Goal: Task Accomplishment & Management: Manage account settings

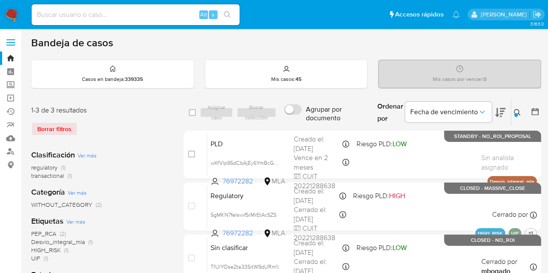
click at [517, 113] on icon at bounding box center [517, 112] width 7 height 7
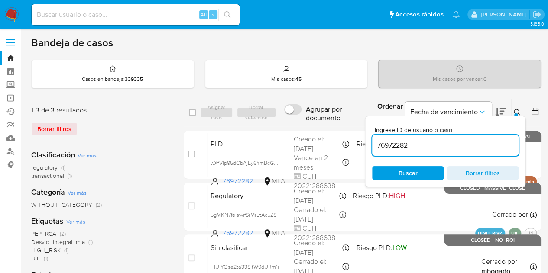
drag, startPoint x: 449, startPoint y: 141, endPoint x: 323, endPoint y: 124, distance: 126.8
click at [323, 124] on div "select-all-cases-checkbox Asignar caso Borrar selección Agrupar por documento O…" at bounding box center [363, 113] width 358 height 28
click at [394, 171] on span "Buscar" at bounding box center [407, 173] width 59 height 12
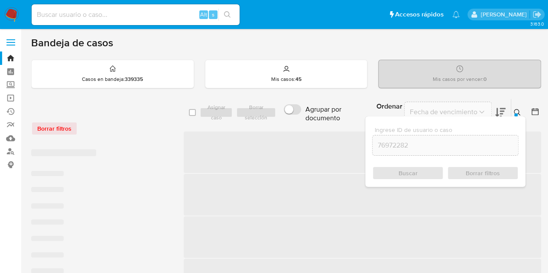
click at [520, 113] on icon at bounding box center [517, 112] width 7 height 7
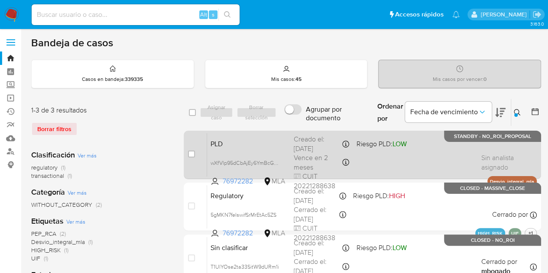
click at [301, 140] on div "Creado el: 12/09/2025 Creado el: 12/09/2025 03:30:59" at bounding box center [321, 144] width 55 height 19
click at [257, 147] on span "PLD" at bounding box center [249, 143] width 76 height 11
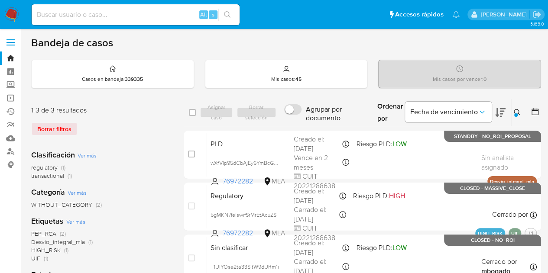
click at [515, 114] on div at bounding box center [515, 115] width 3 height 3
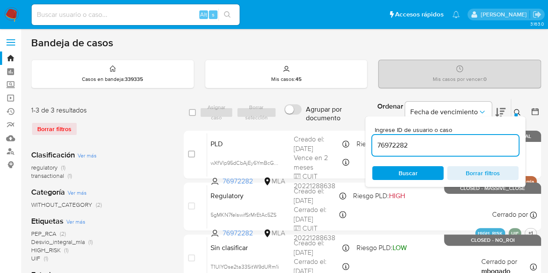
drag, startPoint x: 443, startPoint y: 144, endPoint x: 309, endPoint y: 124, distance: 136.4
click at [309, 124] on div "select-all-cases-checkbox Asignar caso Borrar selección Agrupar por documento O…" at bounding box center [363, 113] width 358 height 28
type input "5118284"
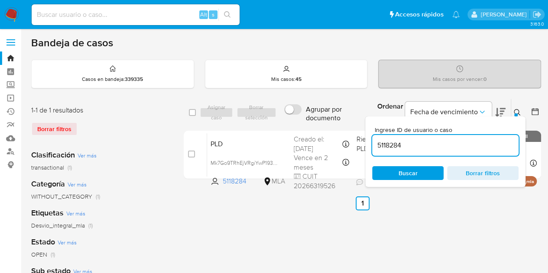
click at [515, 111] on icon at bounding box center [517, 112] width 7 height 7
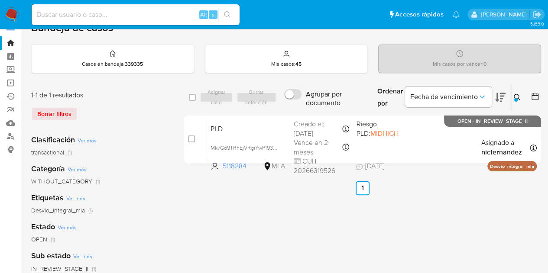
scroll to position [19, 0]
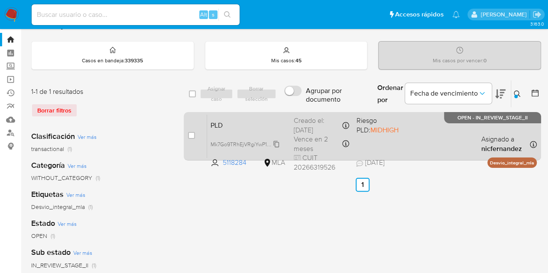
click at [277, 143] on span "Mk7Go9TRhEjVRgiYwP193wN0" at bounding box center [248, 144] width 74 height 10
click at [254, 130] on div "PLD Mk7Go9TRhEjVRgiYwP193wN0 5118284 MLA Riesgo PLD: MIDHIGH Creado el: 12/09/2…" at bounding box center [372, 136] width 330 height 44
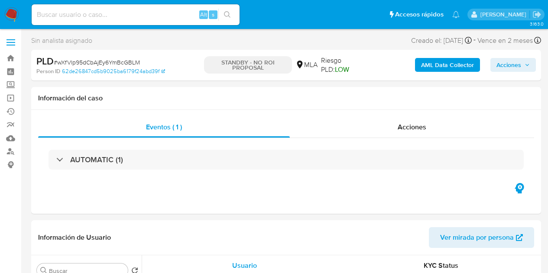
select select "10"
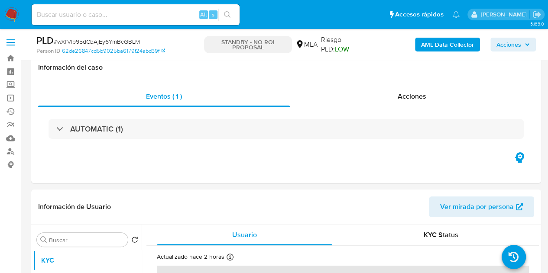
scroll to position [117, 0]
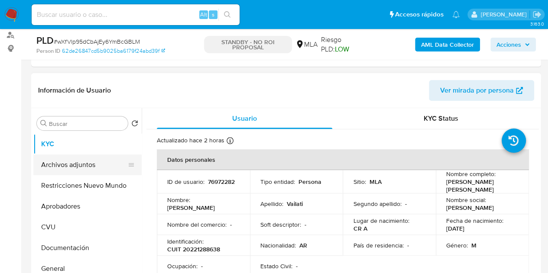
click at [62, 163] on button "Archivos adjuntos" at bounding box center [83, 165] width 101 height 21
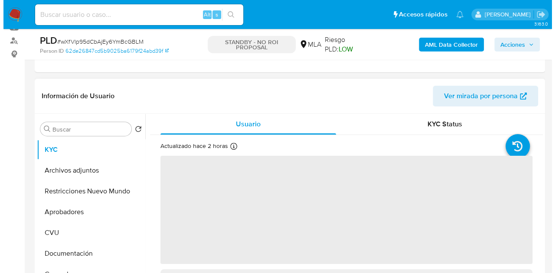
scroll to position [144, 0]
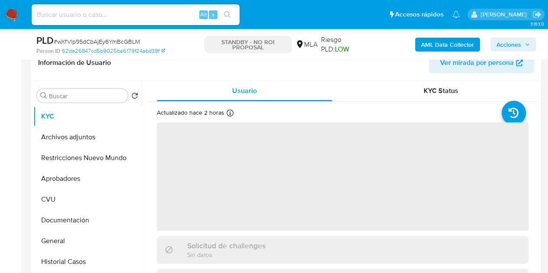
select select "10"
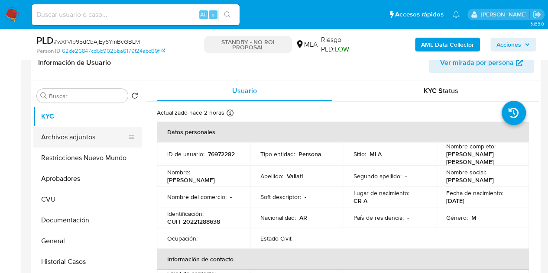
click at [74, 140] on button "Archivos adjuntos" at bounding box center [83, 137] width 101 height 21
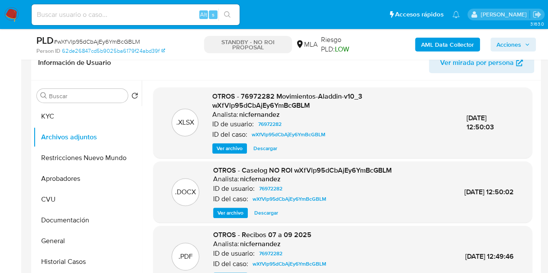
click at [232, 211] on span "Ver archivo" at bounding box center [231, 213] width 26 height 9
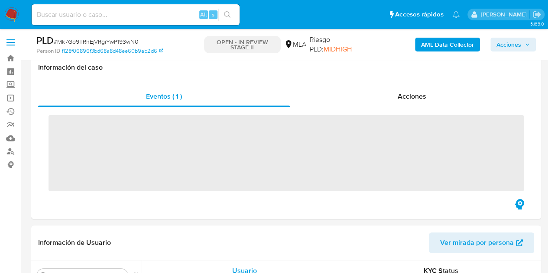
scroll to position [239, 0]
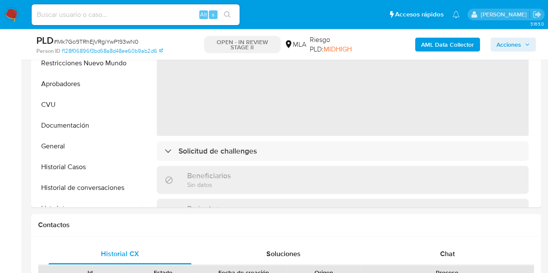
select select "10"
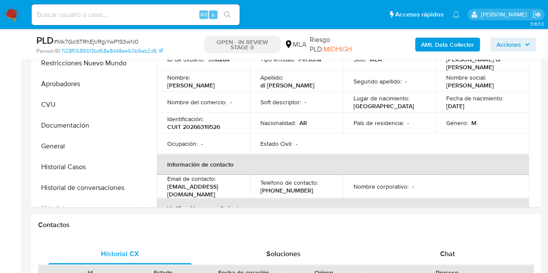
scroll to position [166, 0]
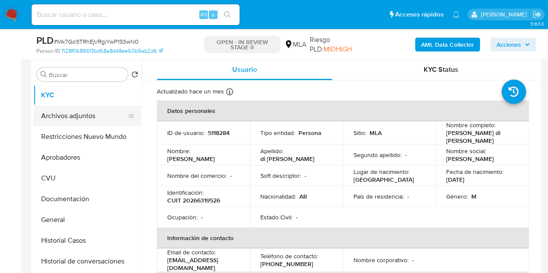
click at [62, 119] on button "Archivos adjuntos" at bounding box center [83, 116] width 101 height 21
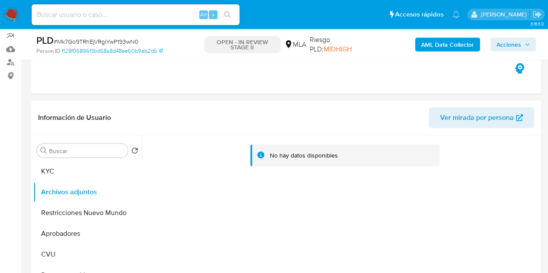
scroll to position [114, 0]
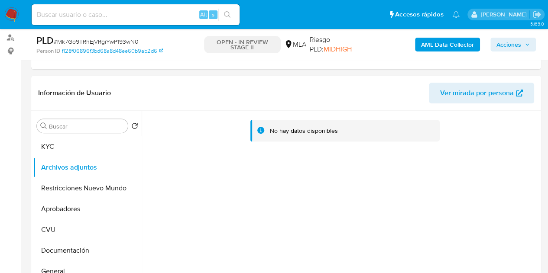
click at [440, 45] on b "AML Data Collector" at bounding box center [447, 45] width 53 height 14
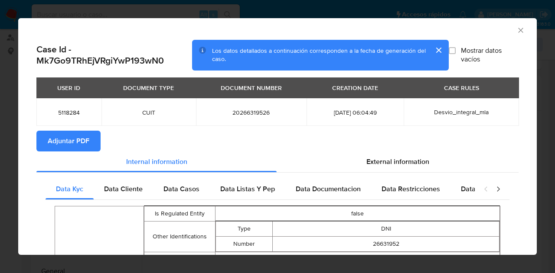
click at [65, 147] on span "Adjuntar PDF" at bounding box center [69, 141] width 42 height 19
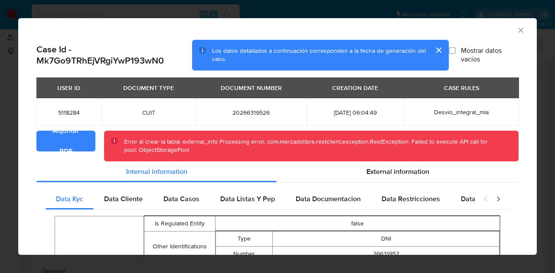
click at [516, 32] on icon "Cerrar ventana" at bounding box center [520, 30] width 9 height 9
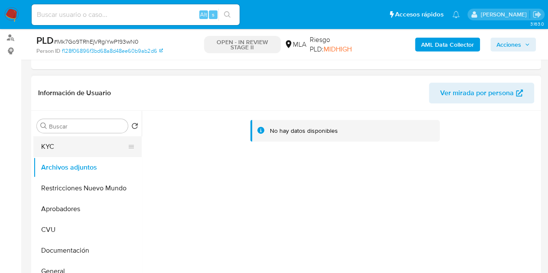
click at [71, 150] on button "KYC" at bounding box center [83, 147] width 101 height 21
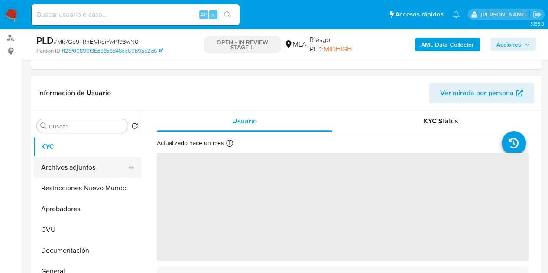
click at [89, 170] on button "Archivos adjuntos" at bounding box center [83, 167] width 101 height 21
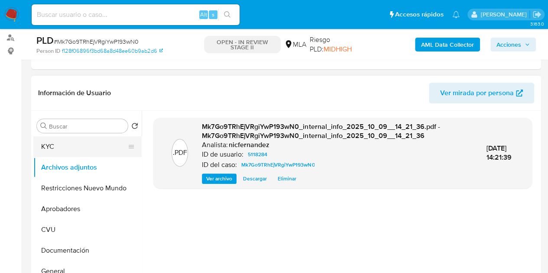
click at [81, 150] on button "KYC" at bounding box center [83, 147] width 101 height 21
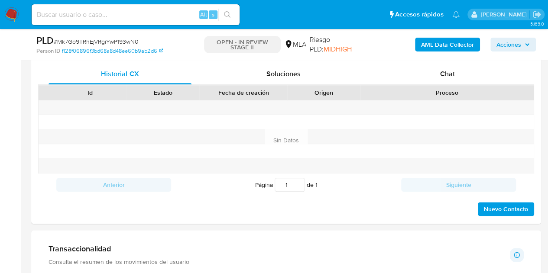
scroll to position [426, 0]
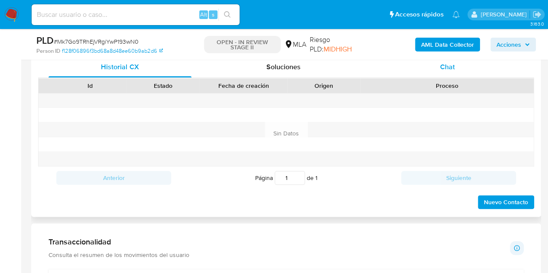
click at [446, 72] on div "Chat" at bounding box center [447, 67] width 143 height 21
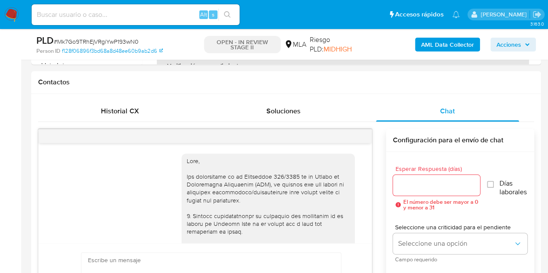
scroll to position [120, 0]
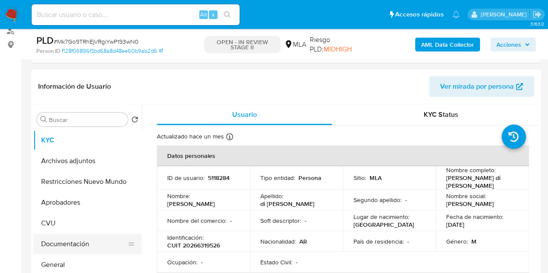
click at [70, 246] on button "Documentación" at bounding box center [83, 244] width 101 height 21
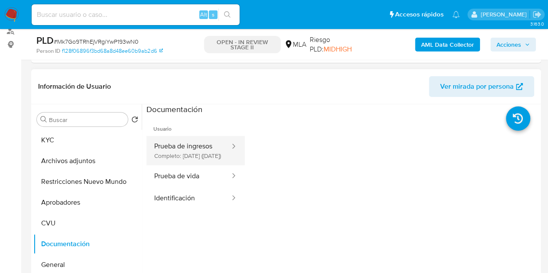
click at [182, 153] on button "Prueba de ingresos Completo: 02/09/2025 (hace un mes)" at bounding box center [188, 150] width 85 height 29
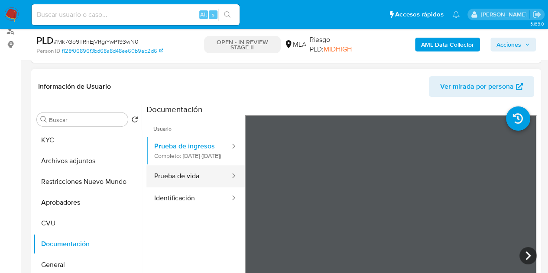
click at [203, 188] on button "Prueba de vida" at bounding box center [188, 177] width 85 height 22
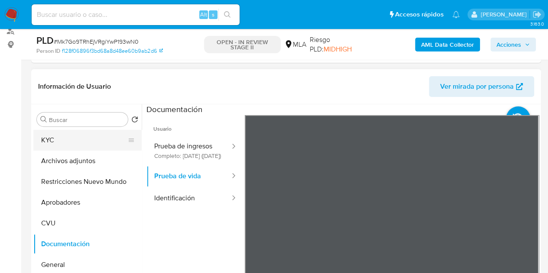
click at [87, 145] on button "KYC" at bounding box center [83, 140] width 101 height 21
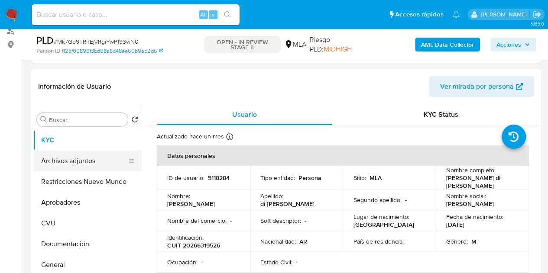
click at [85, 164] on button "Archivos adjuntos" at bounding box center [83, 161] width 101 height 21
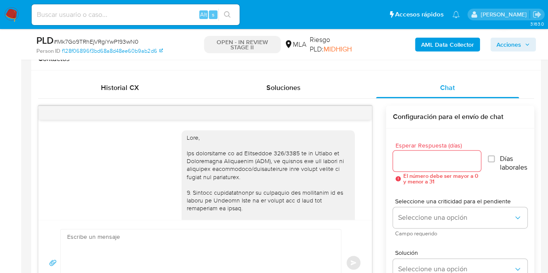
scroll to position [435, 0]
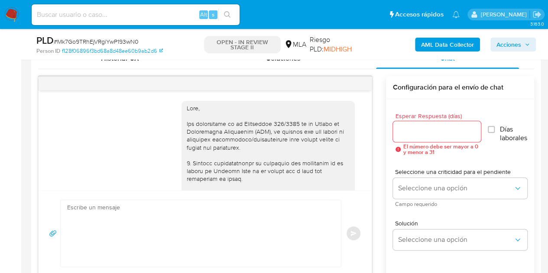
drag, startPoint x: 162, startPoint y: 150, endPoint x: 194, endPoint y: 158, distance: 33.5
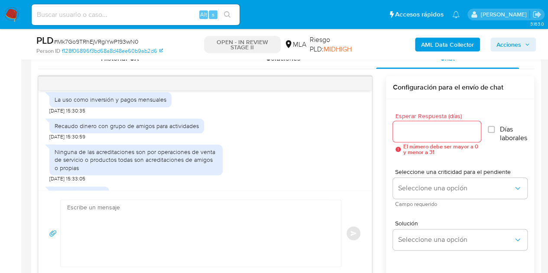
scroll to position [586, 0]
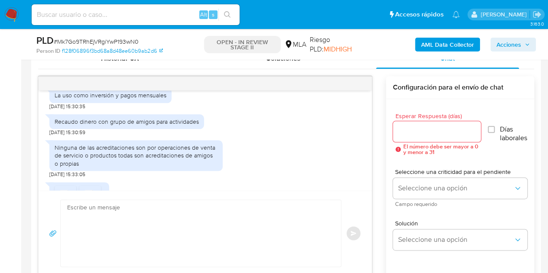
drag, startPoint x: 94, startPoint y: 109, endPoint x: 87, endPoint y: 111, distance: 7.1
click at [92, 99] on div "La uso como inversión y pagos mensuales" at bounding box center [111, 95] width 112 height 8
drag, startPoint x: 53, startPoint y: 115, endPoint x: 168, endPoint y: 112, distance: 114.9
click at [168, 103] on div "La uso como inversión y pagos mensuales" at bounding box center [110, 95] width 122 height 15
copy div "La uso como inversión y pagos mensuales"
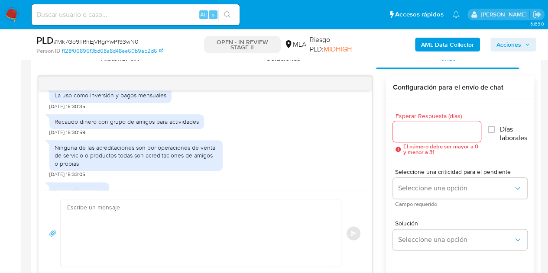
click at [62, 163] on div "Ninguna de las acreditaciones son por operaciones de venta de servicio o produc…" at bounding box center [136, 156] width 163 height 24
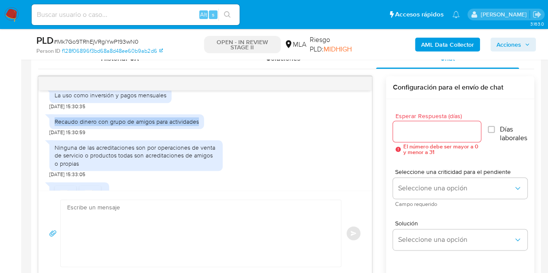
drag, startPoint x: 54, startPoint y: 137, endPoint x: 204, endPoint y: 134, distance: 150.0
click at [204, 134] on div "Recaudo dinero con grupo de amigos para actividades 19/09/2025 15:30:59" at bounding box center [205, 123] width 312 height 26
copy div "Recaudo dinero con grupo de amigos para actividades"
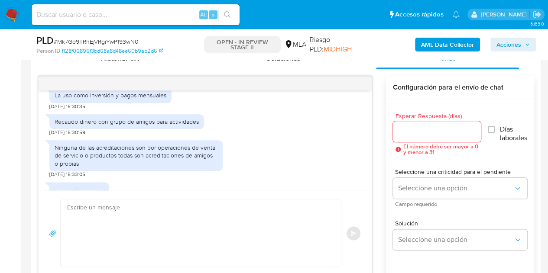
click at [119, 163] on div "Ninguna de las acreditaciones son por operaciones de venta de servicio o produc…" at bounding box center [136, 156] width 163 height 24
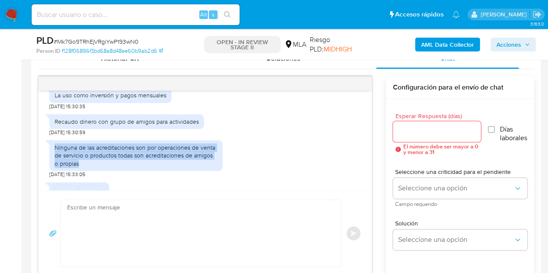
drag, startPoint x: 53, startPoint y: 166, endPoint x: 81, endPoint y: 176, distance: 29.7
click at [81, 171] on div "Ninguna de las acreditaciones son por operaciones de venta de servicio o produc…" at bounding box center [135, 155] width 173 height 31
copy div "Ninguna de las acreditaciones son por operaciones de venta de servicio o produc…"
drag, startPoint x: 157, startPoint y: 169, endPoint x: 170, endPoint y: 169, distance: 13.0
click at [157, 168] on div "Ninguna de las acreditaciones son por operaciones de venta de servicio o produc…" at bounding box center [136, 156] width 163 height 24
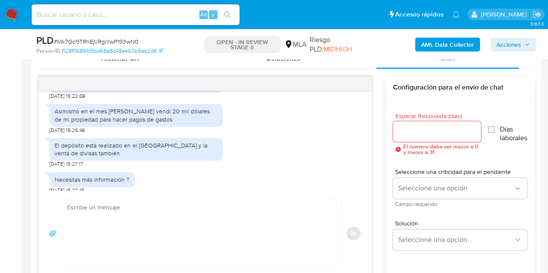
scroll to position [1103, 0]
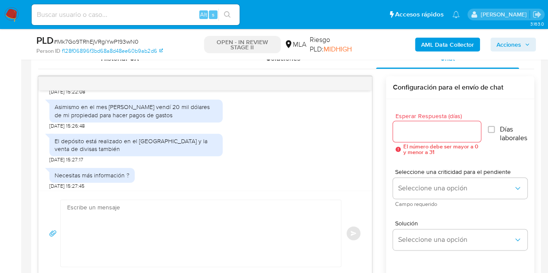
click at [209, 153] on div "El depósito está realizado en el Santander Río y la venta de divisas también" at bounding box center [136, 145] width 163 height 16
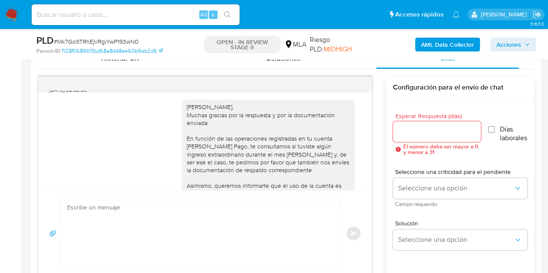
scroll to position [838, 0]
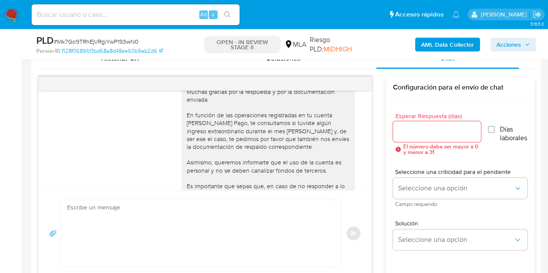
drag, startPoint x: 234, startPoint y: 147, endPoint x: 252, endPoint y: 154, distance: 19.1
click at [234, 147] on div "Hola Juan Cruz, Muchas gracias por la respuesta y por la documentación enviada.…" at bounding box center [268, 163] width 163 height 166
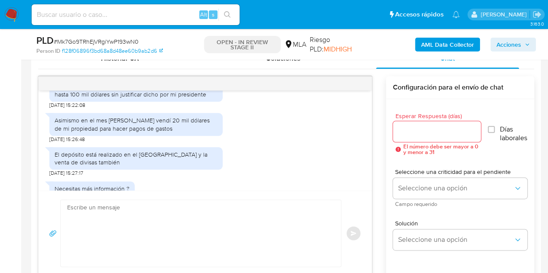
scroll to position [1117, 0]
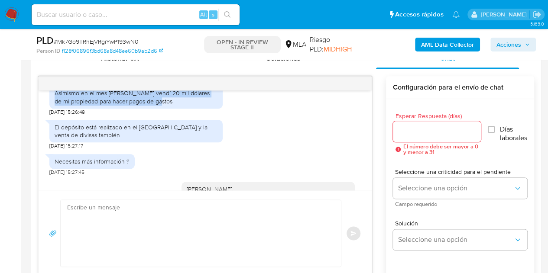
drag, startPoint x: 54, startPoint y: 109, endPoint x: 166, endPoint y: 116, distance: 112.4
click at [166, 105] on div "Asimismo en el mes de agosto vendí 20 mil dólares de mi propiedad para hacer pa…" at bounding box center [136, 97] width 163 height 16
copy div "Asimismo en el mes de agosto vendí 20 mil dólares de mi propiedad para hacer pa…"
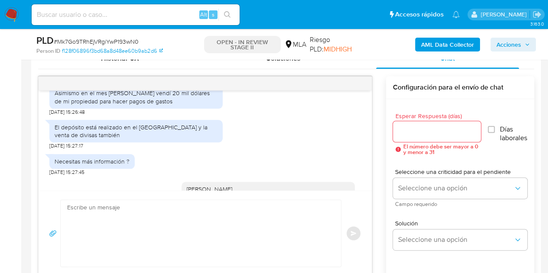
click at [68, 139] on div "El depósito está realizado en el Santander Río y la venta de divisas también" at bounding box center [136, 132] width 163 height 16
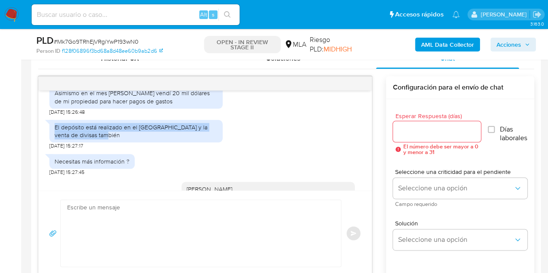
drag, startPoint x: 88, startPoint y: 146, endPoint x: 103, endPoint y: 148, distance: 14.4
click at [103, 143] on div "El depósito está realizado en el Santander Río y la venta de divisas también" at bounding box center [135, 131] width 173 height 23
copy div "El depósito está realizado en el Santander Río y la venta de divisas también"
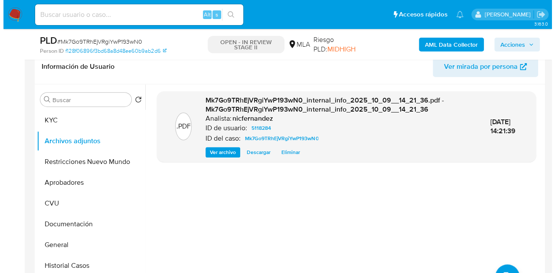
scroll to position [139, 0]
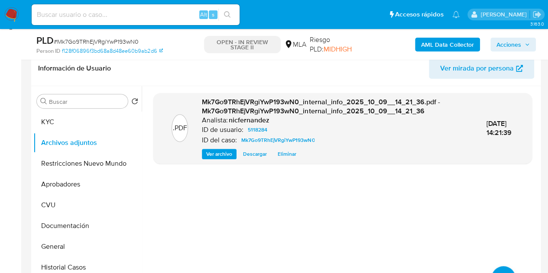
click at [228, 211] on div ".PDF Mk7Go9TRhEjVRgiYwP193wN0_internal_info_2025_10_09__14_21_36.pdf - Mk7Go9TR…" at bounding box center [342, 197] width 379 height 208
click at [88, 128] on button "KYC" at bounding box center [83, 122] width 101 height 21
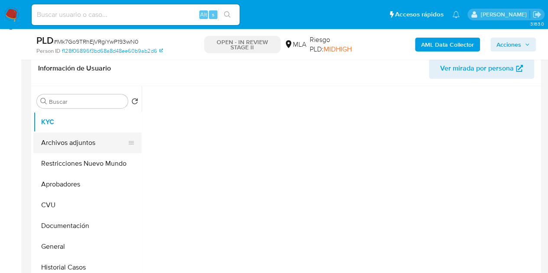
click at [81, 146] on button "Archivos adjuntos" at bounding box center [83, 143] width 101 height 21
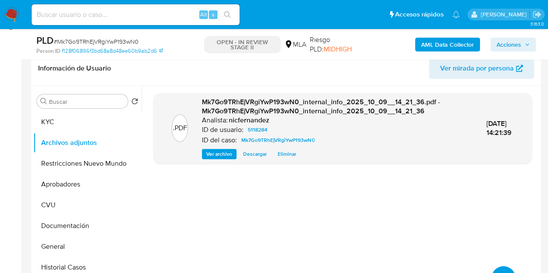
click at [186, 206] on div ".PDF Mk7Go9TRhEjVRgiYwP193wN0_internal_info_2025_10_09__14_21_36.pdf - Mk7Go9TR…" at bounding box center [342, 197] width 379 height 208
click at [499, 264] on div ".PDF Mk7Go9TRhEjVRgiYwP193wN0_internal_info_2025_10_09__14_21_36.pdf - Mk7Go9TR…" at bounding box center [342, 197] width 379 height 208
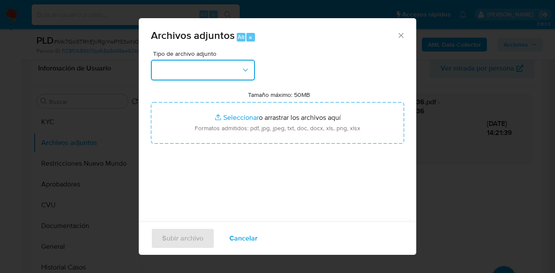
drag, startPoint x: 242, startPoint y: 66, endPoint x: 244, endPoint y: 78, distance: 11.8
click at [241, 66] on icon "button" at bounding box center [245, 70] width 9 height 9
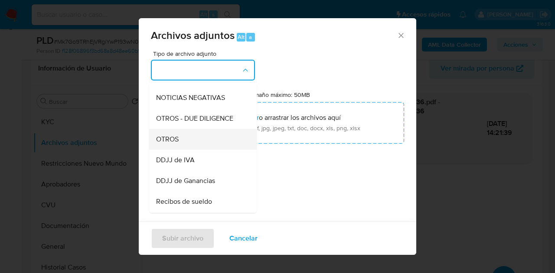
scroll to position [124, 0]
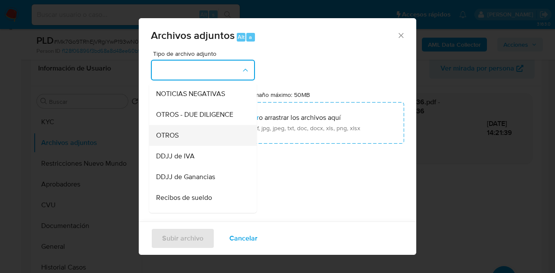
click at [204, 143] on div "OTROS" at bounding box center [200, 135] width 88 height 21
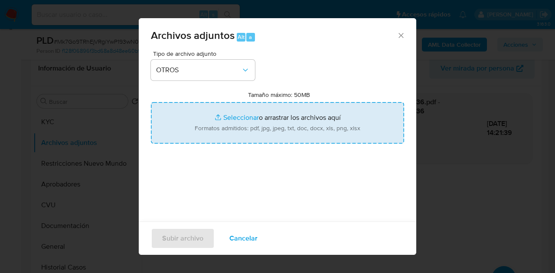
click at [226, 125] on input "Tamaño máximo: 50MB Seleccionar archivos" at bounding box center [277, 123] width 253 height 42
type input "C:\fakepath\NOSIS_Manager_InformeIndividual_20266319526_Juan Cruz di Tullio.pdf"
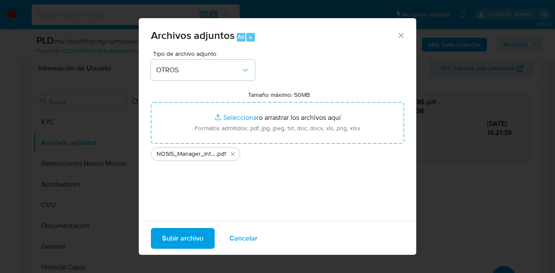
click at [186, 234] on span "Subir archivo" at bounding box center [182, 238] width 41 height 19
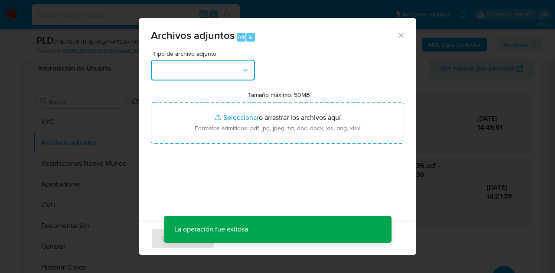
click at [245, 80] on button "button" at bounding box center [203, 70] width 104 height 21
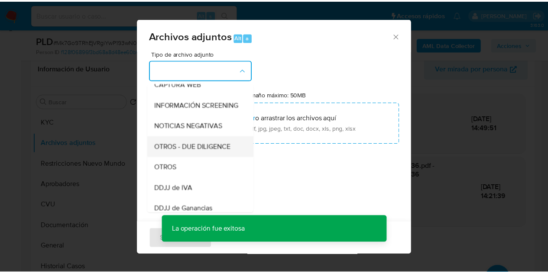
scroll to position [95, 0]
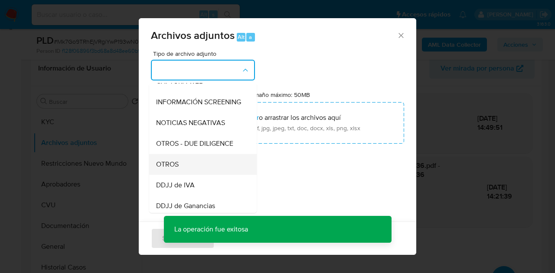
click at [197, 170] on div "OTROS" at bounding box center [200, 164] width 88 height 21
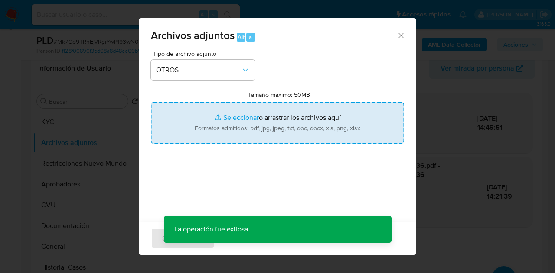
click at [223, 130] on input "Tamaño máximo: 50MB Seleccionar archivos" at bounding box center [277, 123] width 253 height 42
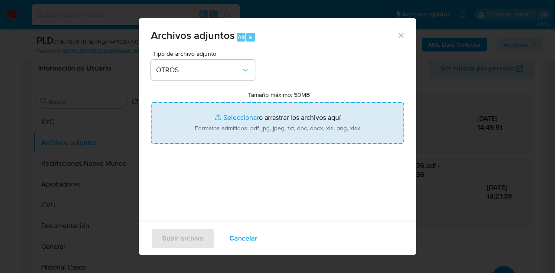
type input "C:\fakepath\Recibo 08 2025.pdf"
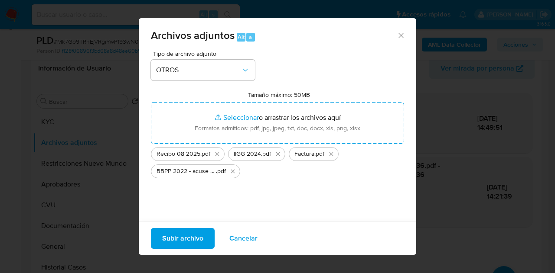
click at [178, 242] on span "Subir archivo" at bounding box center [182, 238] width 41 height 19
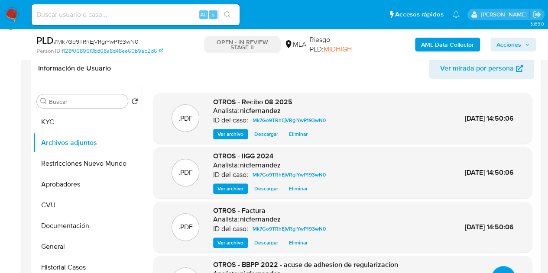
click at [263, 107] on h6 "nicfernandez" at bounding box center [260, 111] width 41 height 9
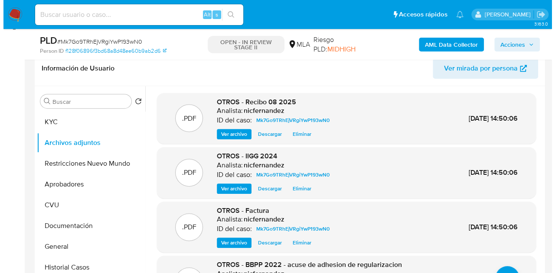
scroll to position [249, 0]
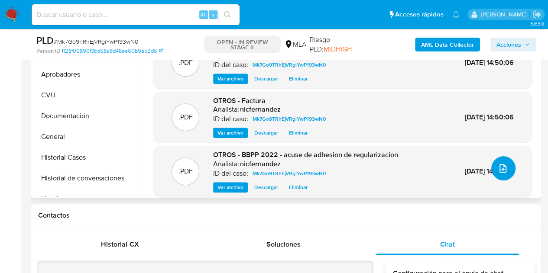
click at [502, 164] on icon "upload-file" at bounding box center [503, 168] width 10 height 10
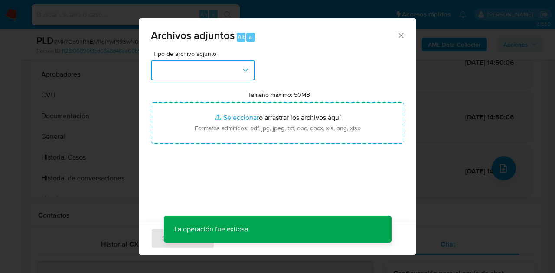
click at [245, 75] on button "button" at bounding box center [203, 70] width 104 height 21
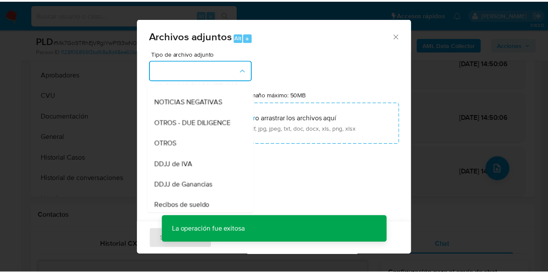
scroll to position [153, 0]
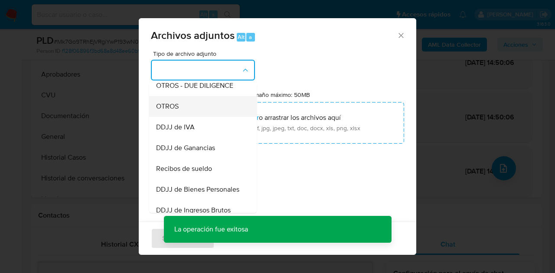
click at [201, 113] on div "OTROS" at bounding box center [200, 106] width 88 height 21
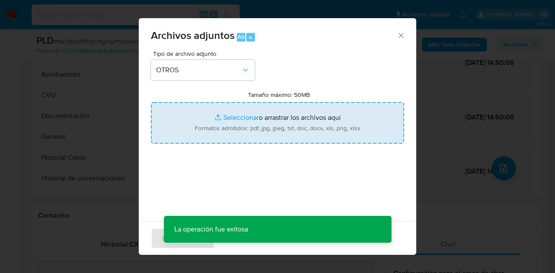
click at [227, 116] on input "Tamaño máximo: 50MB Seleccionar archivos" at bounding box center [277, 123] width 253 height 42
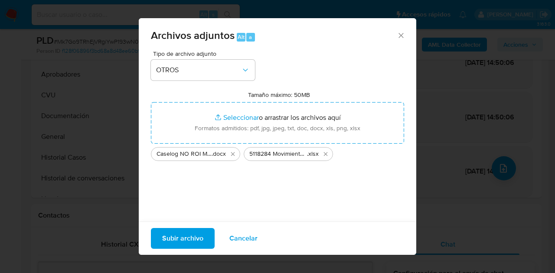
click at [183, 242] on span "Subir archivo" at bounding box center [182, 238] width 41 height 19
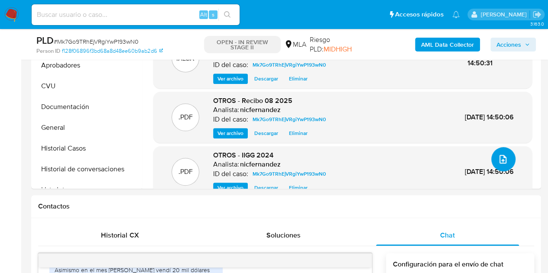
scroll to position [241, 0]
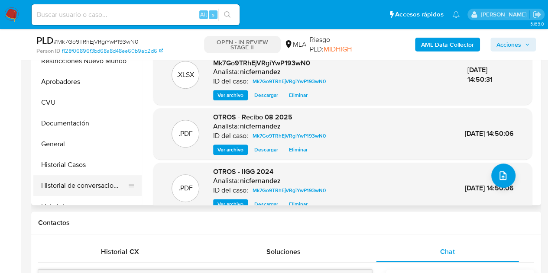
click at [53, 179] on button "Historial de conversaciones" at bounding box center [83, 186] width 101 height 21
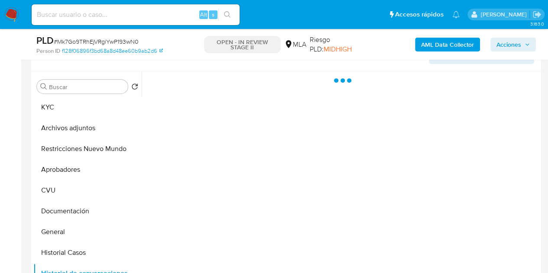
scroll to position [133, 0]
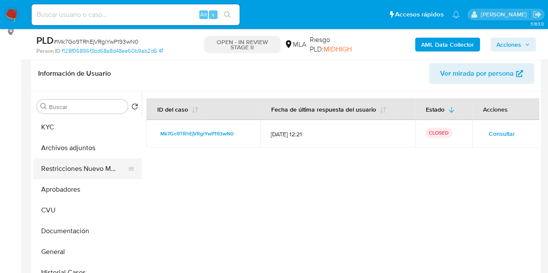
click at [67, 163] on button "Restricciones Nuevo Mundo" at bounding box center [83, 169] width 101 height 21
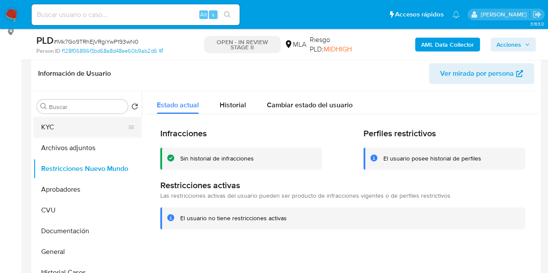
click at [59, 131] on button "KYC" at bounding box center [83, 127] width 101 height 21
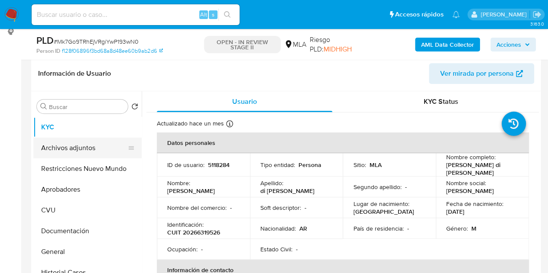
click at [78, 146] on button "Archivos adjuntos" at bounding box center [83, 148] width 101 height 21
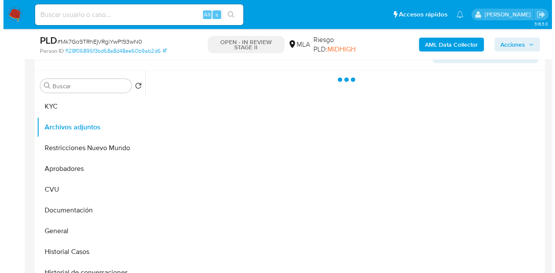
scroll to position [134, 0]
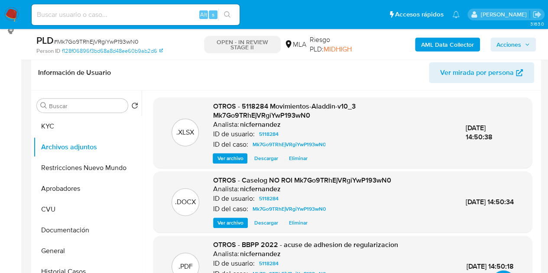
click at [223, 221] on span "Ver archivo" at bounding box center [231, 223] width 26 height 9
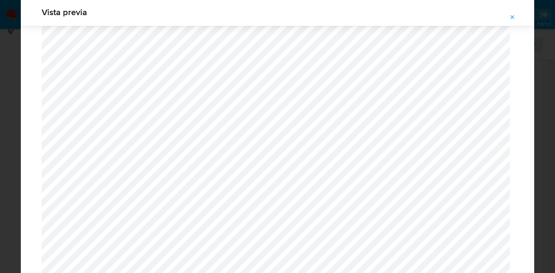
click at [511, 16] on icon "Attachment preview" at bounding box center [513, 17] width 4 height 4
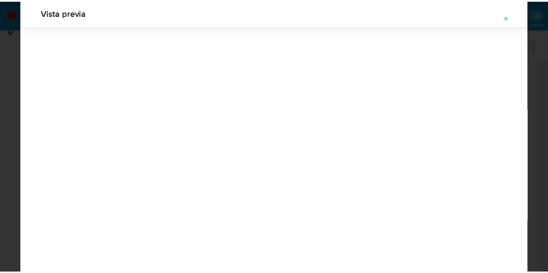
scroll to position [28, 0]
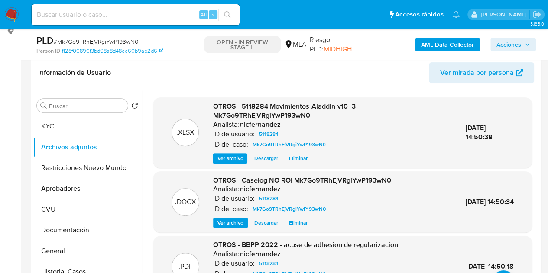
drag, startPoint x: 524, startPoint y: 45, endPoint x: 492, endPoint y: 51, distance: 33.1
click at [525, 45] on icon "button" at bounding box center [527, 44] width 5 height 5
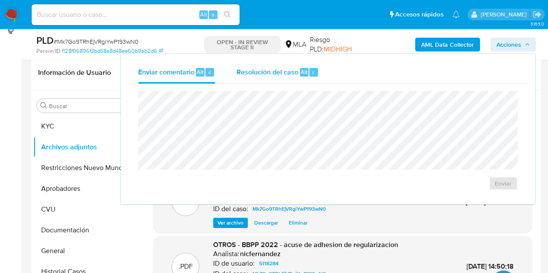
click at [311, 71] on div "r" at bounding box center [313, 72] width 9 height 9
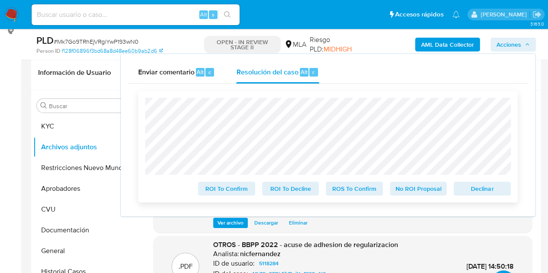
click at [425, 188] on span "No ROI Proposal" at bounding box center [418, 189] width 45 height 12
click at [413, 187] on span "No ROI Proposal" at bounding box center [418, 189] width 45 height 12
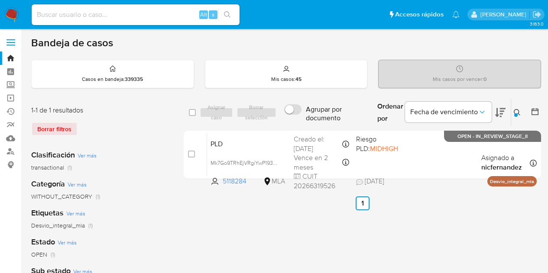
scroll to position [19, 0]
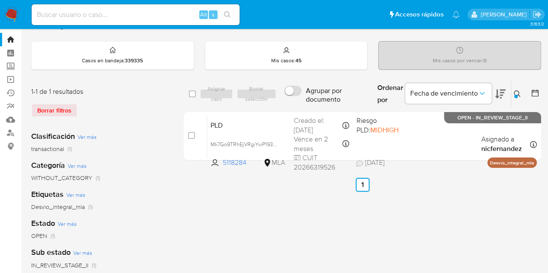
click at [517, 91] on icon at bounding box center [517, 94] width 7 height 7
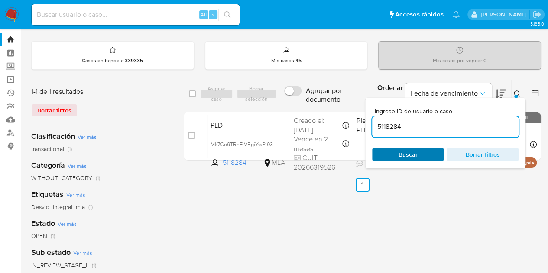
click at [424, 150] on span "Buscar" at bounding box center [407, 155] width 59 height 12
click at [522, 93] on button at bounding box center [518, 94] width 14 height 10
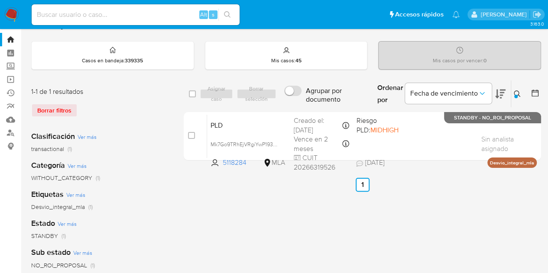
click at [202, 213] on div "select-all-cases-checkbox Asignar caso Borrar selección Agrupar por documento O…" at bounding box center [363, 270] width 358 height 381
click at [520, 91] on icon at bounding box center [517, 94] width 7 height 7
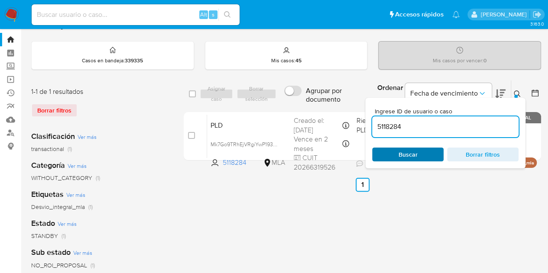
click at [414, 152] on span "Buscar" at bounding box center [408, 155] width 19 height 14
click at [520, 94] on icon at bounding box center [517, 94] width 7 height 7
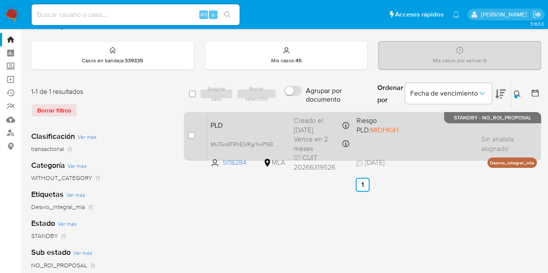
click at [252, 130] on div "PLD Mk7Go9TRhEjVRgiYwP193wN0 5118284 MLA Riesgo PLD: MIDHIGH Creado el: 12/09/2…" at bounding box center [372, 136] width 330 height 44
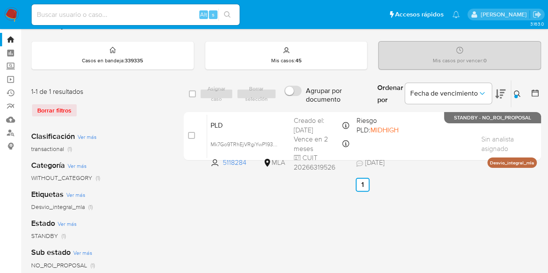
click at [517, 93] on icon at bounding box center [517, 94] width 7 height 7
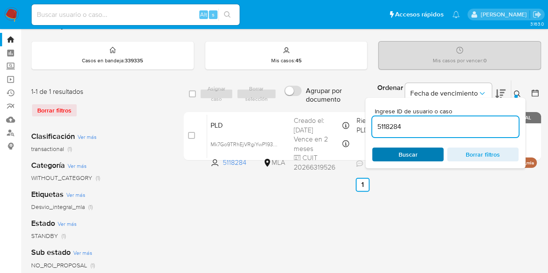
click at [413, 156] on span "Buscar" at bounding box center [408, 155] width 19 height 14
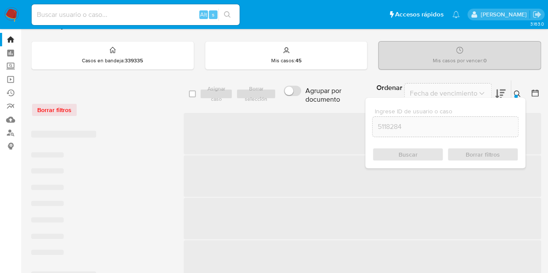
click at [519, 98] on div "Ingrese ID de usuario o caso 5118284 Buscar Borrar filtros" at bounding box center [445, 133] width 160 height 71
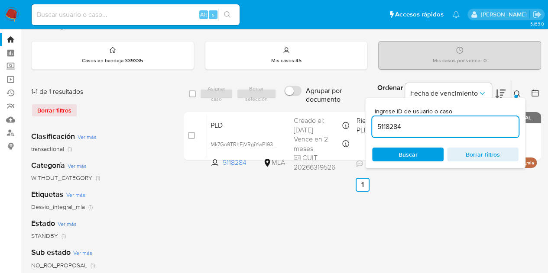
click at [516, 93] on icon at bounding box center [517, 94] width 7 height 7
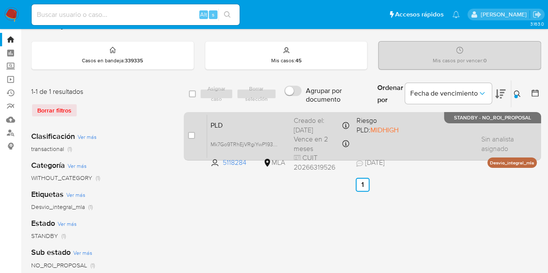
click at [256, 126] on span "PLD" at bounding box center [249, 124] width 76 height 11
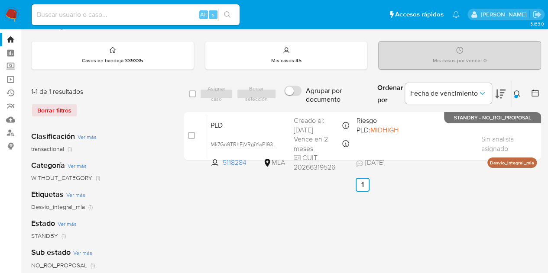
click at [518, 91] on icon at bounding box center [517, 94] width 7 height 7
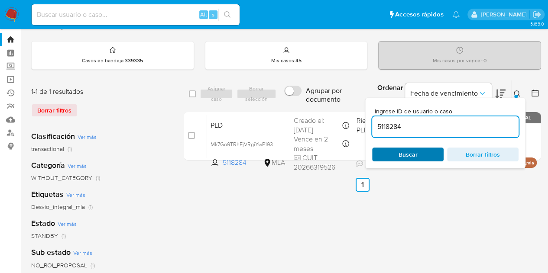
click at [431, 150] on span "Buscar" at bounding box center [407, 155] width 59 height 12
click at [519, 91] on icon at bounding box center [517, 94] width 7 height 7
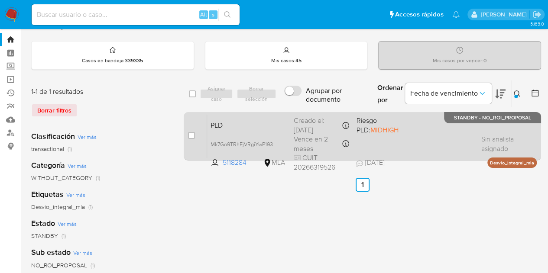
click at [273, 130] on div "PLD Mk7Go9TRhEjVRgiYwP193wN0 5118284 MLA Riesgo PLD: MIDHIGH Creado el: 12/09/2…" at bounding box center [372, 136] width 330 height 44
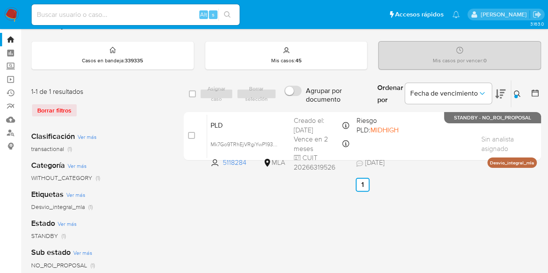
drag, startPoint x: 517, startPoint y: 93, endPoint x: 514, endPoint y: 98, distance: 5.9
click at [517, 94] on icon at bounding box center [517, 94] width 7 height 7
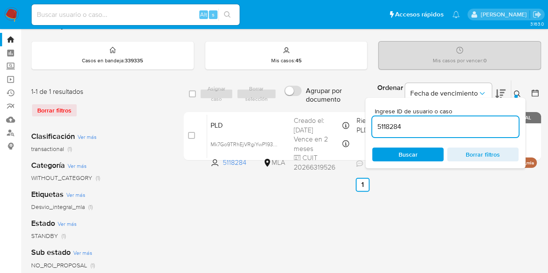
drag, startPoint x: 451, startPoint y: 125, endPoint x: 257, endPoint y: 97, distance: 195.8
click at [257, 97] on div "select-all-cases-checkbox Asignar caso Borrar selección Agrupar por documento O…" at bounding box center [363, 94] width 358 height 28
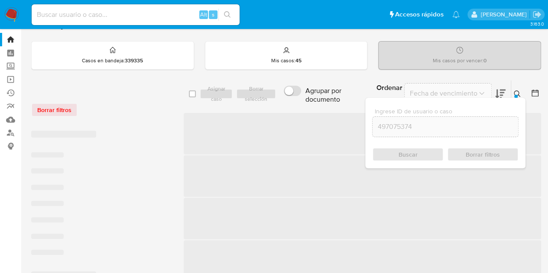
click at [517, 93] on icon at bounding box center [517, 94] width 7 height 7
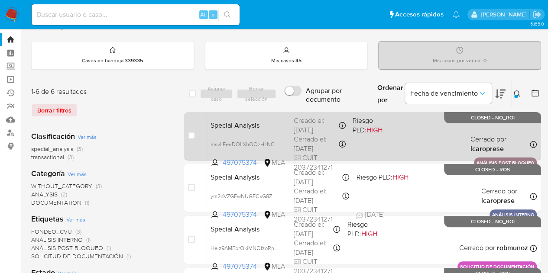
click at [271, 121] on span "Special Analysis" at bounding box center [249, 124] width 76 height 11
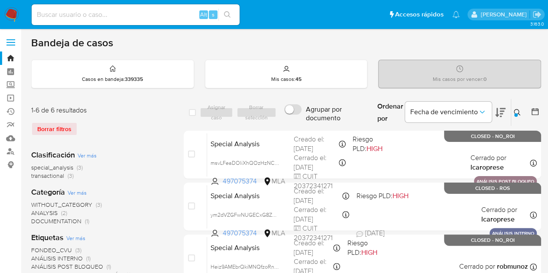
click at [517, 111] on icon at bounding box center [517, 112] width 7 height 7
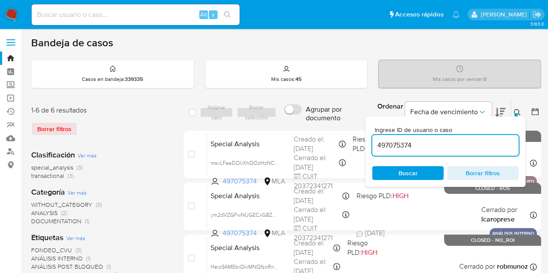
drag, startPoint x: 437, startPoint y: 145, endPoint x: 296, endPoint y: 126, distance: 141.7
click at [263, 119] on div "select-all-cases-checkbox Asignar caso Borrar selección Agrupar por documento O…" at bounding box center [363, 113] width 358 height 28
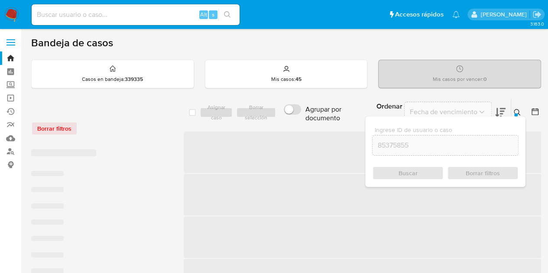
click at [516, 114] on div at bounding box center [515, 115] width 3 height 3
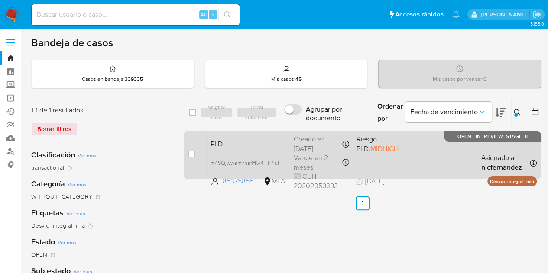
click at [271, 138] on span "PLD" at bounding box center [249, 143] width 76 height 11
click at [277, 163] on span "m4SQjwwam7ha4fKv4TikPiuf" at bounding box center [245, 163] width 68 height 10
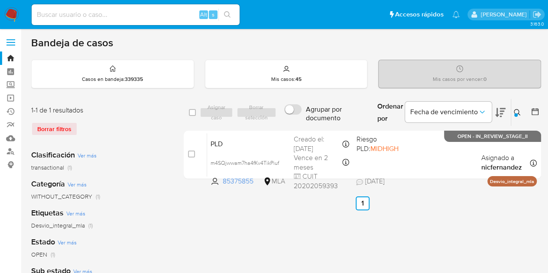
click at [515, 114] on div at bounding box center [515, 115] width 3 height 3
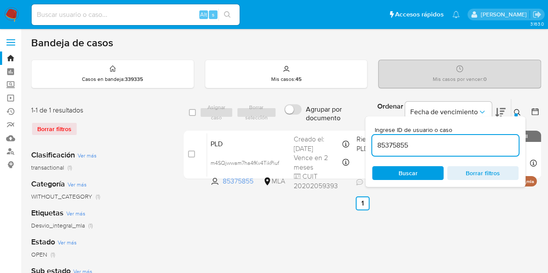
drag, startPoint x: 431, startPoint y: 146, endPoint x: 319, endPoint y: 127, distance: 113.4
click at [292, 128] on div "select-all-cases-checkbox Asignar caso Borrar selección Agrupar por documento O…" at bounding box center [363, 141] width 358 height 84
click at [514, 109] on icon at bounding box center [517, 112] width 7 height 7
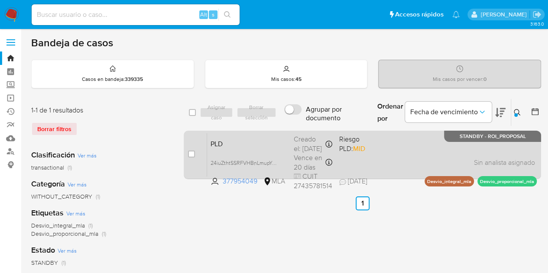
click at [239, 154] on div "PLD 24iuZthtSSRFVHBnLmupYmuQ 377954049 MLA Riesgo PLD: MID Creado el: 12/08/202…" at bounding box center [372, 155] width 330 height 44
click at [268, 144] on span "PLD" at bounding box center [249, 143] width 76 height 11
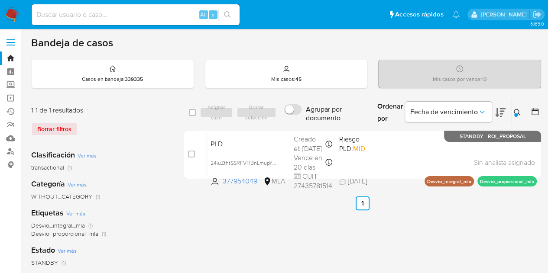
click at [514, 110] on icon at bounding box center [517, 112] width 7 height 7
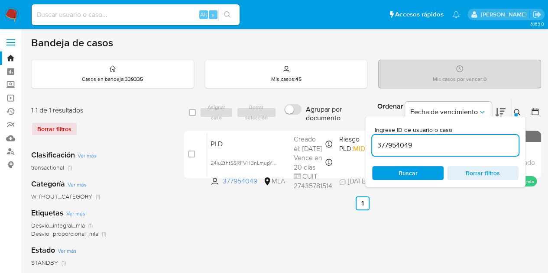
drag, startPoint x: 387, startPoint y: 135, endPoint x: 308, endPoint y: 118, distance: 80.7
click at [319, 121] on div "select-all-cases-checkbox Asignar caso Borrar selección Agrupar por documento O…" at bounding box center [363, 113] width 358 height 28
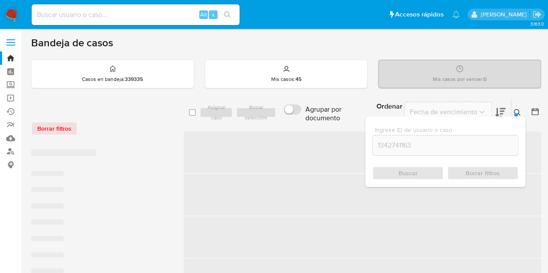
click at [517, 115] on icon at bounding box center [517, 112] width 7 height 7
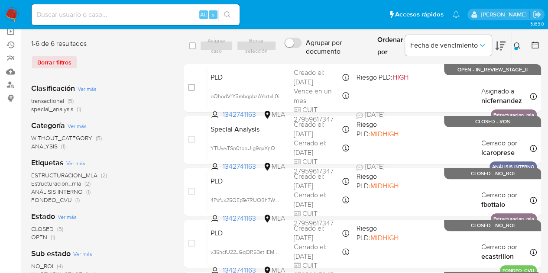
scroll to position [73, 0]
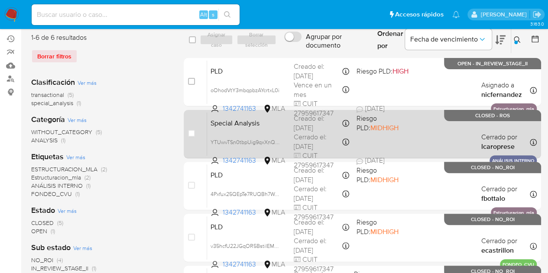
click at [251, 132] on div "Special Analysis YTUwvTSn0tbpUig9qxXnQ1Na 1342741163 MLA Riesgo PLD: MIDHIGH Cr…" at bounding box center [372, 134] width 330 height 44
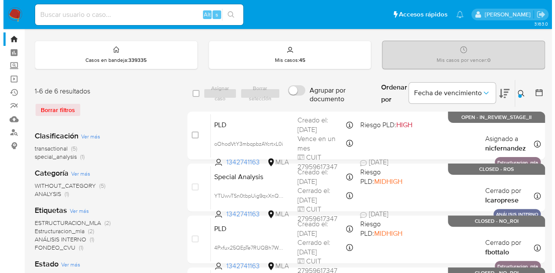
scroll to position [13, 0]
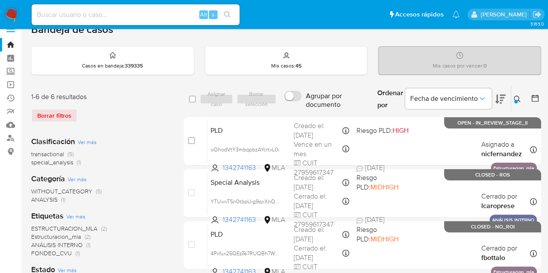
click at [514, 100] on icon at bounding box center [517, 99] width 7 height 7
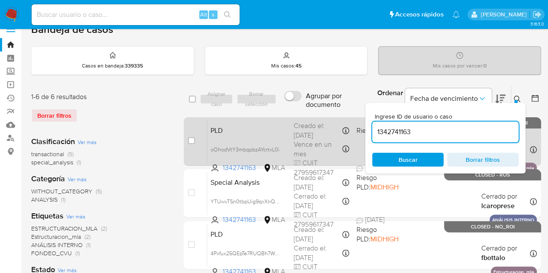
drag, startPoint x: 416, startPoint y: 129, endPoint x: 332, endPoint y: 117, distance: 84.6
click at [332, 117] on div "select-all-cases-checkbox Asignar caso Borrar selección Agrupar por documento O…" at bounding box center [363, 257] width 358 height 344
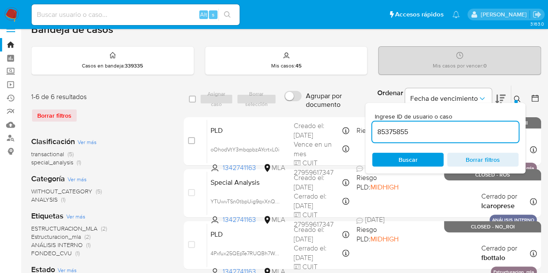
type input "85375855"
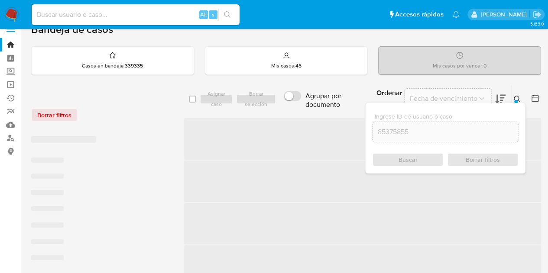
click at [514, 98] on icon at bounding box center [517, 99] width 7 height 7
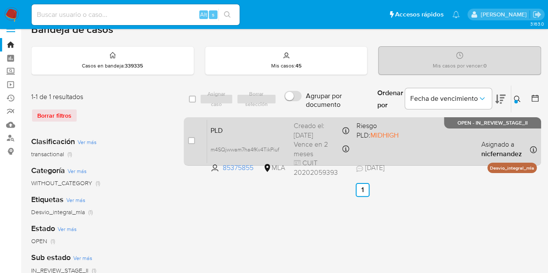
click at [228, 133] on span "PLD" at bounding box center [249, 129] width 76 height 11
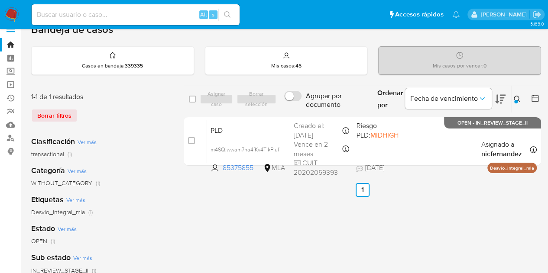
drag, startPoint x: 518, startPoint y: 98, endPoint x: 464, endPoint y: 137, distance: 67.6
click at [517, 98] on icon at bounding box center [517, 99] width 7 height 7
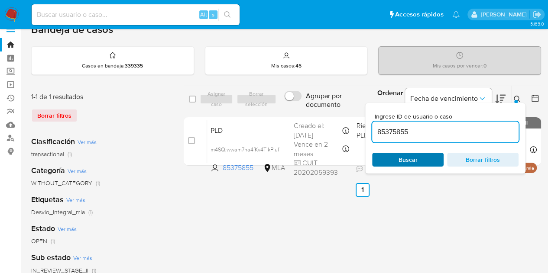
click at [420, 160] on span "Buscar" at bounding box center [407, 160] width 59 height 12
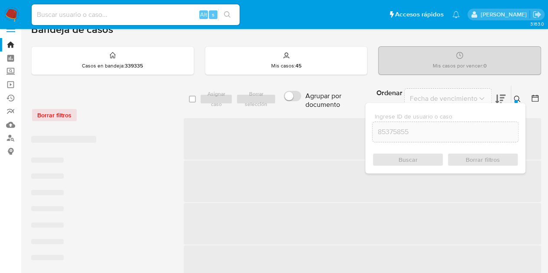
drag, startPoint x: 517, startPoint y: 98, endPoint x: 506, endPoint y: 104, distance: 12.4
click at [516, 98] on icon at bounding box center [517, 99] width 7 height 7
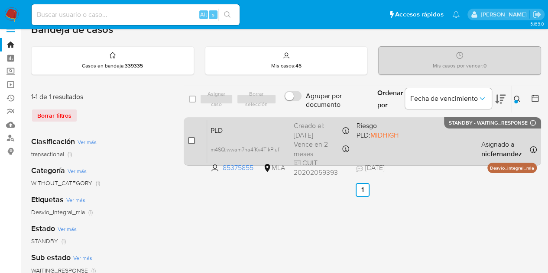
click at [191, 142] on input "checkbox" at bounding box center [191, 140] width 7 height 7
checkbox input "true"
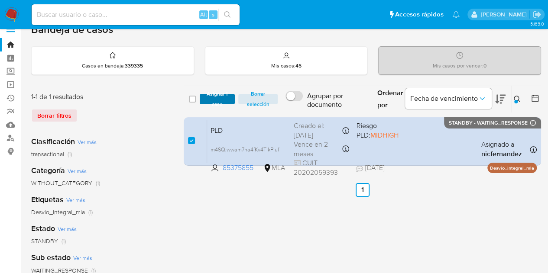
click at [220, 95] on span "Asignar 1 caso" at bounding box center [217, 99] width 27 height 9
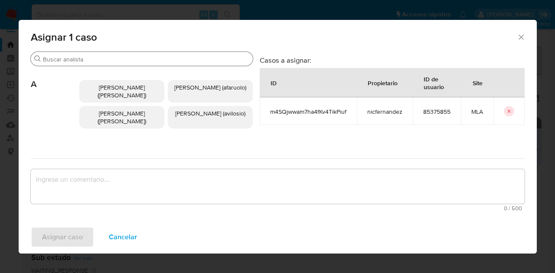
click at [91, 56] on input "Buscar" at bounding box center [146, 59] width 206 height 8
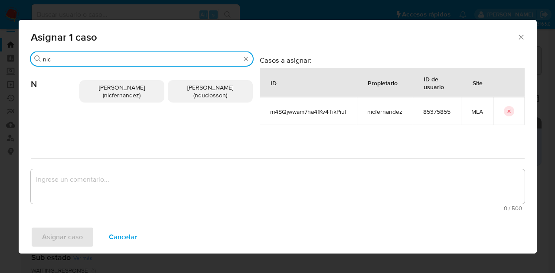
type input "nic"
click at [113, 93] on span "Nicolas Fernandez Allen (nicfernandez)" at bounding box center [122, 91] width 46 height 16
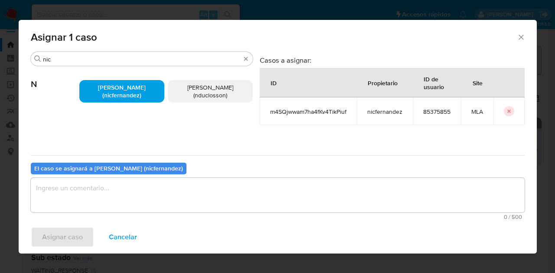
drag, startPoint x: 145, startPoint y: 221, endPoint x: 147, endPoint y: 205, distance: 16.6
click at [147, 217] on div "Asignar 1 caso Buscar nic N Nicolas Fernandez Allen (nicfernandez) Nicolas Mart…" at bounding box center [278, 137] width 518 height 234
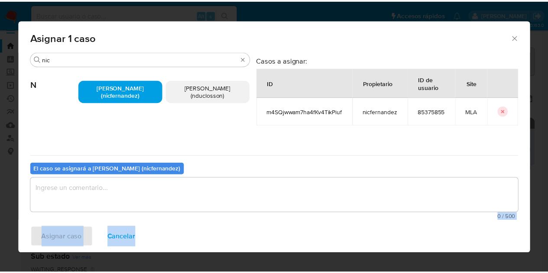
scroll to position [3, 0]
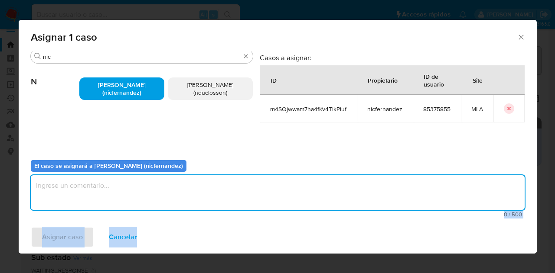
click at [147, 204] on textarea "assign-modal" at bounding box center [278, 193] width 494 height 35
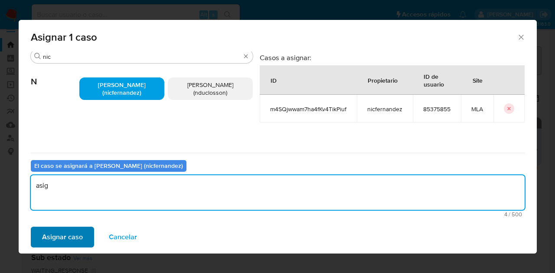
type textarea "asig"
click at [69, 237] on span "Asignar caso" at bounding box center [62, 237] width 41 height 19
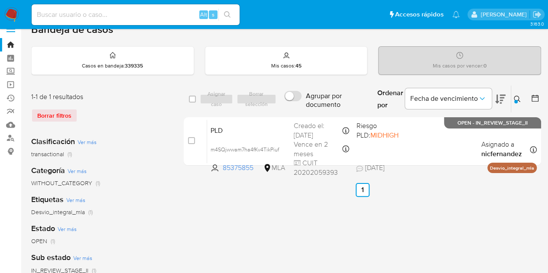
click at [517, 96] on icon at bounding box center [517, 99] width 7 height 7
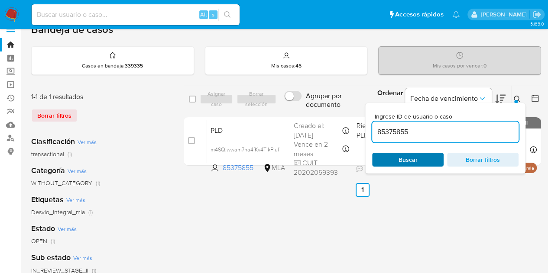
click at [423, 157] on span "Buscar" at bounding box center [407, 160] width 59 height 12
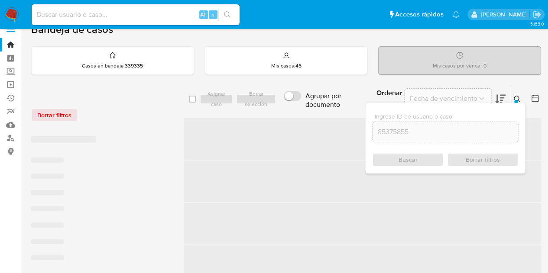
click at [521, 95] on button at bounding box center [518, 99] width 14 height 10
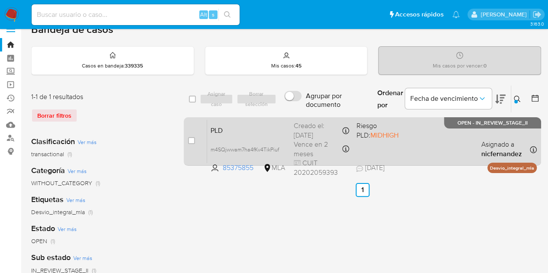
click at [273, 124] on span "PLD" at bounding box center [249, 129] width 76 height 11
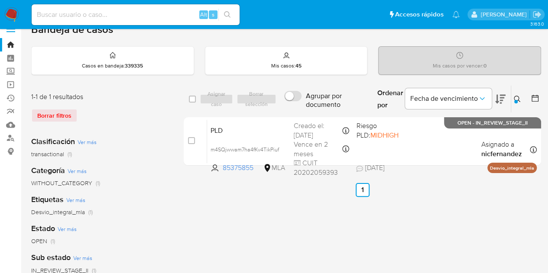
click at [518, 100] on icon at bounding box center [517, 99] width 7 height 7
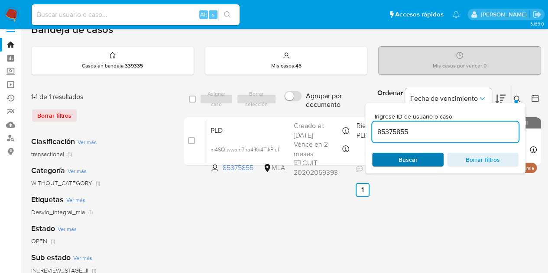
click at [403, 163] on span "Buscar" at bounding box center [408, 160] width 19 height 14
click at [518, 101] on icon at bounding box center [517, 99] width 7 height 7
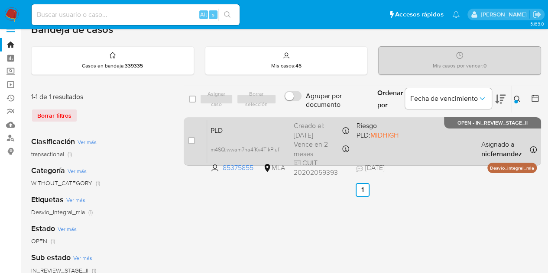
click at [266, 133] on span "PLD" at bounding box center [249, 129] width 76 height 11
click at [283, 131] on span "PLD" at bounding box center [249, 129] width 76 height 11
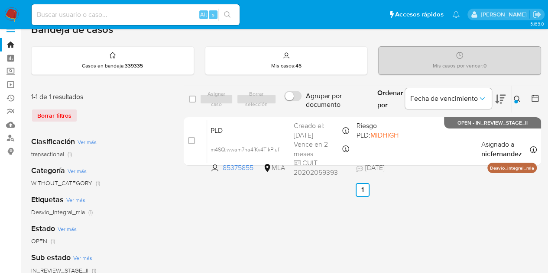
click at [517, 101] on div at bounding box center [515, 101] width 3 height 3
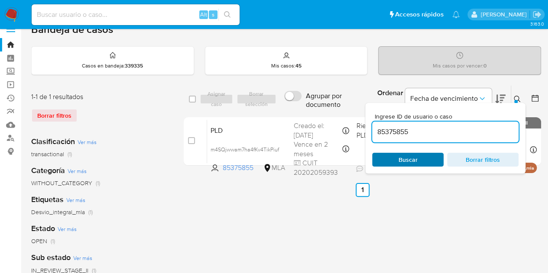
click at [416, 159] on span "Buscar" at bounding box center [408, 160] width 19 height 14
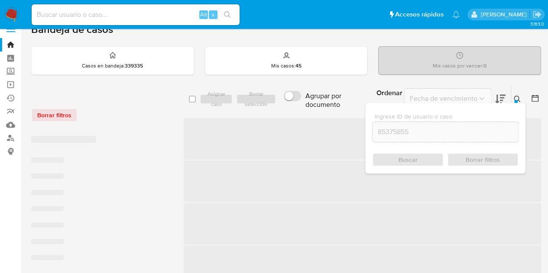
click at [520, 100] on icon at bounding box center [517, 99] width 7 height 7
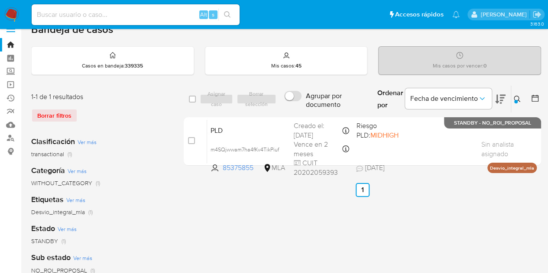
click at [512, 95] on button at bounding box center [518, 99] width 14 height 10
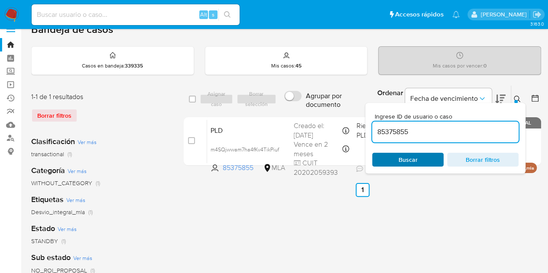
click at [414, 157] on span "Buscar" at bounding box center [408, 160] width 19 height 14
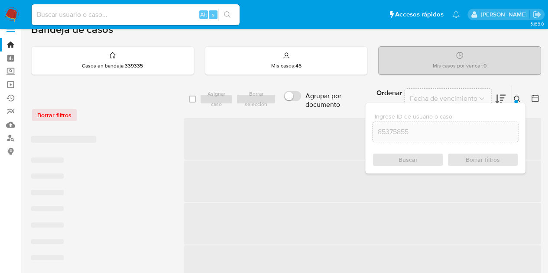
click at [516, 100] on div at bounding box center [515, 101] width 3 height 3
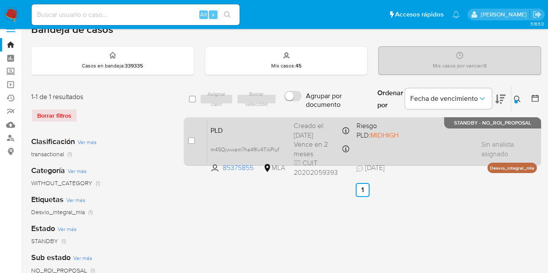
click at [259, 130] on span "PLD" at bounding box center [249, 129] width 76 height 11
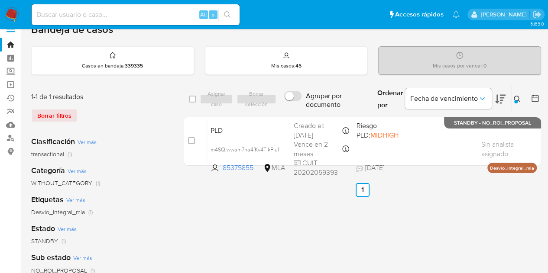
click at [517, 98] on icon at bounding box center [517, 99] width 7 height 7
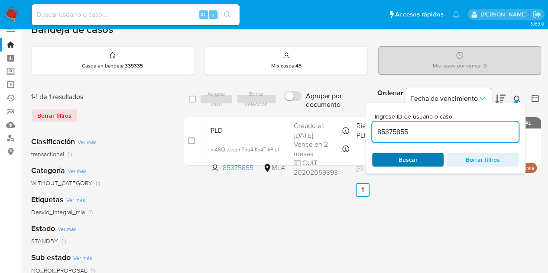
click at [407, 155] on span "Buscar" at bounding box center [408, 160] width 19 height 14
click at [522, 99] on button at bounding box center [518, 99] width 14 height 10
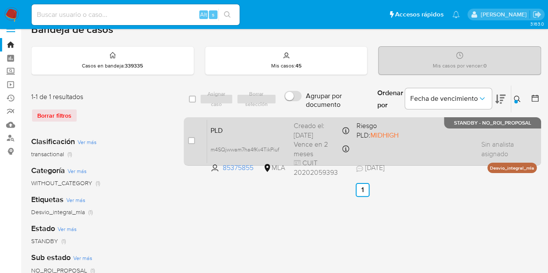
click at [272, 120] on div "PLD m4SQjwwam7ha4fKv4TikPiuf 85375855 MLA Riesgo PLD: MIDHIGH Creado el: 12/09/…" at bounding box center [372, 142] width 330 height 44
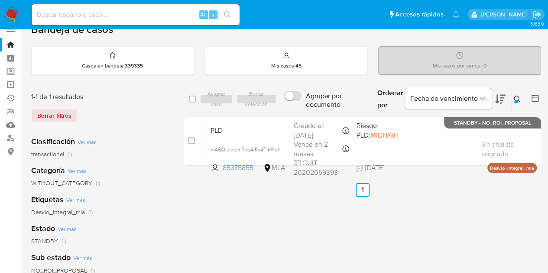
click at [517, 96] on icon at bounding box center [517, 99] width 7 height 7
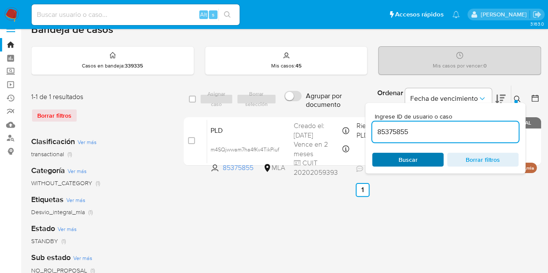
click at [433, 156] on span "Buscar" at bounding box center [407, 160] width 59 height 12
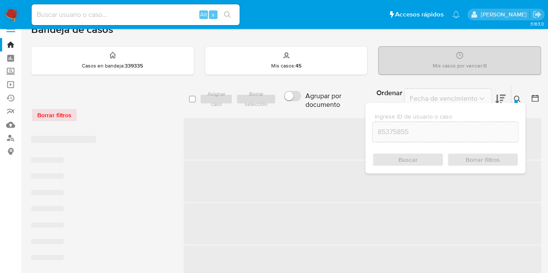
click at [521, 96] on icon at bounding box center [517, 99] width 7 height 7
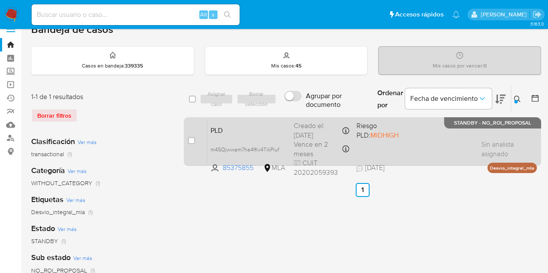
click at [267, 125] on span "PLD" at bounding box center [249, 129] width 76 height 11
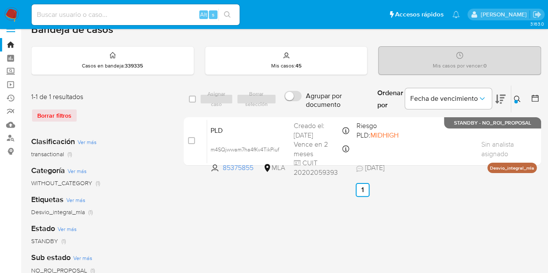
click at [262, 225] on div "select-all-cases-checkbox Asignar caso Borrar selección Agrupar por documento O…" at bounding box center [363, 275] width 358 height 381
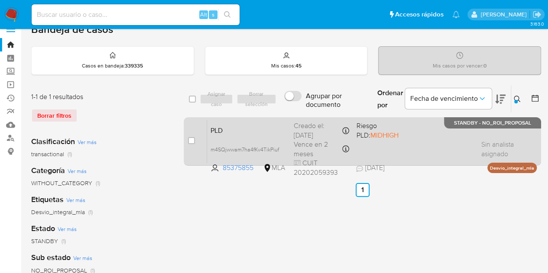
click at [236, 130] on span "PLD" at bounding box center [249, 129] width 76 height 11
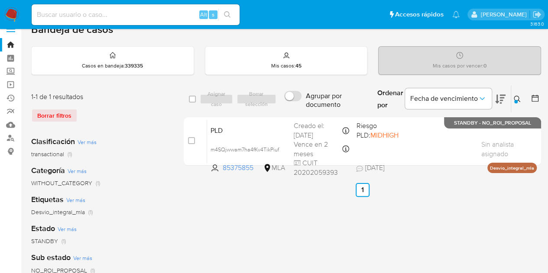
click at [517, 96] on icon at bounding box center [517, 99] width 7 height 7
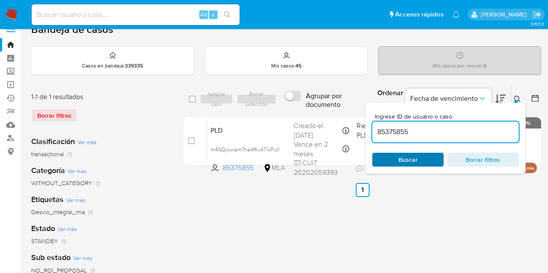
click at [408, 160] on span "Buscar" at bounding box center [408, 160] width 19 height 14
click at [519, 99] on icon at bounding box center [517, 99] width 7 height 7
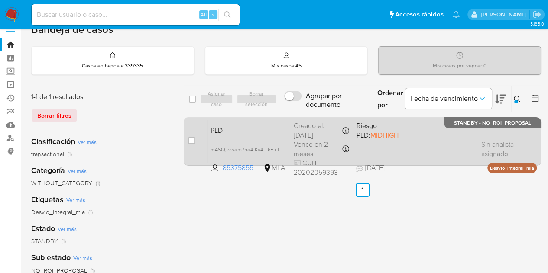
click at [253, 131] on span "PLD" at bounding box center [249, 129] width 76 height 11
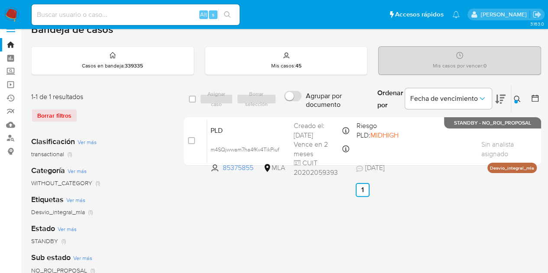
click at [517, 94] on button at bounding box center [518, 99] width 14 height 10
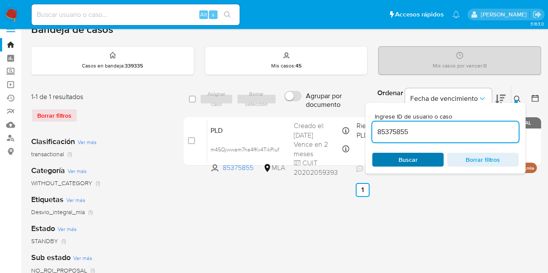
click at [416, 157] on span "Buscar" at bounding box center [408, 160] width 19 height 14
click at [519, 98] on icon at bounding box center [517, 99] width 7 height 7
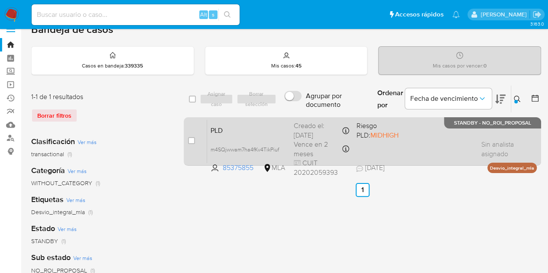
click at [259, 125] on span "PLD" at bounding box center [249, 129] width 76 height 11
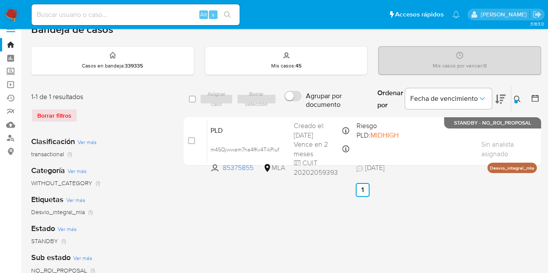
click at [516, 100] on div at bounding box center [515, 101] width 3 height 3
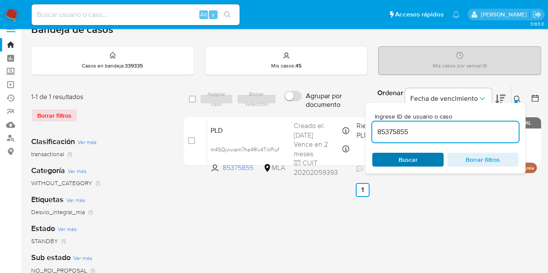
click at [426, 157] on span "Buscar" at bounding box center [407, 160] width 59 height 12
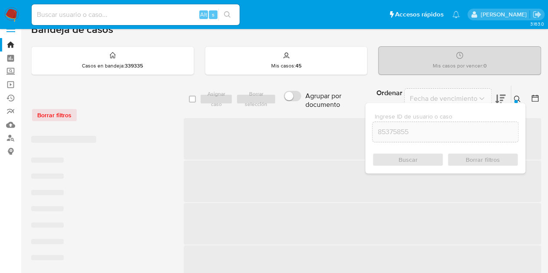
click at [517, 101] on div at bounding box center [515, 101] width 3 height 3
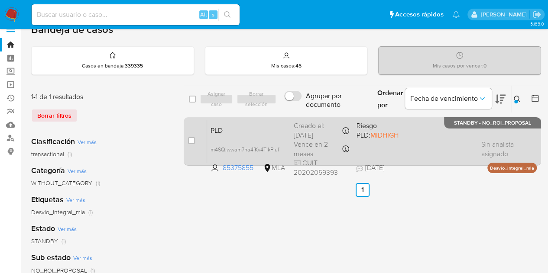
click at [257, 125] on span "PLD" at bounding box center [249, 129] width 76 height 11
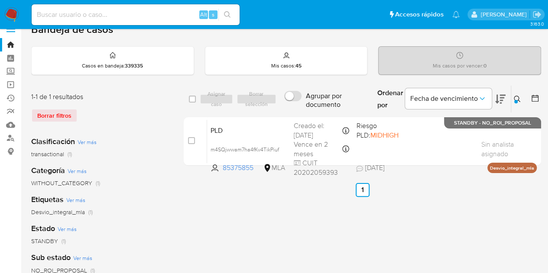
click at [515, 98] on icon at bounding box center [517, 99] width 7 height 7
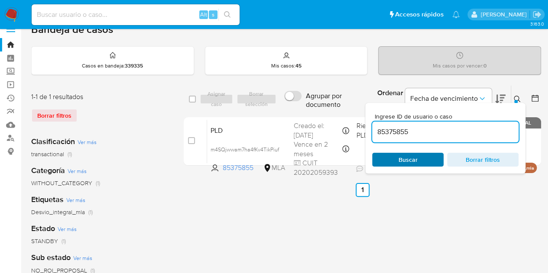
click at [414, 157] on span "Buscar" at bounding box center [408, 160] width 19 height 14
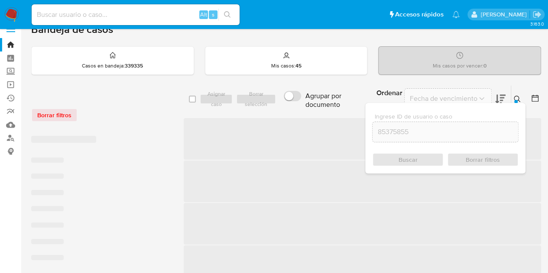
click at [515, 94] on button at bounding box center [518, 99] width 14 height 10
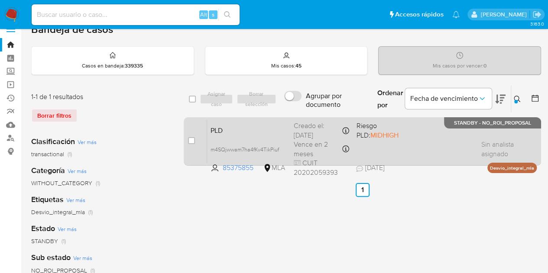
click at [243, 143] on div "PLD m4SQjwwam7ha4fKv4TikPiuf 85375855 MLA Riesgo PLD: MIDHIGH Creado el: 12/09/…" at bounding box center [372, 142] width 330 height 44
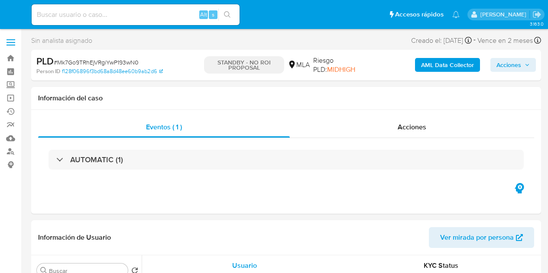
select select "10"
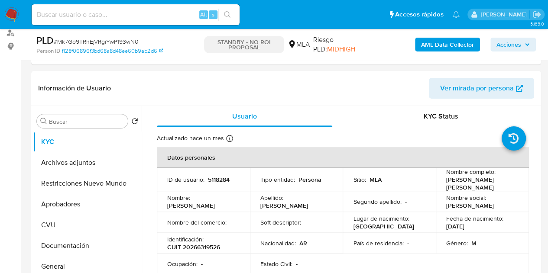
scroll to position [184, 0]
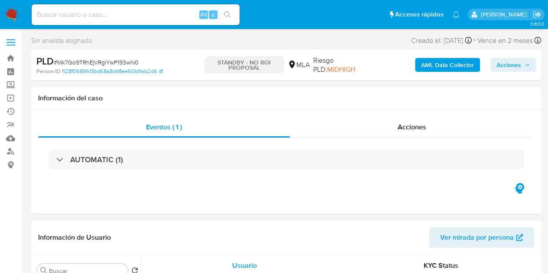
select select "10"
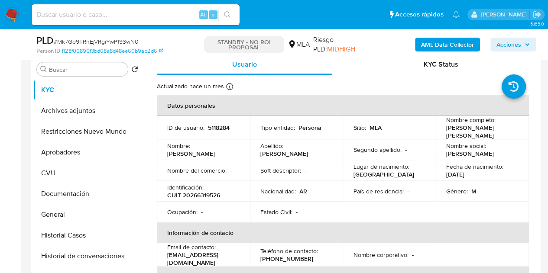
scroll to position [199, 0]
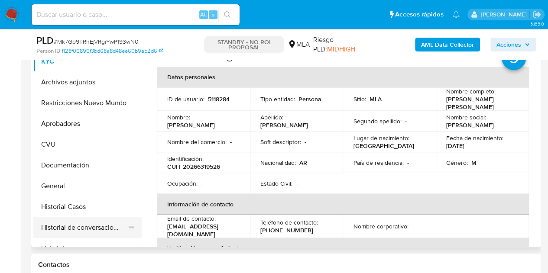
click at [80, 231] on button "Historial de conversaciones" at bounding box center [83, 228] width 101 height 21
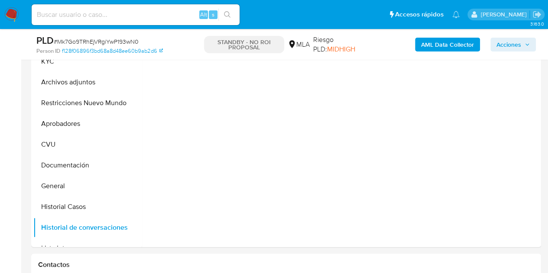
scroll to position [186, 0]
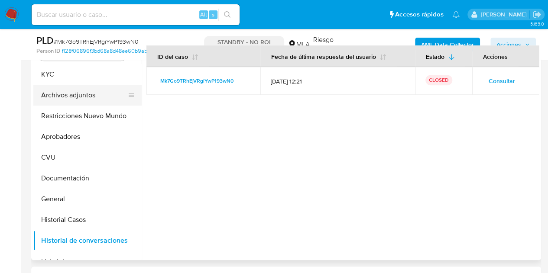
click at [41, 97] on button "Archivos adjuntos" at bounding box center [83, 95] width 101 height 21
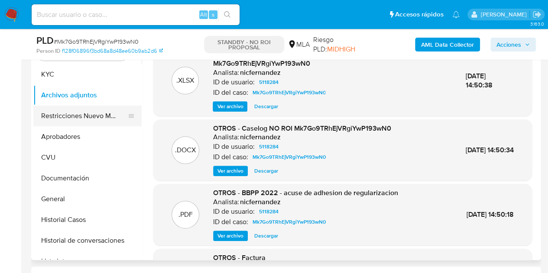
click at [75, 121] on button "Restricciones Nuevo Mundo" at bounding box center [83, 116] width 101 height 21
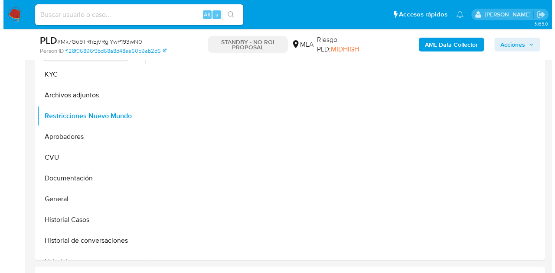
scroll to position [160, 0]
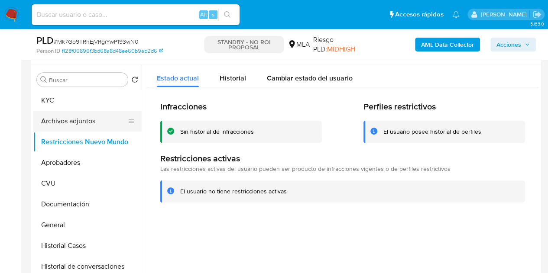
click at [49, 120] on button "Archivos adjuntos" at bounding box center [83, 121] width 101 height 21
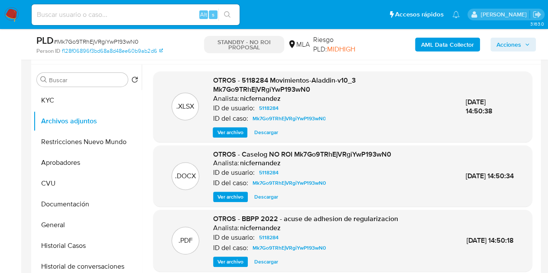
click at [217, 199] on button "Ver archivo" at bounding box center [230, 197] width 35 height 10
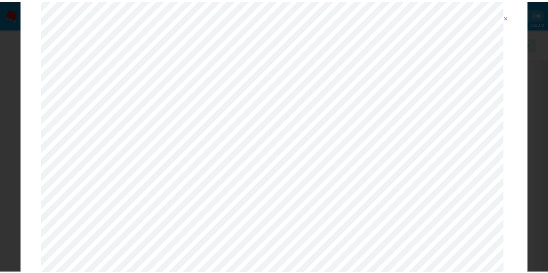
scroll to position [0, 0]
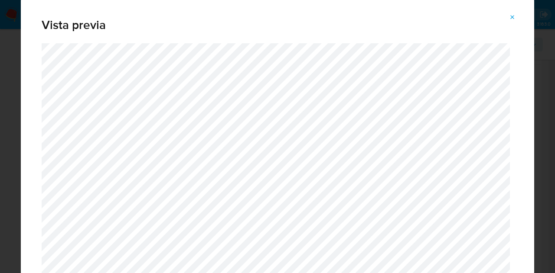
click at [513, 23] on span "Attachment preview" at bounding box center [512, 17] width 7 height 12
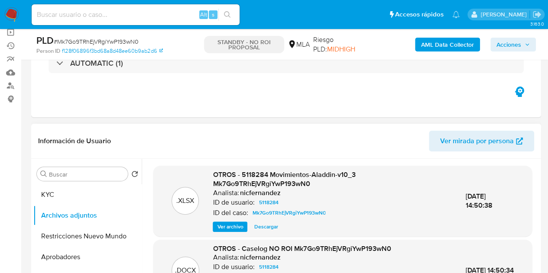
scroll to position [58, 0]
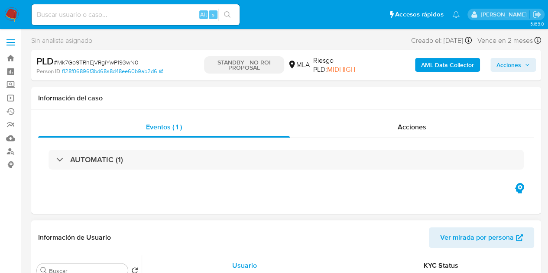
select select "10"
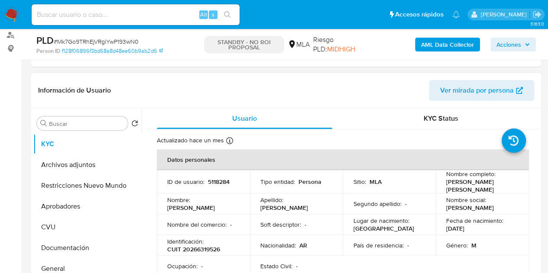
scroll to position [130, 0]
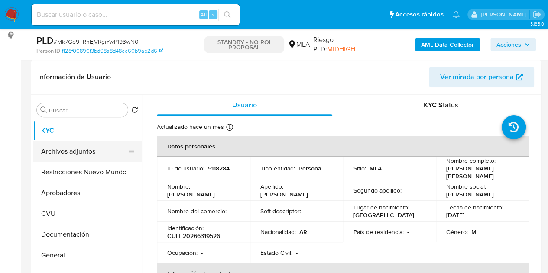
click at [70, 148] on button "Archivos adjuntos" at bounding box center [83, 151] width 101 height 21
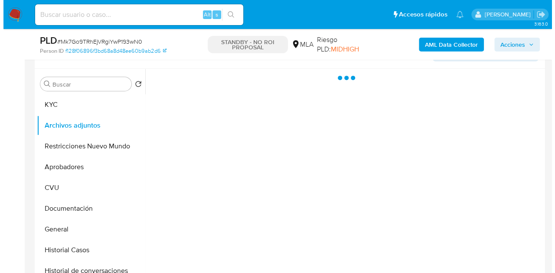
scroll to position [172, 0]
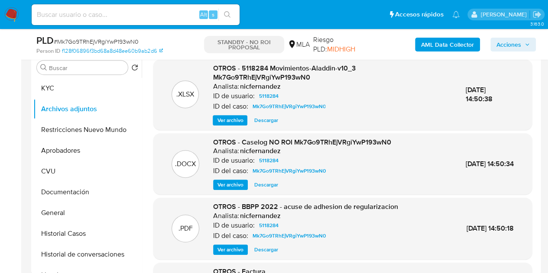
click at [228, 182] on span "Ver archivo" at bounding box center [231, 185] width 26 height 9
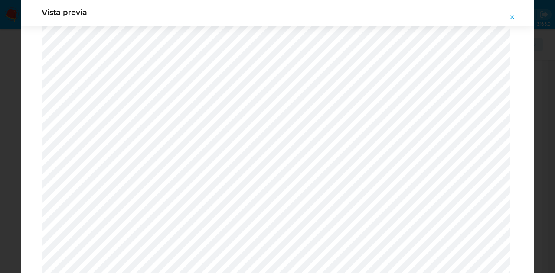
scroll to position [1249, 0]
click at [512, 15] on icon "Attachment preview" at bounding box center [512, 17] width 7 height 7
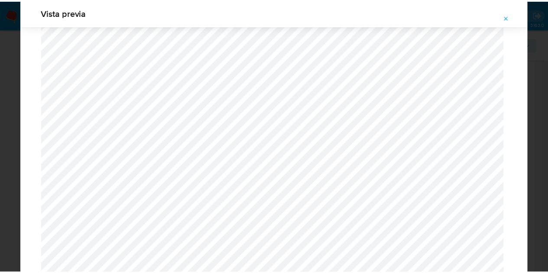
scroll to position [28, 0]
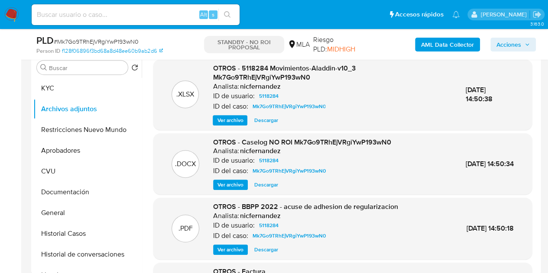
click at [231, 247] on span "Ver archivo" at bounding box center [231, 250] width 26 height 9
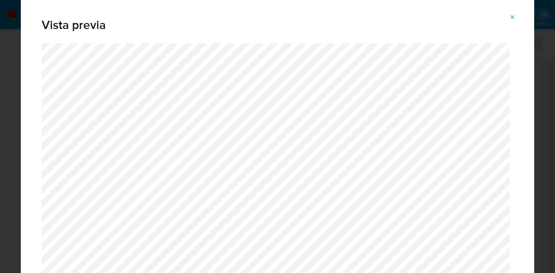
click at [511, 19] on icon "Attachment preview" at bounding box center [512, 17] width 7 height 7
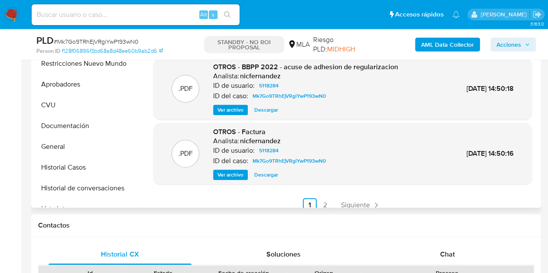
scroll to position [82, 0]
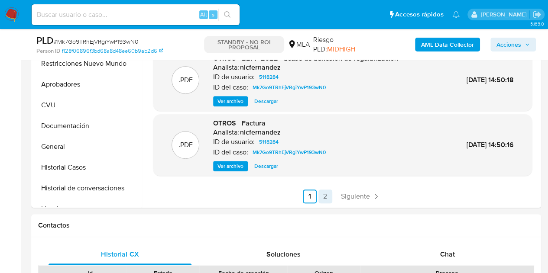
click at [319, 193] on link "2" at bounding box center [326, 197] width 14 height 14
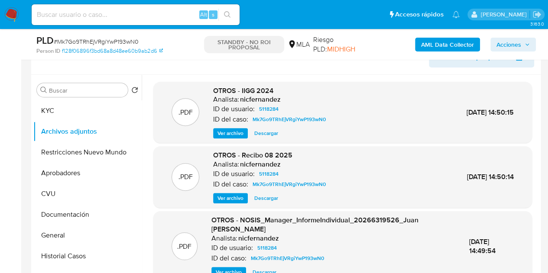
scroll to position [149, 0]
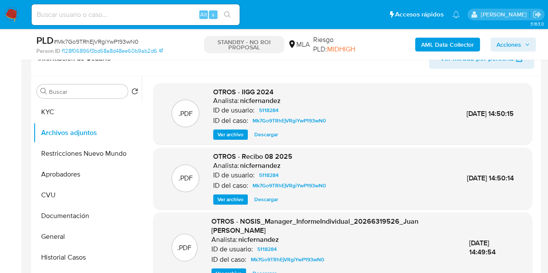
click at [223, 198] on span "Ver archivo" at bounding box center [231, 199] width 26 height 9
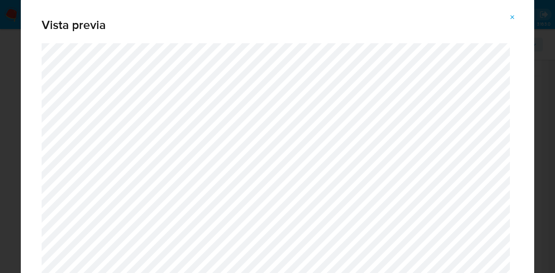
click at [516, 17] on button "Attachment preview" at bounding box center [512, 17] width 19 height 14
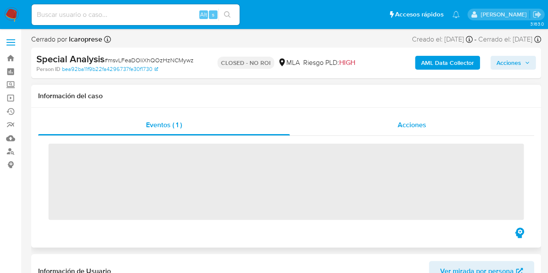
click at [409, 133] on div "Acciones" at bounding box center [412, 125] width 244 height 21
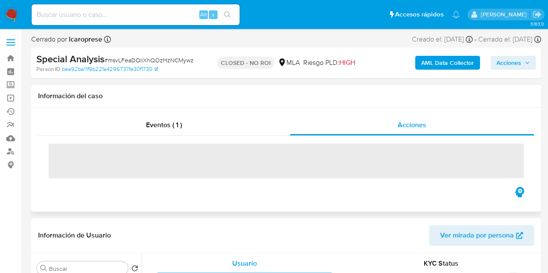
select select "10"
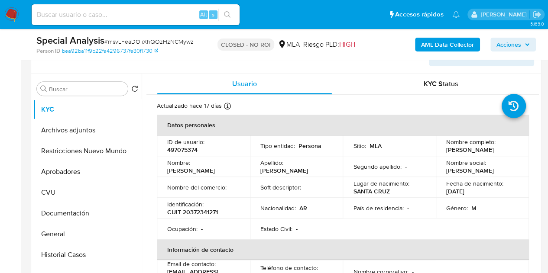
scroll to position [454, 0]
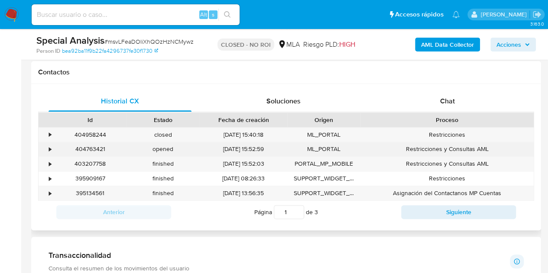
click at [104, 148] on div "404763421" at bounding box center [90, 149] width 73 height 14
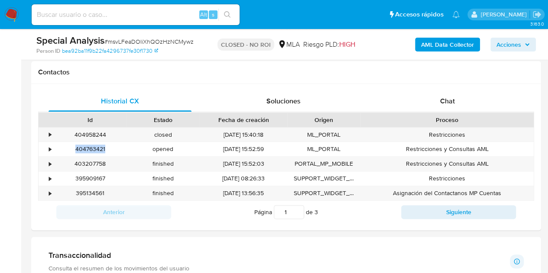
copy div "404763421"
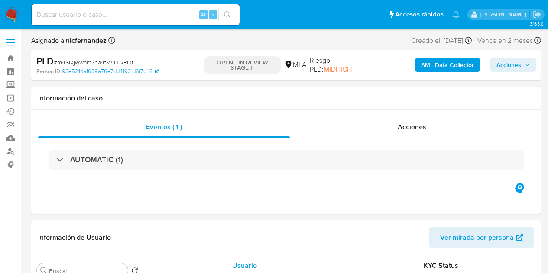
select select "10"
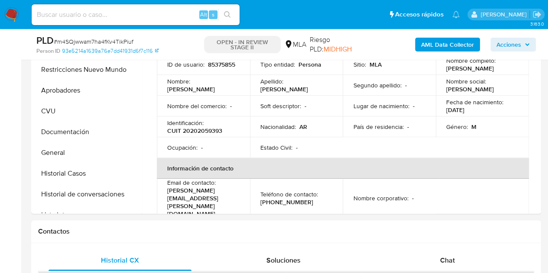
scroll to position [166, 0]
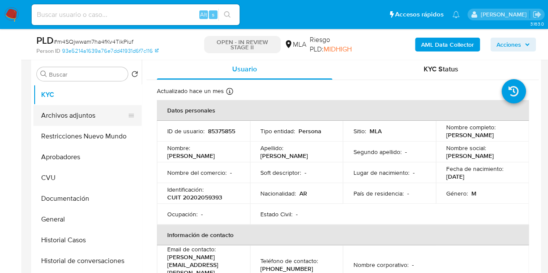
click at [68, 115] on button "Archivos adjuntos" at bounding box center [83, 115] width 101 height 21
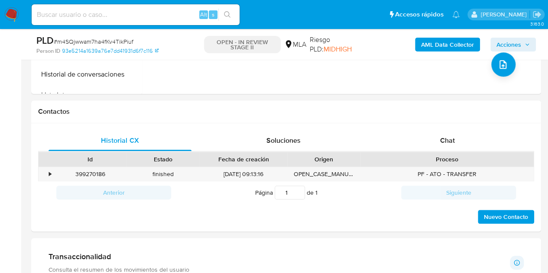
scroll to position [409, 0]
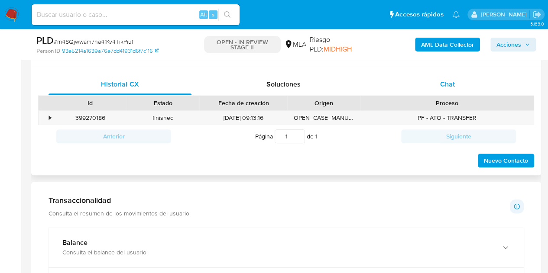
click at [450, 85] on span "Chat" at bounding box center [447, 84] width 15 height 10
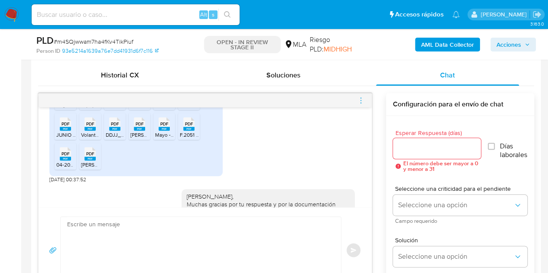
scroll to position [563, 0]
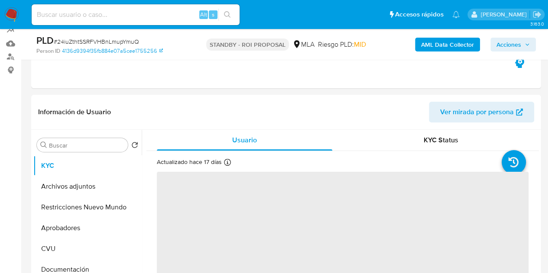
select select "10"
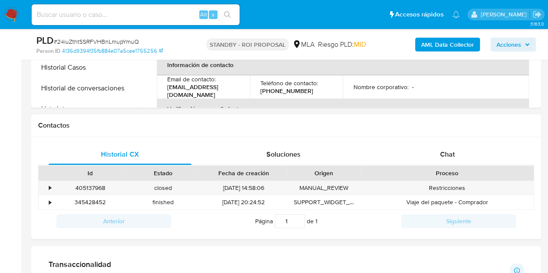
scroll to position [345, 0]
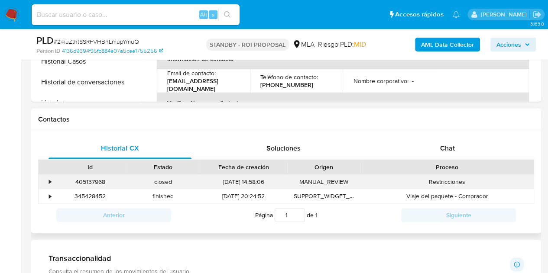
click at [94, 181] on div "405137968" at bounding box center [90, 182] width 73 height 14
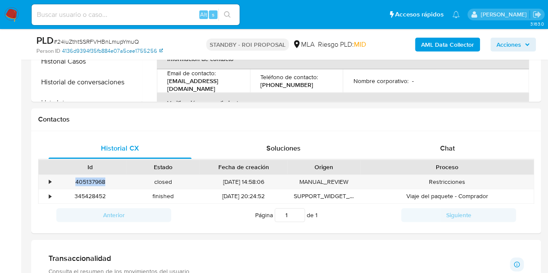
copy div "405137968"
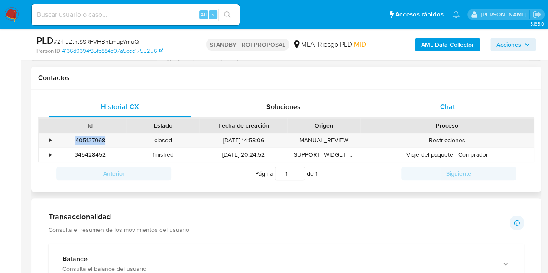
scroll to position [388, 0]
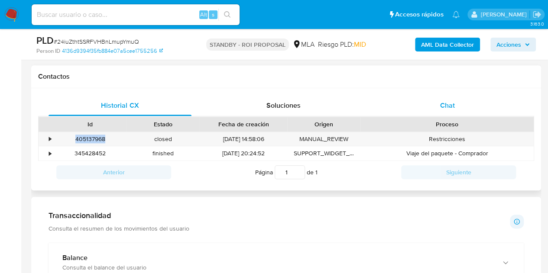
click at [487, 110] on div "Chat" at bounding box center [447, 105] width 143 height 21
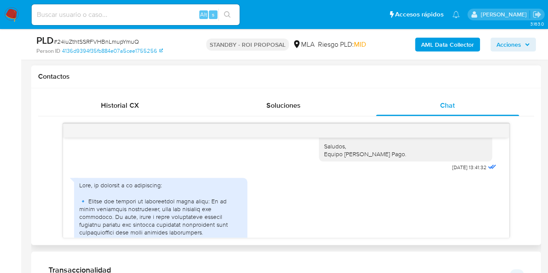
scroll to position [1168, 0]
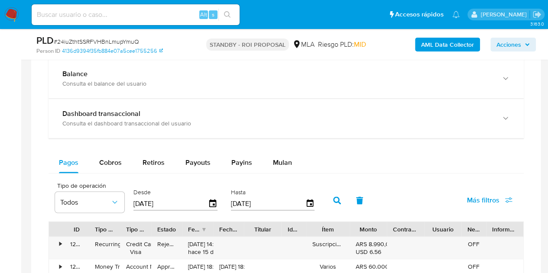
scroll to position [683, 0]
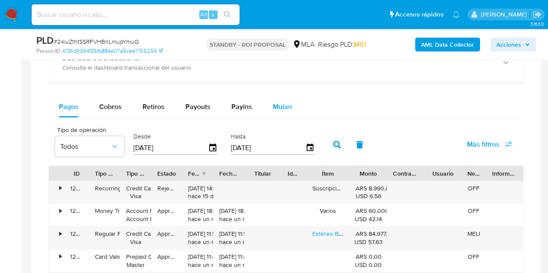
click at [279, 113] on div "Mulan" at bounding box center [282, 107] width 19 height 21
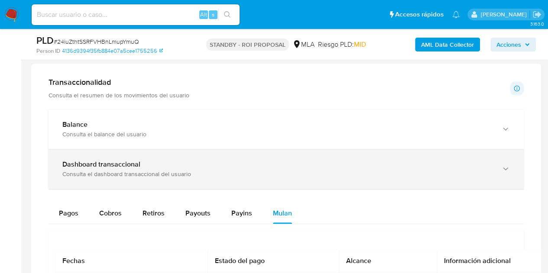
scroll to position [595, 0]
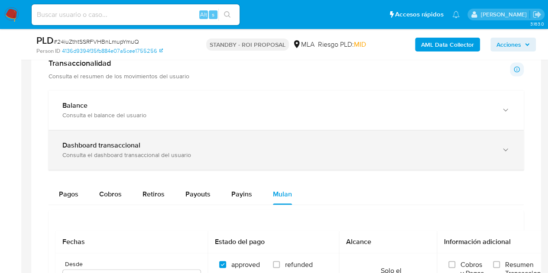
click at [407, 147] on div "Dashboard transaccional" at bounding box center [277, 145] width 430 height 9
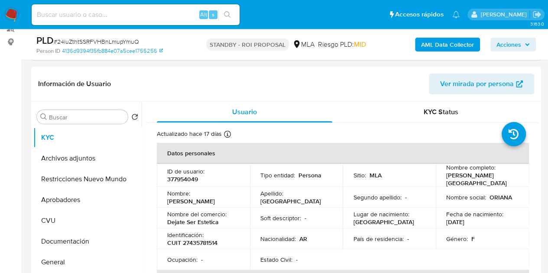
scroll to position [121, 0]
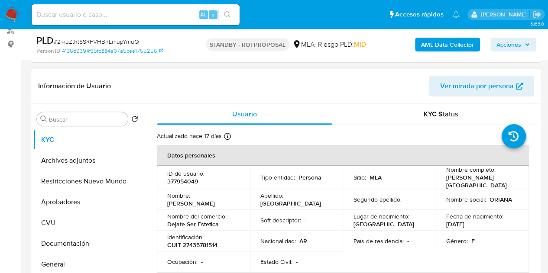
click at [480, 98] on div "Información de Usuario Ver mirada por persona" at bounding box center [286, 86] width 510 height 35
click at [463, 92] on span "Ver mirada por persona" at bounding box center [477, 86] width 74 height 21
click at [82, 186] on button "Restricciones Nuevo Mundo" at bounding box center [83, 181] width 101 height 21
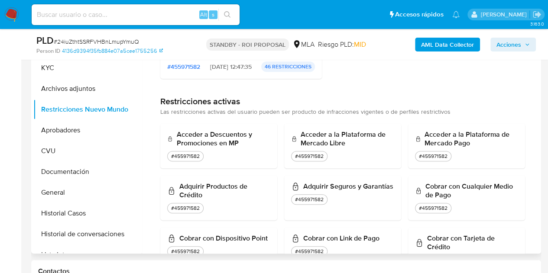
scroll to position [0, 0]
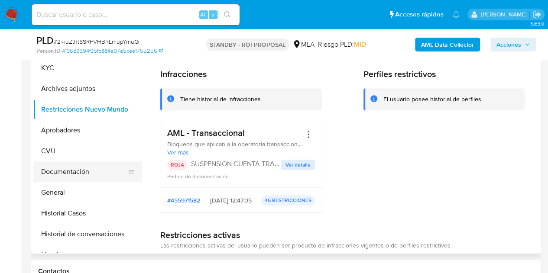
click at [68, 173] on button "Documentación" at bounding box center [83, 172] width 101 height 21
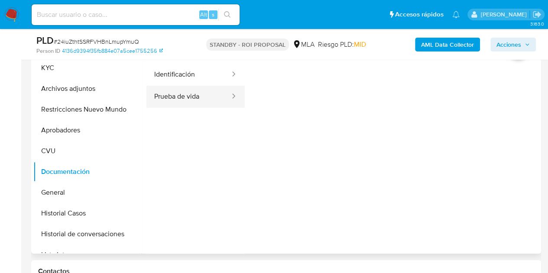
click at [194, 88] on button "Prueba de vida" at bounding box center [188, 97] width 85 height 22
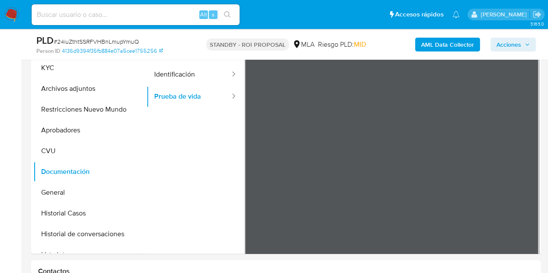
scroll to position [175, 0]
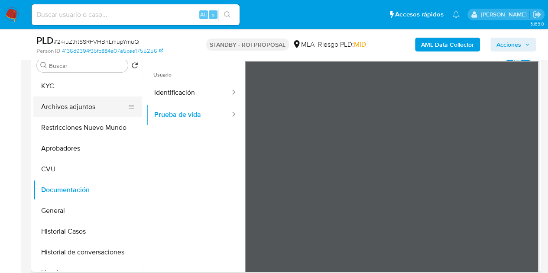
click at [89, 102] on button "Archivos adjuntos" at bounding box center [83, 107] width 101 height 21
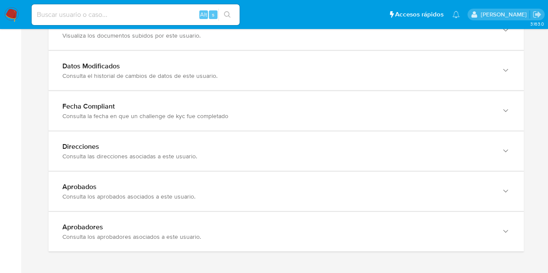
scroll to position [959, 0]
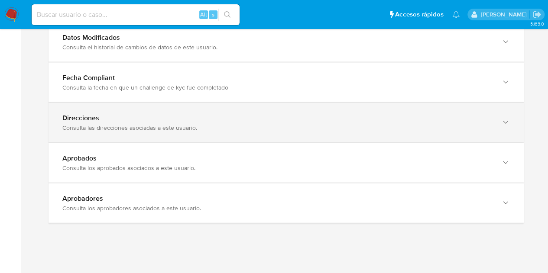
click at [271, 124] on div "Consulta las direcciones asociadas a este usuario." at bounding box center [277, 128] width 430 height 8
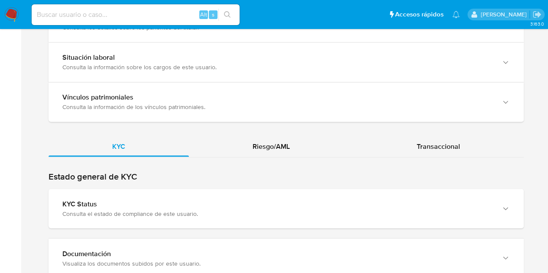
scroll to position [710, 0]
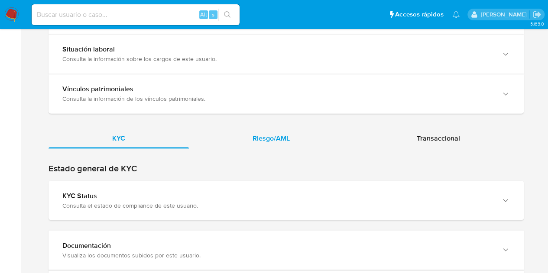
click at [280, 139] on div "Riesgo/AML" at bounding box center [271, 138] width 165 height 21
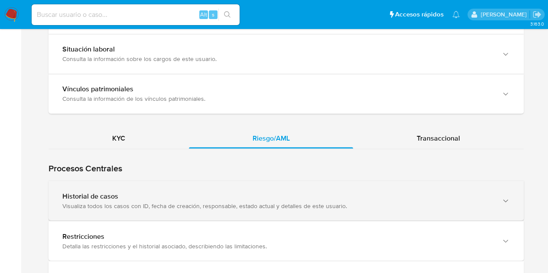
click at [298, 203] on div "Visualiza todos los casos con ID, fecha de creación, responsable, estado actual…" at bounding box center [277, 206] width 430 height 8
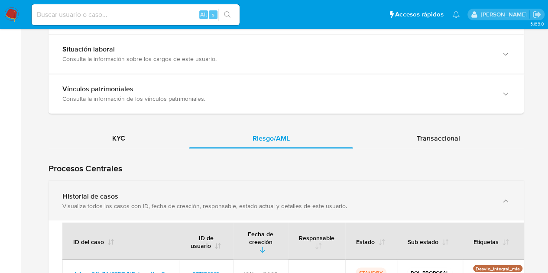
click at [296, 202] on div "Visualiza todos los casos con ID, fecha de creación, responsable, estado actual…" at bounding box center [277, 206] width 430 height 8
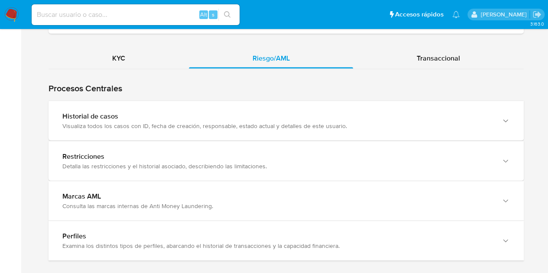
scroll to position [807, 0]
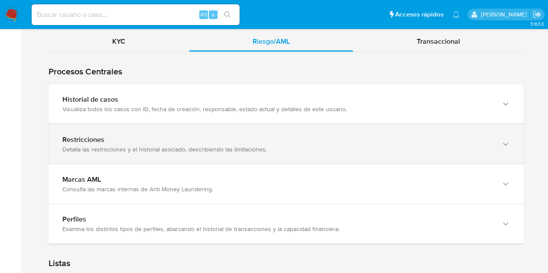
click at [300, 145] on div "Detalla las restricciones y el historial asociado, describiendo las limitacione…" at bounding box center [277, 149] width 430 height 8
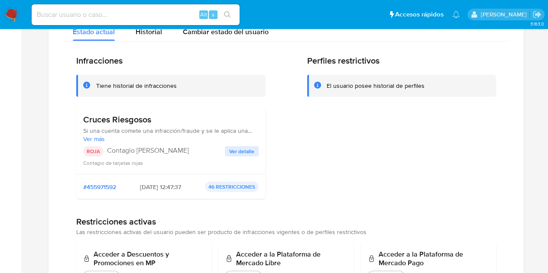
scroll to position [938, 0]
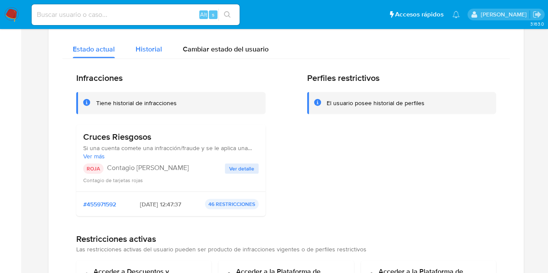
click at [143, 47] on span "Historial" at bounding box center [149, 49] width 26 height 10
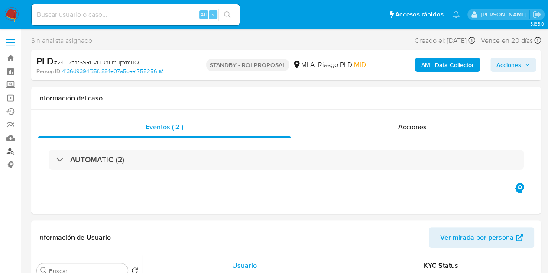
click at [10, 153] on link "Buscador de personas" at bounding box center [51, 151] width 103 height 13
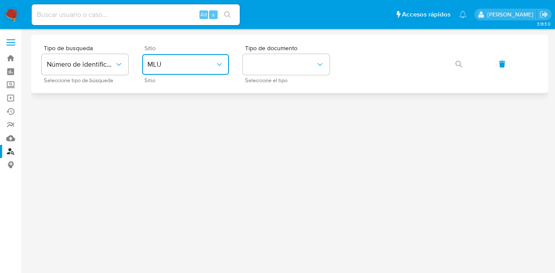
click at [167, 65] on span "MLU" at bounding box center [181, 64] width 68 height 9
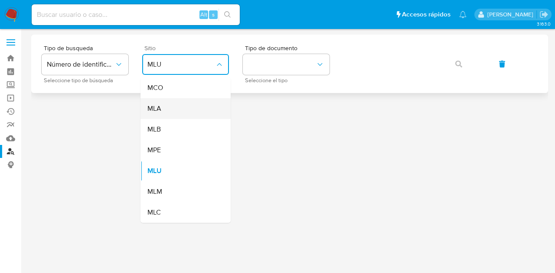
click at [185, 110] on div "MLA" at bounding box center [182, 108] width 71 height 21
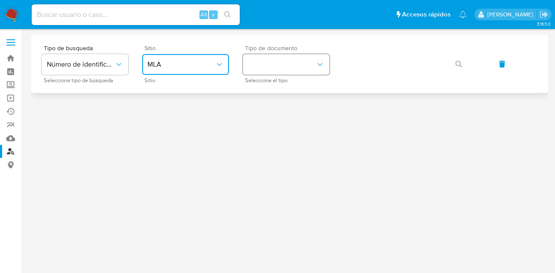
click at [302, 60] on button "identificationType" at bounding box center [286, 64] width 87 height 21
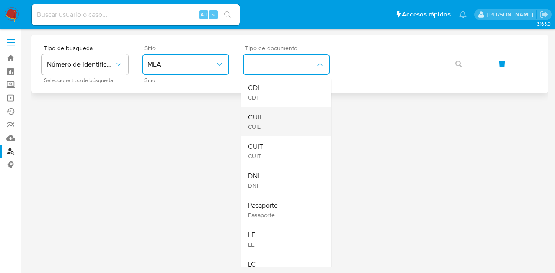
click at [294, 113] on div "CUIL CUIL" at bounding box center [283, 121] width 71 height 29
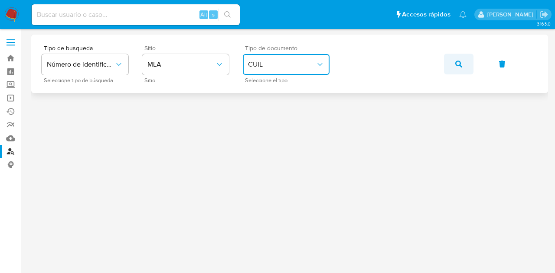
click at [456, 61] on icon "button" at bounding box center [458, 64] width 7 height 7
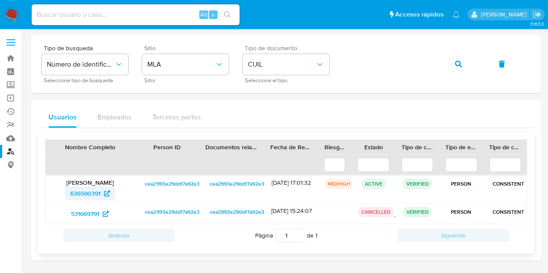
click at [91, 190] on span "636590391" at bounding box center [85, 194] width 30 height 14
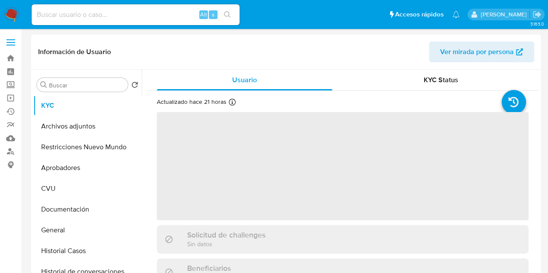
scroll to position [35, 0]
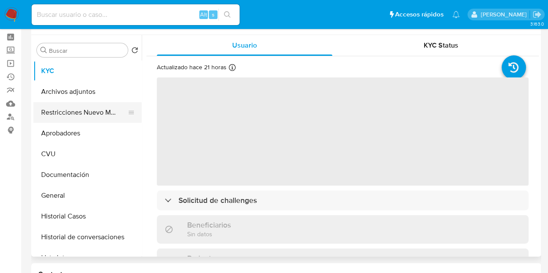
click at [57, 112] on button "Restricciones Nuevo Mundo" at bounding box center [83, 112] width 101 height 21
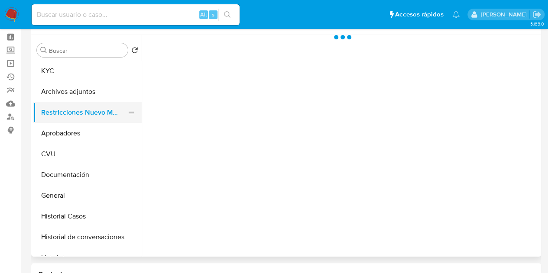
select select "10"
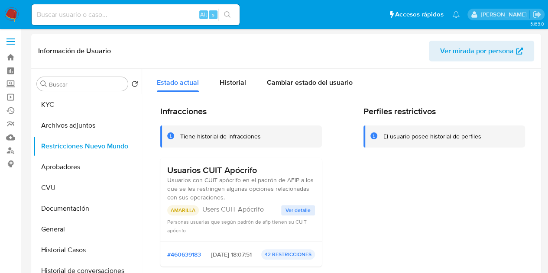
scroll to position [0, 0]
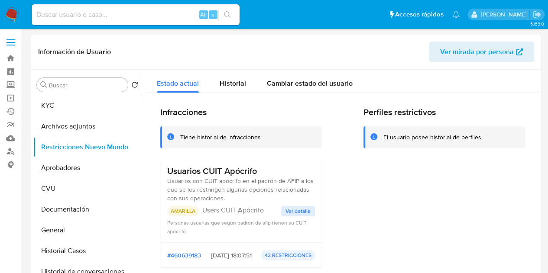
click at [481, 55] on span "Ver mirada por persona" at bounding box center [477, 52] width 74 height 21
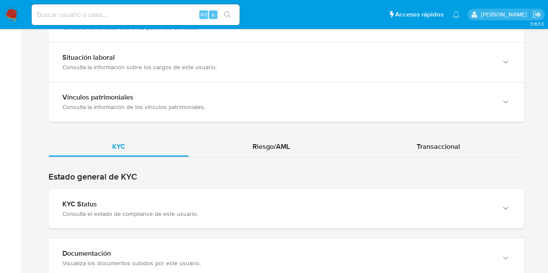
scroll to position [781, 0]
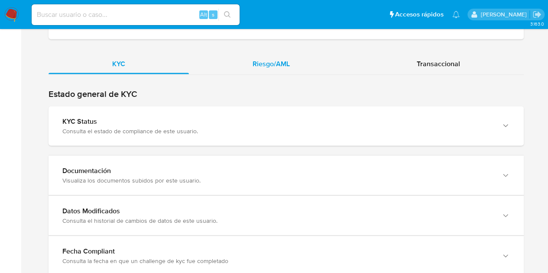
click at [298, 59] on div "Riesgo/AML" at bounding box center [271, 63] width 165 height 21
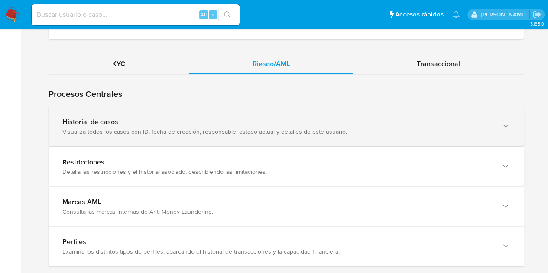
click at [93, 137] on div "Historial de casos Visualiza todos los casos con ID, fecha de creación, respons…" at bounding box center [286, 126] width 475 height 39
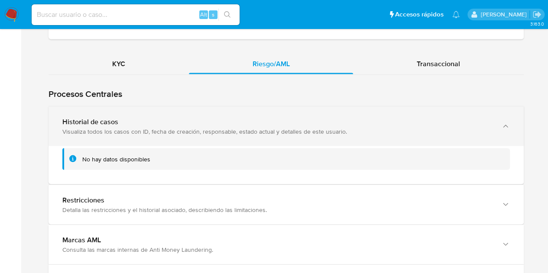
drag, startPoint x: 112, startPoint y: 131, endPoint x: 116, endPoint y: 138, distance: 8.0
click at [114, 132] on div "Visualiza todos los casos con ID, fecha de creación, responsable, estado actual…" at bounding box center [277, 131] width 430 height 8
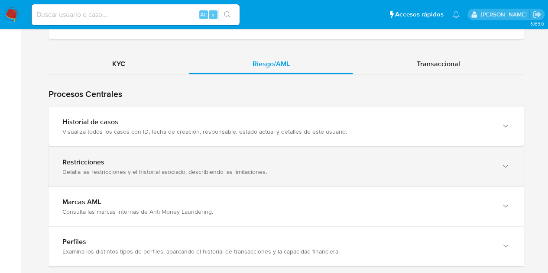
click at [127, 177] on div "Restricciones Detalla las restricciones y el historial asociado, describiendo l…" at bounding box center [286, 166] width 475 height 39
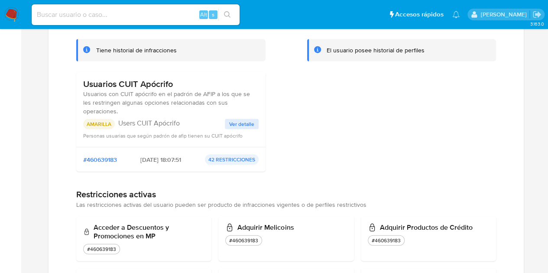
scroll to position [790, 0]
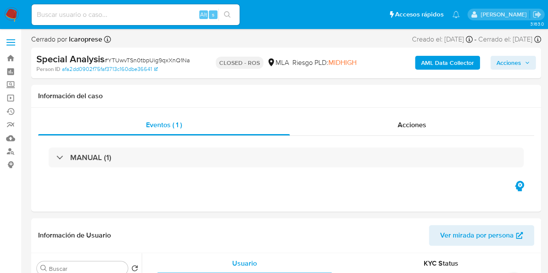
select select "10"
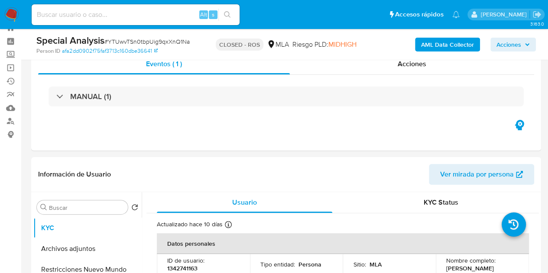
scroll to position [1, 0]
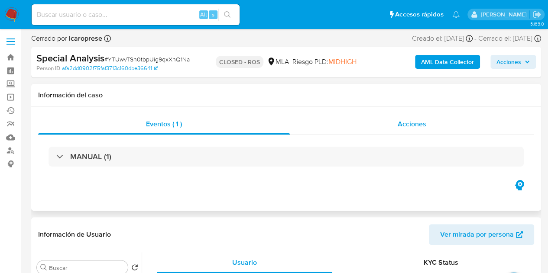
click at [438, 124] on div "Acciones" at bounding box center [412, 124] width 244 height 21
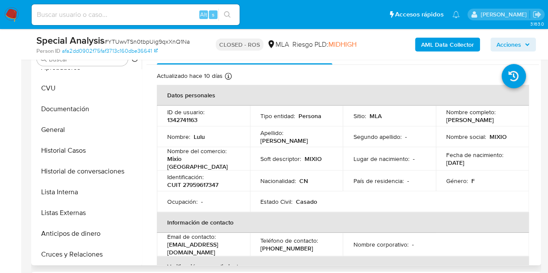
scroll to position [84, 0]
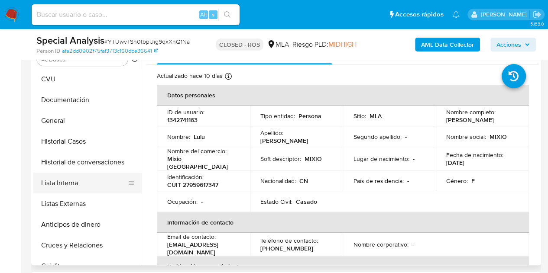
click at [73, 185] on button "Lista Interna" at bounding box center [83, 183] width 101 height 21
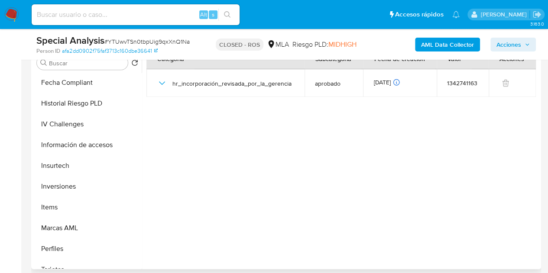
scroll to position [419, 0]
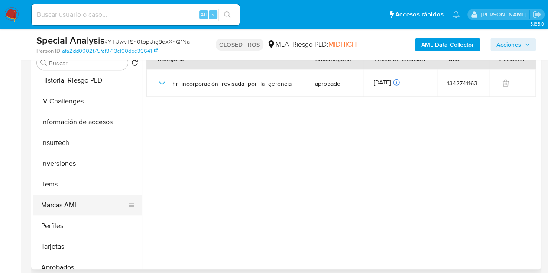
click at [84, 205] on button "Marcas AML" at bounding box center [83, 205] width 101 height 21
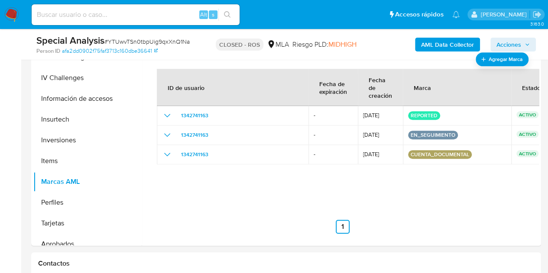
scroll to position [276, 0]
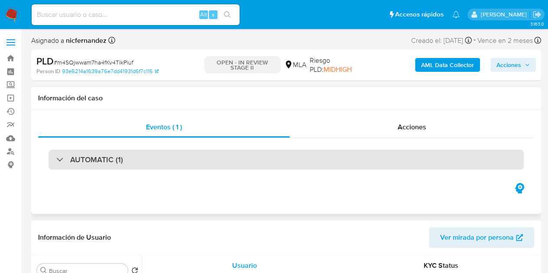
select select "10"
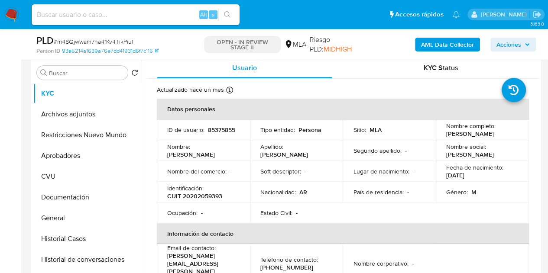
scroll to position [184, 0]
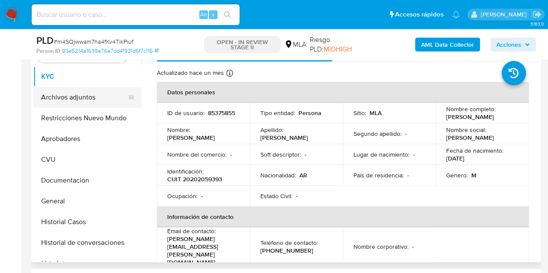
click at [62, 92] on button "Archivos adjuntos" at bounding box center [83, 97] width 101 height 21
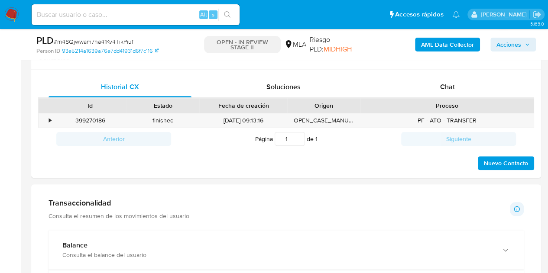
scroll to position [420, 0]
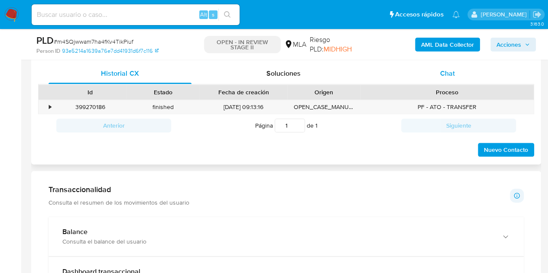
click at [448, 76] on span "Chat" at bounding box center [447, 73] width 15 height 10
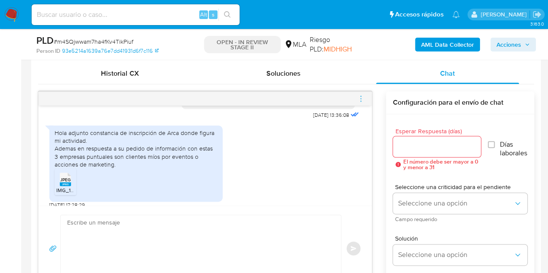
scroll to position [869, 0]
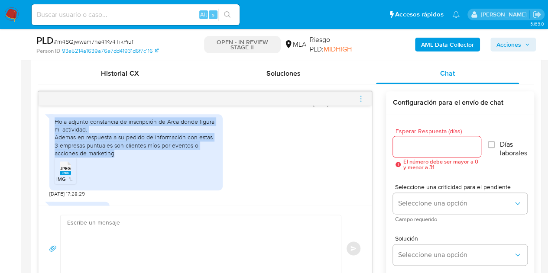
drag, startPoint x: 54, startPoint y: 136, endPoint x: 88, endPoint y: 166, distance: 45.5
click at [88, 157] on div "Hola adjunto constancia de inscripción de Arca donde figura mi actividad. Adema…" at bounding box center [136, 137] width 163 height 39
copy div "Hola adjunto constancia de inscripción de Arca donde figura mi actividad. Adema…"
click at [222, 158] on div "Hola adjunto constancia de inscripción de Arca donde figura mi actividad. Adema…" at bounding box center [135, 152] width 173 height 76
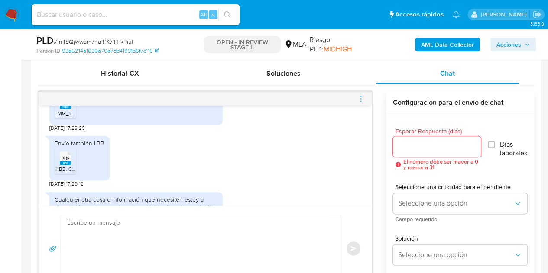
scroll to position [979, 0]
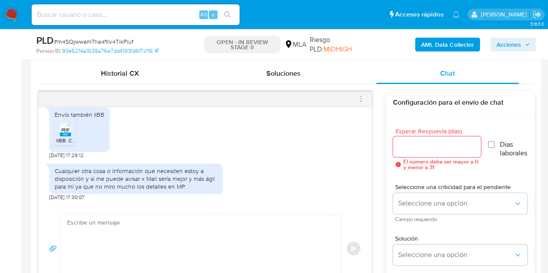
click at [159, 260] on textarea at bounding box center [198, 248] width 263 height 67
click at [242, 168] on div "Cualquier otra cosa o información que necesiten estoy a disposición y si me pue…" at bounding box center [205, 180] width 312 height 42
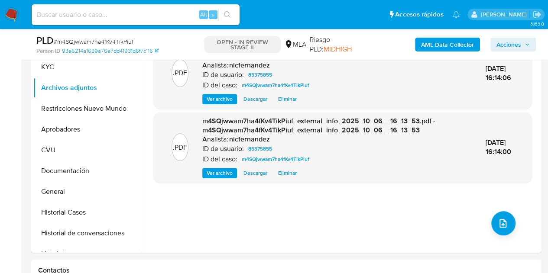
scroll to position [150, 0]
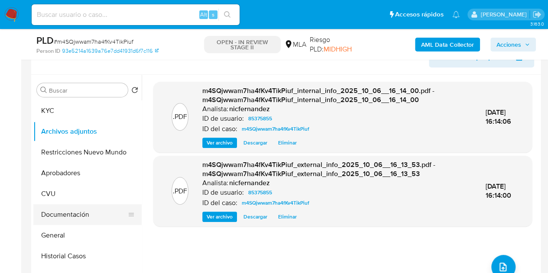
click at [72, 215] on button "Documentación" at bounding box center [83, 215] width 101 height 21
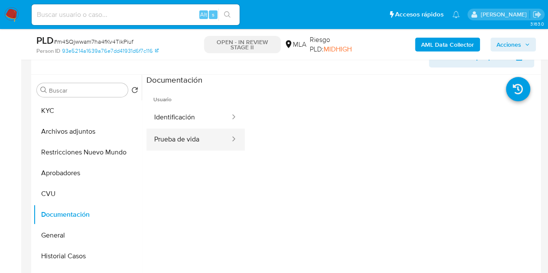
click at [194, 136] on button "Prueba de vida" at bounding box center [188, 140] width 85 height 22
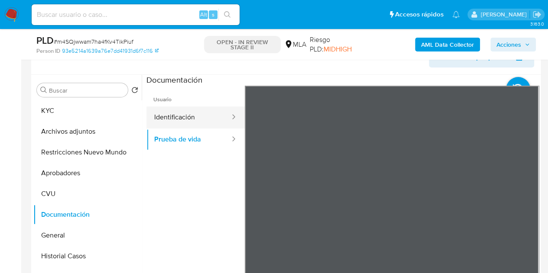
click at [197, 120] on button "Identificación" at bounding box center [188, 118] width 85 height 22
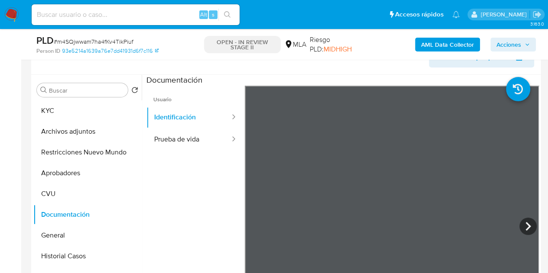
click at [340, 69] on div "Información de Usuario Ver mirada por persona Buscar Volver al orden por defect…" at bounding box center [286, 168] width 510 height 257
click at [64, 133] on button "Archivos adjuntos" at bounding box center [83, 131] width 101 height 21
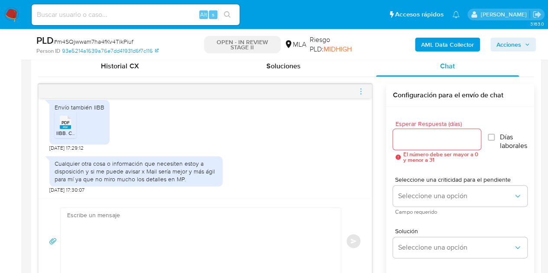
scroll to position [436, 0]
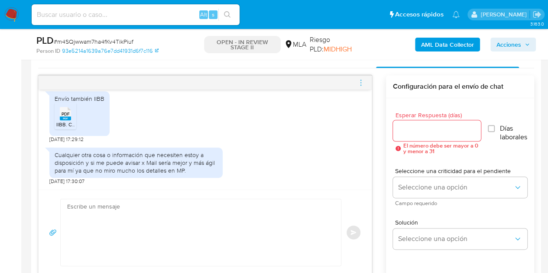
click at [202, 220] on textarea at bounding box center [198, 232] width 263 height 67
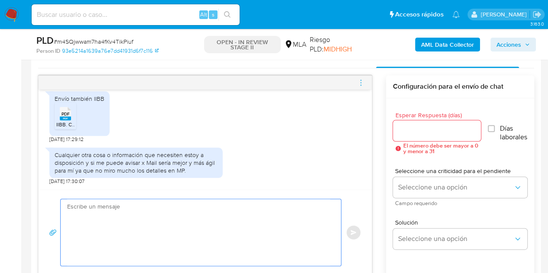
paste textarea "Hola, ¡Muchas gracias por tu respuesta! Confirmamos la recepción de la document…"
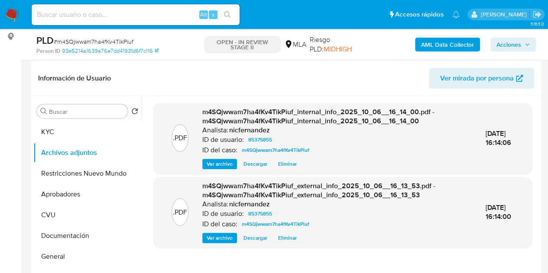
scroll to position [120, 0]
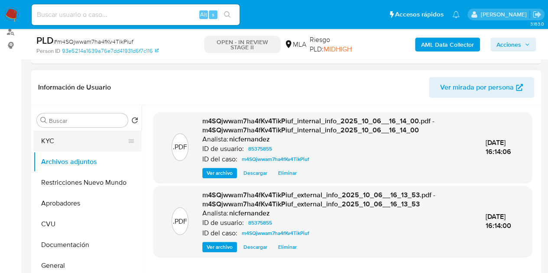
click at [61, 138] on button "KYC" at bounding box center [83, 141] width 101 height 21
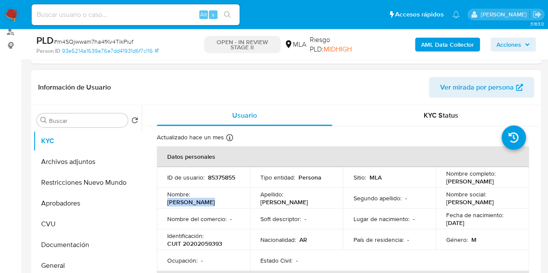
drag, startPoint x: 192, startPoint y: 200, endPoint x: 237, endPoint y: 200, distance: 44.2
click at [237, 200] on div "Nombre : Gustavo Oscar" at bounding box center [203, 199] width 72 height 16
copy p "[PERSON_NAME] [PERSON_NAME]"
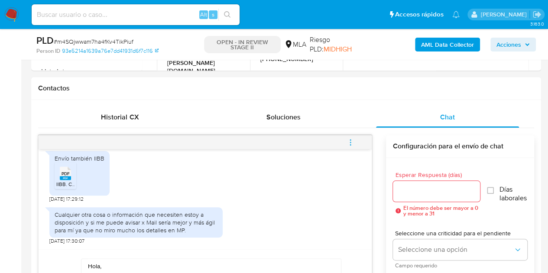
scroll to position [458, 0]
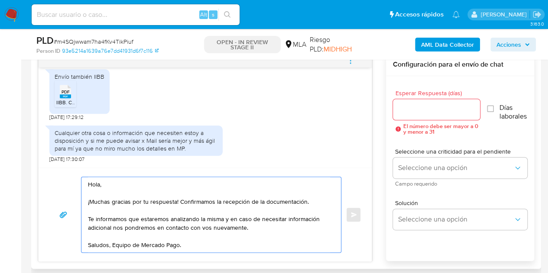
click at [101, 184] on textarea "Hola, ¡Muchas gracias por tu respuesta! Confirmamos la recepción de la document…" at bounding box center [209, 214] width 242 height 75
paste textarea "[PERSON_NAME] [PERSON_NAME]"
click at [158, 186] on textarea "Hola [PERSON_NAME] [PERSON_NAME], ¡Muchas gracias por tu respuesta! Confirmamos…" at bounding box center [209, 214] width 242 height 75
type textarea "Hola [PERSON_NAME] [PERSON_NAME], ¡Muchas gracias por tu respuesta! Confirmamos…"
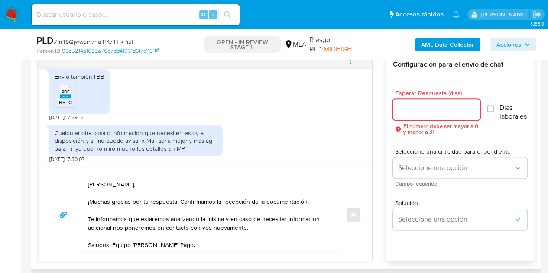
click at [440, 110] on input "Esperar Respuesta (días)" at bounding box center [437, 109] width 88 height 11
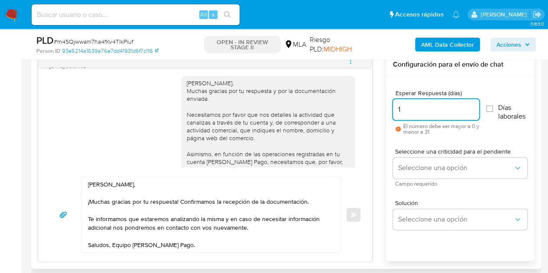
scroll to position [979, 0]
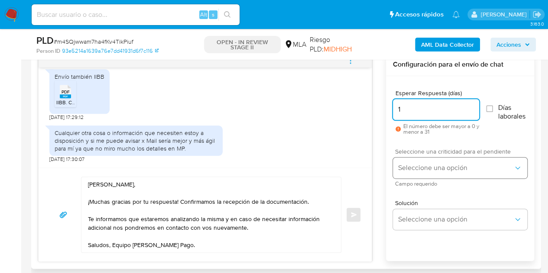
type input "1"
click at [422, 160] on button "Seleccione una opción" at bounding box center [460, 168] width 134 height 21
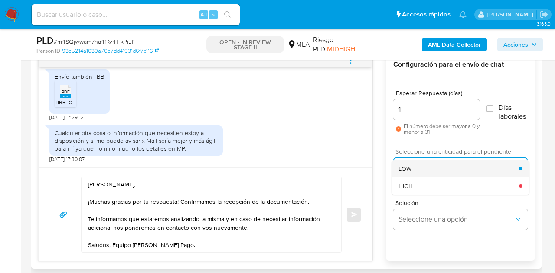
click at [415, 169] on div "LOW" at bounding box center [458, 168] width 120 height 17
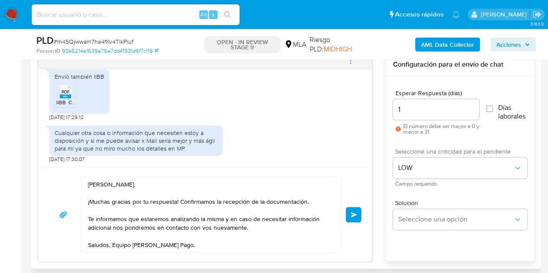
click at [355, 212] on span "Enviar" at bounding box center [354, 214] width 6 height 5
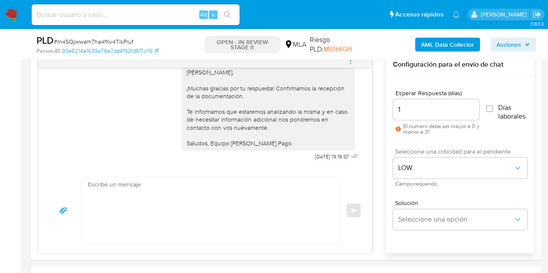
scroll to position [286, 0]
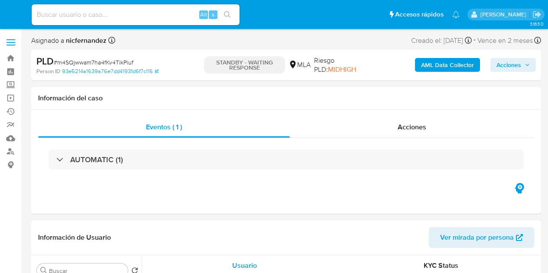
select select "10"
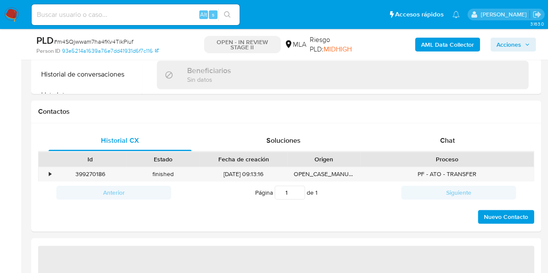
select select "10"
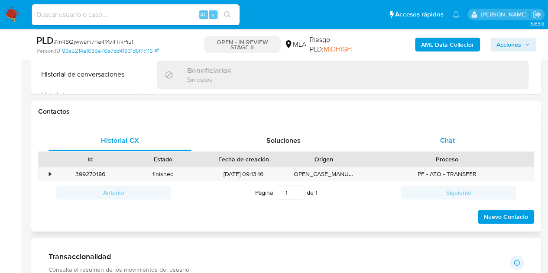
scroll to position [380, 0]
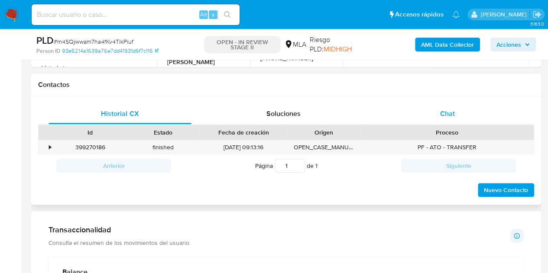
click at [468, 119] on div "Chat" at bounding box center [447, 114] width 143 height 21
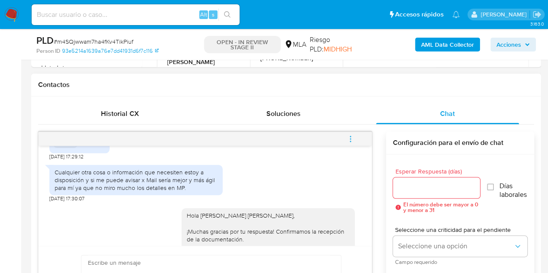
scroll to position [1083, 0]
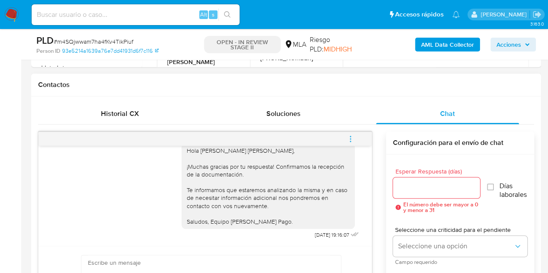
click at [354, 141] on icon "menu-action" at bounding box center [351, 139] width 8 height 8
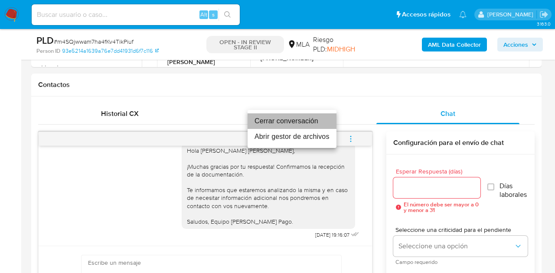
click at [309, 124] on li "Cerrar conversación" at bounding box center [291, 122] width 89 height 16
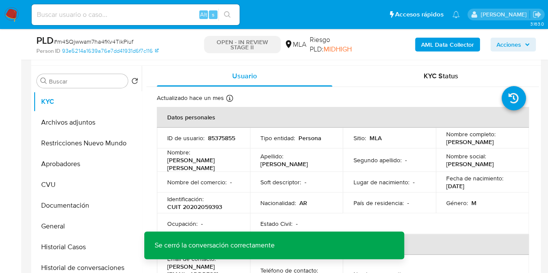
scroll to position [124, 0]
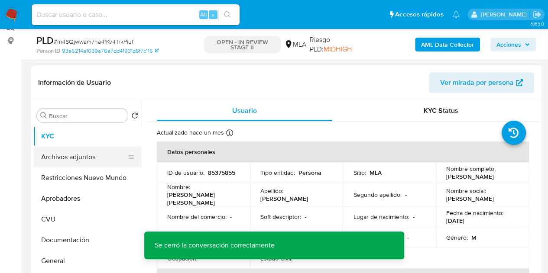
click at [75, 165] on button "Archivos adjuntos" at bounding box center [83, 157] width 101 height 21
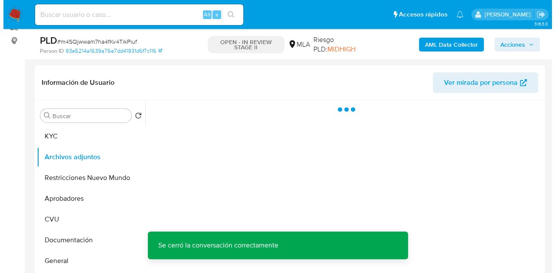
scroll to position [167, 0]
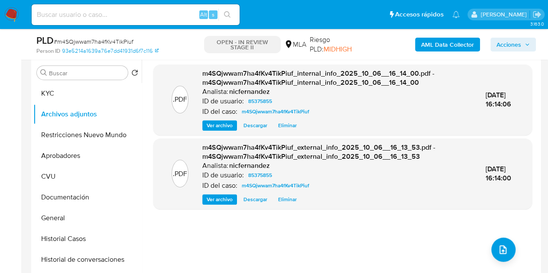
click at [182, 225] on div ".PDF m4SQjwwam7ha4fKv4TikPiuf_internal_info_2025_10_06__16_14_00.pdf - m4SQjwwa…" at bounding box center [342, 169] width 379 height 208
click at [500, 244] on button "upload-file" at bounding box center [503, 250] width 24 height 24
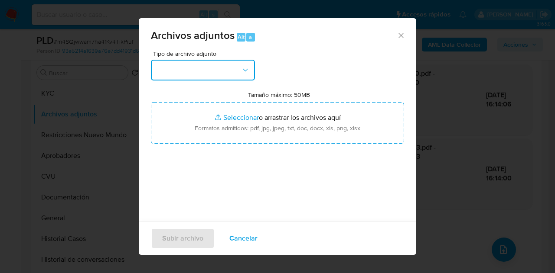
click at [241, 75] on button "button" at bounding box center [203, 70] width 104 height 21
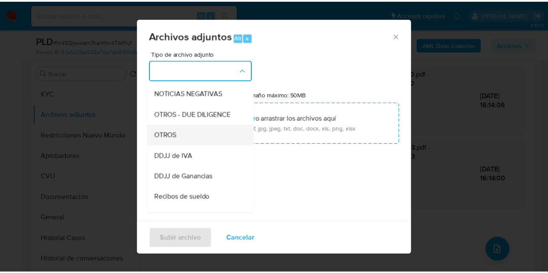
scroll to position [133, 0]
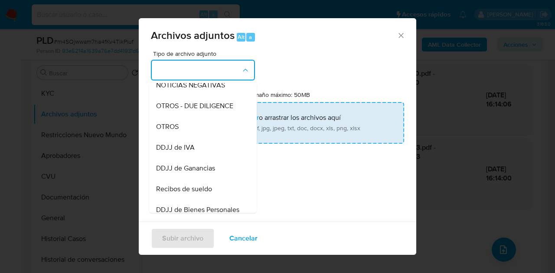
drag, startPoint x: 199, startPoint y: 143, endPoint x: 215, endPoint y: 130, distance: 20.7
click at [199, 137] on div "OTROS" at bounding box center [200, 127] width 88 height 21
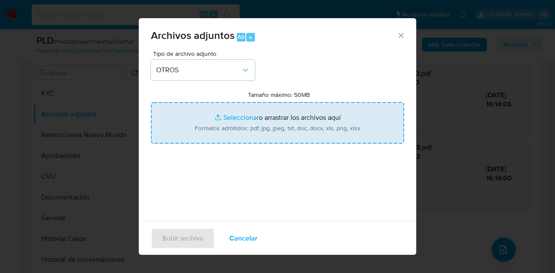
click at [220, 127] on input "Tamaño máximo: 50MB Seleccionar archivos" at bounding box center [277, 123] width 253 height 42
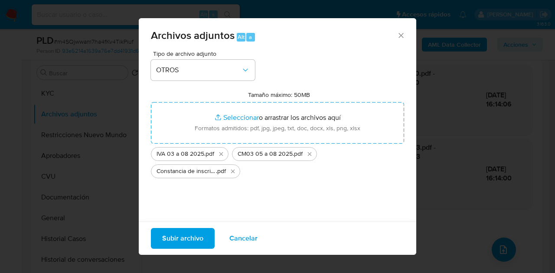
click at [175, 235] on span "Subir archivo" at bounding box center [182, 238] width 41 height 19
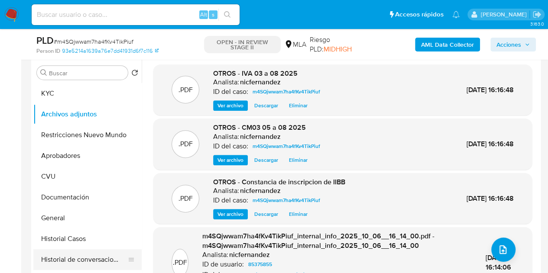
click at [79, 257] on button "Historial de conversaciones" at bounding box center [83, 260] width 101 height 21
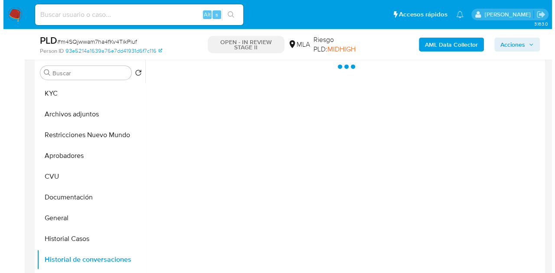
scroll to position [164, 0]
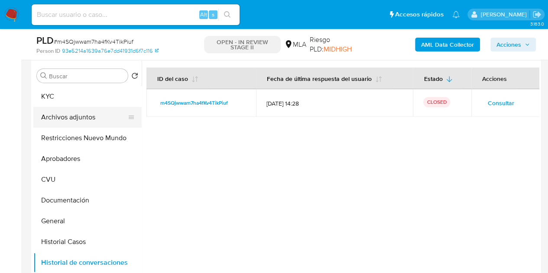
click at [66, 116] on button "Archivos adjuntos" at bounding box center [83, 117] width 101 height 21
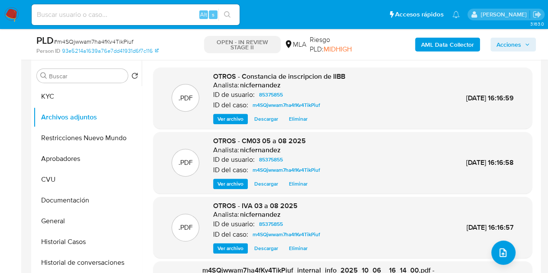
click at [181, 145] on div ".PDF OTROS - CM03 05 a 08 2025 Analista: nicfernandez ID de usuario: 85375855 I…" at bounding box center [343, 163] width 370 height 53
click at [500, 251] on icon "upload-file" at bounding box center [503, 253] width 10 height 10
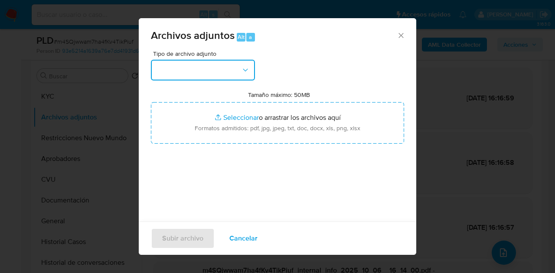
click at [239, 80] on button "button" at bounding box center [203, 70] width 104 height 21
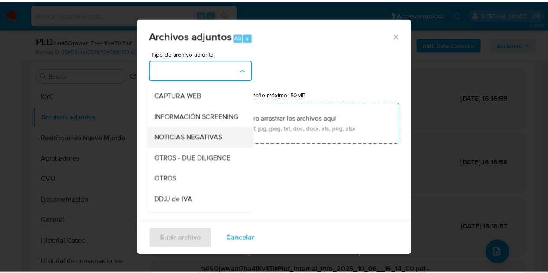
scroll to position [88, 0]
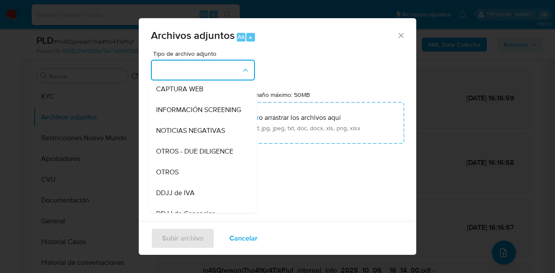
click at [186, 171] on div "OTROS" at bounding box center [200, 172] width 88 height 21
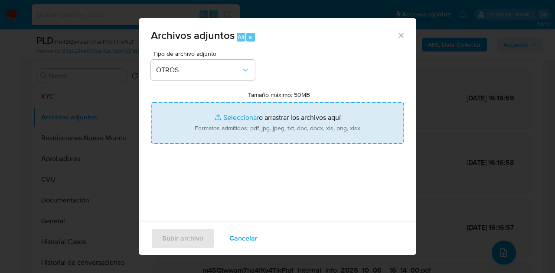
click at [233, 111] on input "Tamaño máximo: 50MB Seleccionar archivos" at bounding box center [277, 123] width 253 height 42
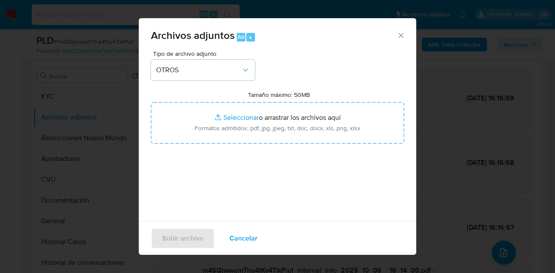
click at [251, 233] on span "Cancelar" at bounding box center [243, 238] width 28 height 19
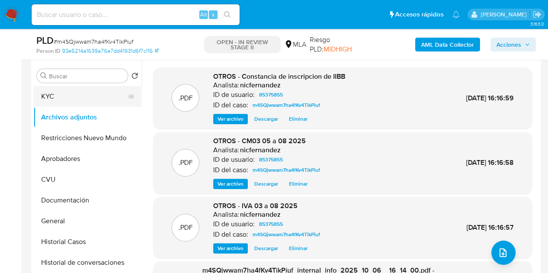
click at [74, 86] on button "KYC" at bounding box center [83, 96] width 101 height 21
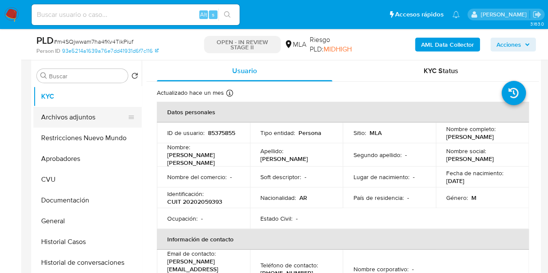
click at [64, 116] on button "Archivos adjuntos" at bounding box center [83, 117] width 101 height 21
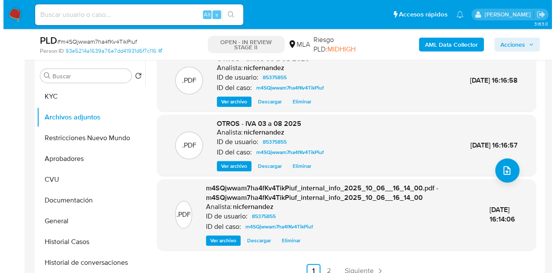
scroll to position [0, 0]
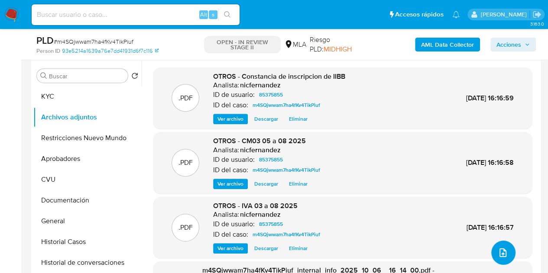
click at [498, 249] on icon "upload-file" at bounding box center [503, 253] width 10 height 10
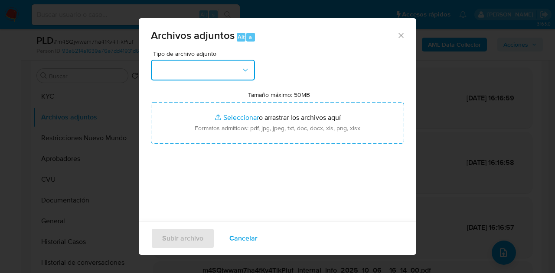
click at [218, 61] on button "button" at bounding box center [203, 70] width 104 height 21
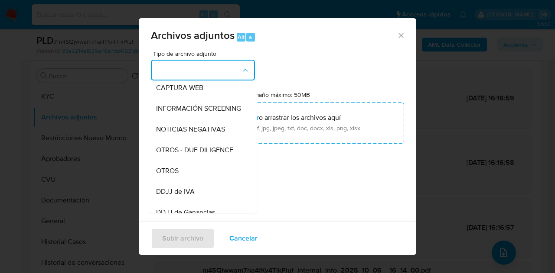
scroll to position [111, 0]
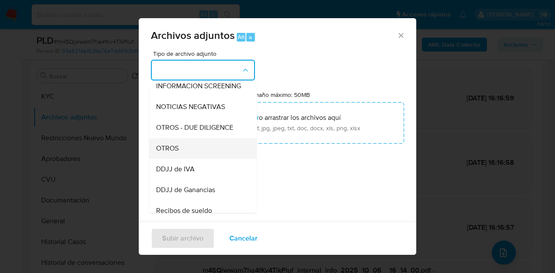
click at [213, 150] on div "OTROS" at bounding box center [200, 148] width 88 height 21
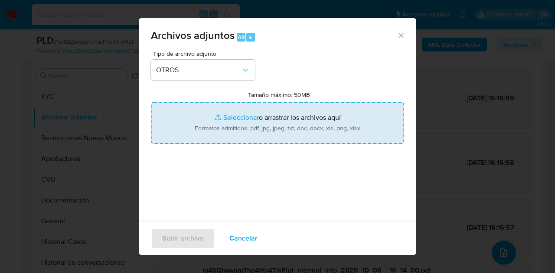
click at [226, 122] on input "Tamaño máximo: 50MB Seleccionar archivos" at bounding box center [277, 123] width 253 height 42
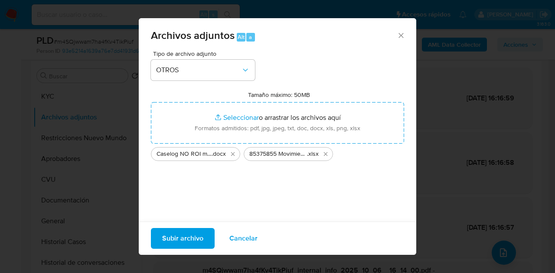
click at [181, 235] on span "Subir archivo" at bounding box center [182, 238] width 41 height 19
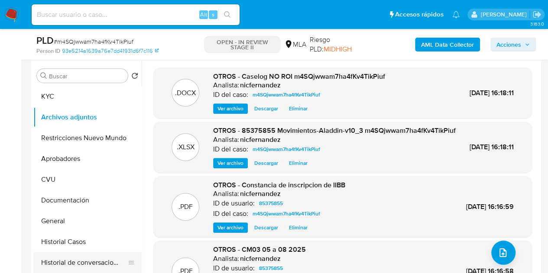
click at [73, 253] on button "Historial de conversaciones" at bounding box center [83, 263] width 101 height 21
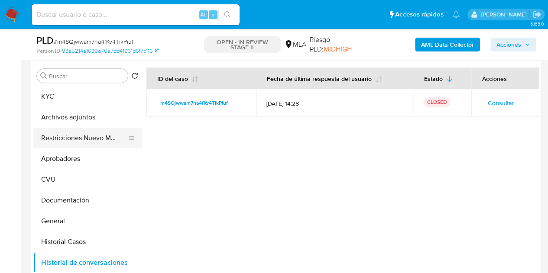
click at [69, 146] on button "Restricciones Nuevo Mundo" at bounding box center [83, 138] width 101 height 21
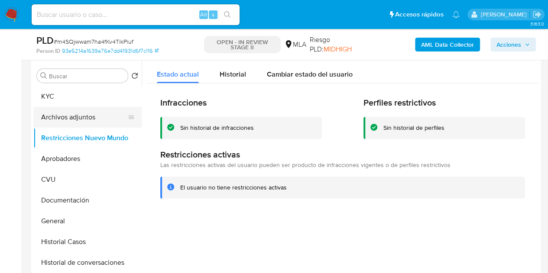
click at [62, 120] on button "Archivos adjuntos" at bounding box center [83, 117] width 101 height 21
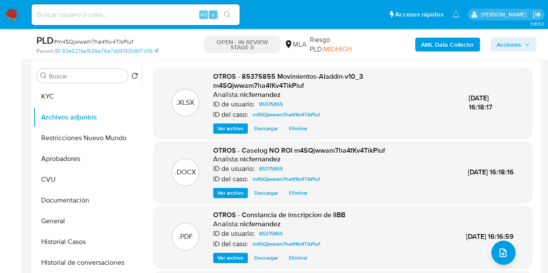
click at [218, 189] on span "Ver archivo" at bounding box center [231, 193] width 26 height 9
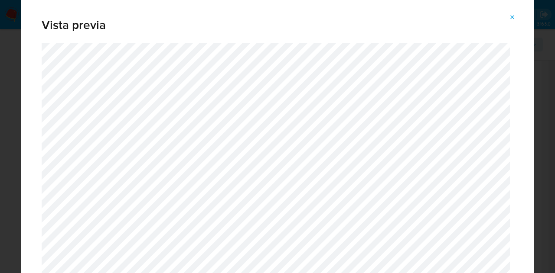
click at [510, 15] on icon "Attachment preview" at bounding box center [512, 17] width 7 height 7
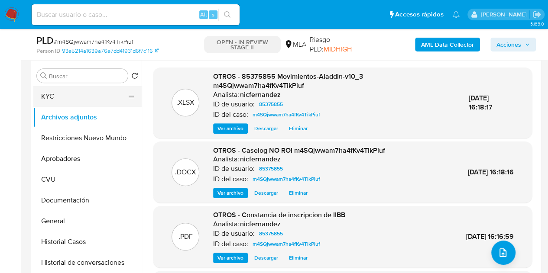
click at [66, 100] on button "KYC" at bounding box center [83, 96] width 101 height 21
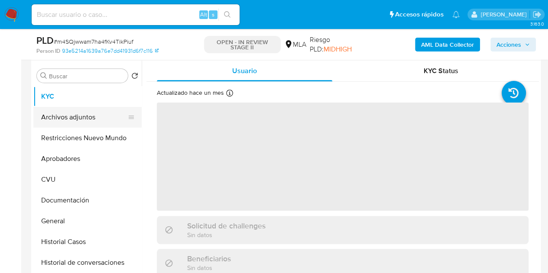
click at [68, 111] on button "Archivos adjuntos" at bounding box center [83, 117] width 101 height 21
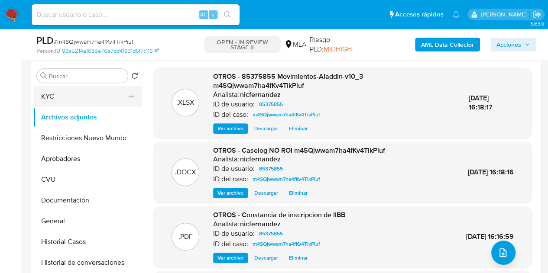
drag, startPoint x: 186, startPoint y: 102, endPoint x: 106, endPoint y: 105, distance: 79.8
click at [186, 102] on p ".XLSX" at bounding box center [185, 103] width 18 height 10
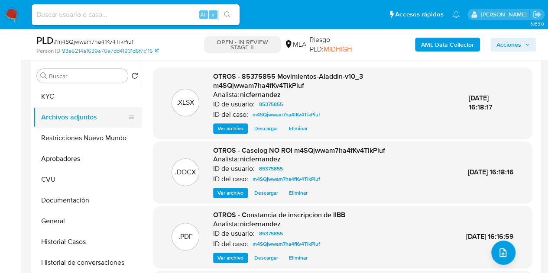
click at [56, 111] on button "Archivos adjuntos" at bounding box center [83, 117] width 101 height 21
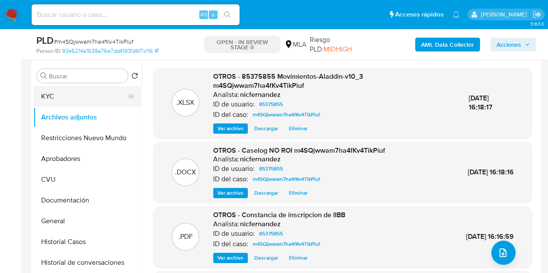
click at [64, 100] on button "KYC" at bounding box center [83, 96] width 101 height 21
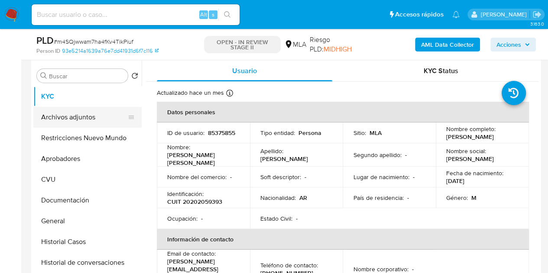
click at [71, 117] on button "Archivos adjuntos" at bounding box center [83, 117] width 101 height 21
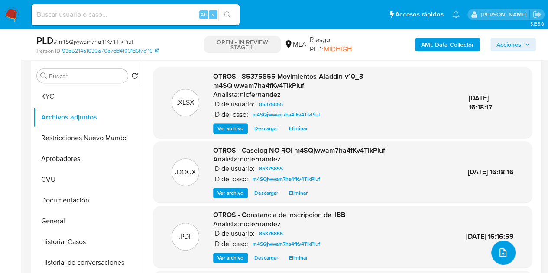
click at [498, 257] on icon "upload-file" at bounding box center [503, 253] width 10 height 10
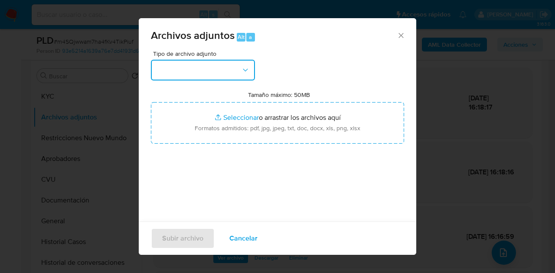
click at [234, 72] on button "button" at bounding box center [203, 70] width 104 height 21
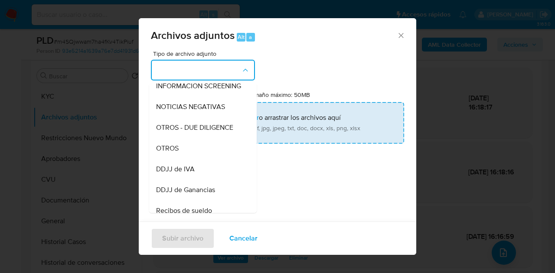
click at [199, 157] on div "OTROS" at bounding box center [200, 148] width 88 height 21
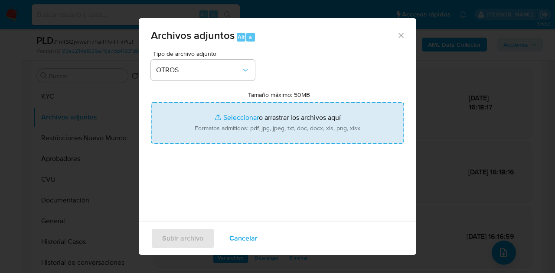
click at [227, 119] on input "Tamaño máximo: 50MB Seleccionar archivos" at bounding box center [277, 123] width 253 height 42
type input "C:\fakepath\Caselog NO ROI m4SQjwwam7ha4fKv4TikPiuf V2.docx"
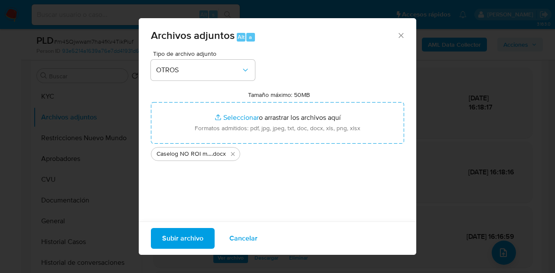
click at [186, 239] on span "Subir archivo" at bounding box center [182, 238] width 41 height 19
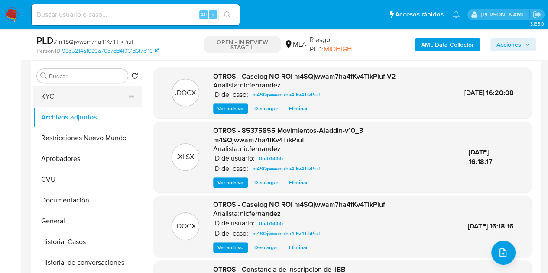
click at [78, 98] on button "KYC" at bounding box center [83, 96] width 101 height 21
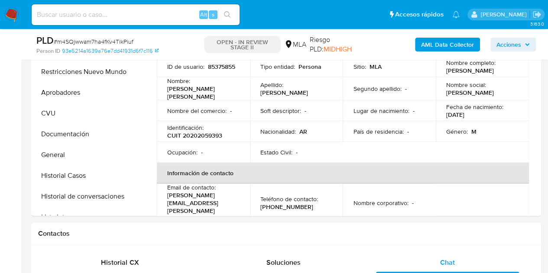
scroll to position [192, 0]
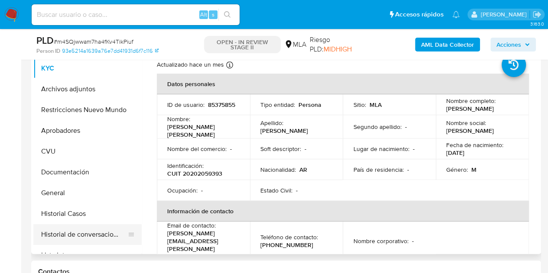
click at [82, 233] on button "Historial de conversaciones" at bounding box center [83, 235] width 101 height 21
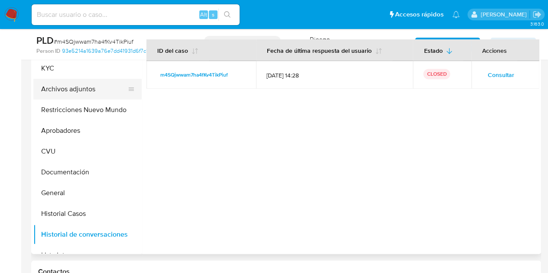
click at [75, 90] on button "Archivos adjuntos" at bounding box center [83, 89] width 101 height 21
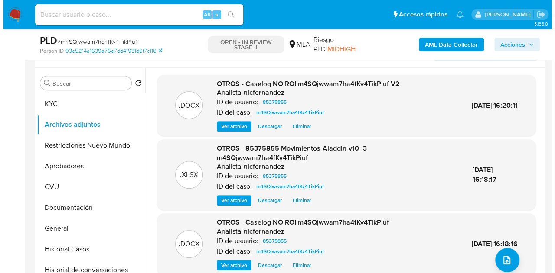
scroll to position [153, 0]
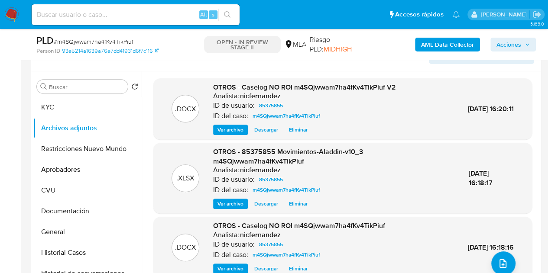
click at [235, 126] on span "Ver archivo" at bounding box center [231, 130] width 26 height 9
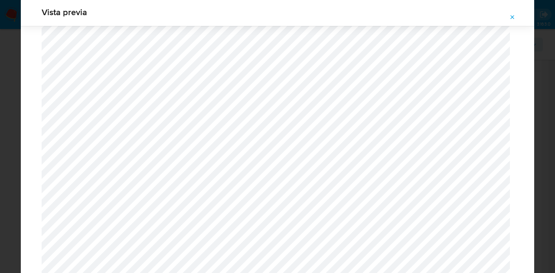
drag, startPoint x: 515, startPoint y: 18, endPoint x: 303, endPoint y: 0, distance: 213.1
click at [516, 18] on button "Attachment preview" at bounding box center [512, 17] width 19 height 14
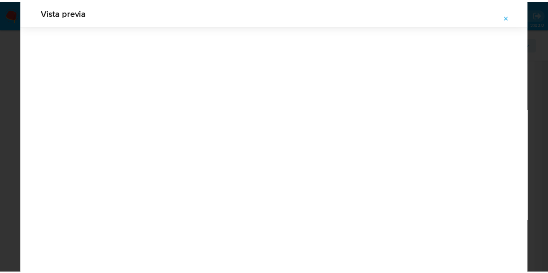
scroll to position [28, 0]
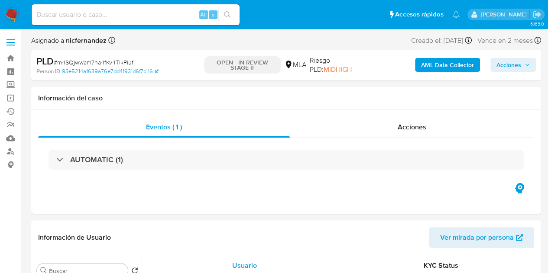
select select "10"
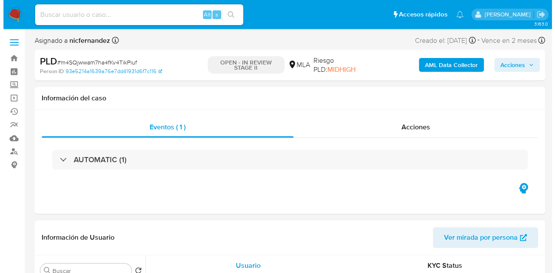
scroll to position [144, 0]
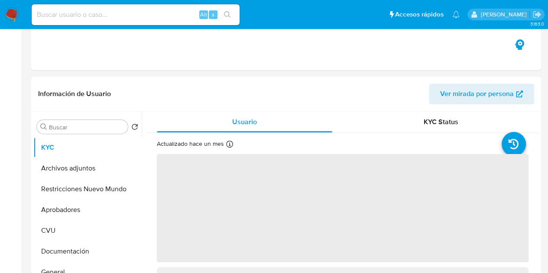
select select "10"
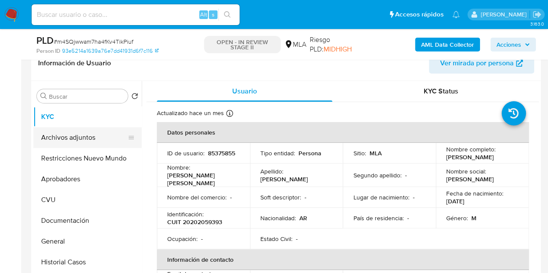
click at [91, 140] on button "Archivos adjuntos" at bounding box center [83, 137] width 101 height 21
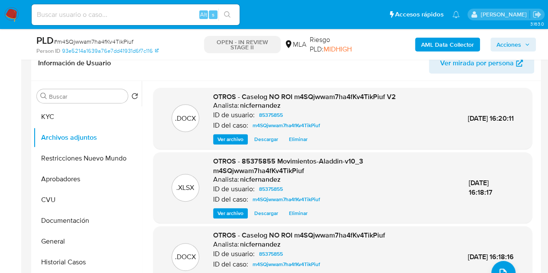
click at [225, 136] on span "Ver archivo" at bounding box center [231, 139] width 26 height 9
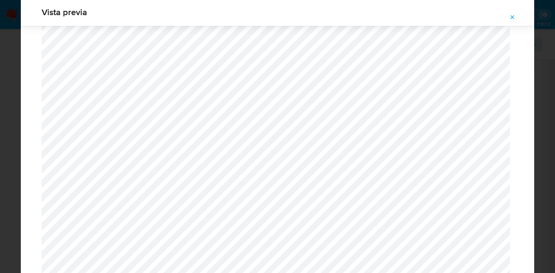
scroll to position [1308, 0]
click at [514, 13] on span "Attachment preview" at bounding box center [512, 17] width 7 height 12
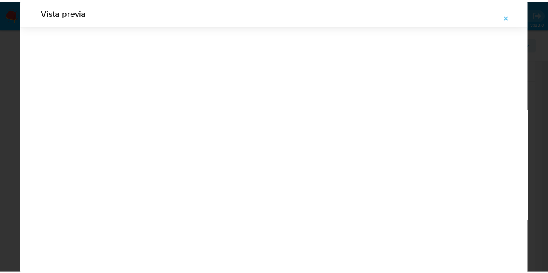
scroll to position [28, 0]
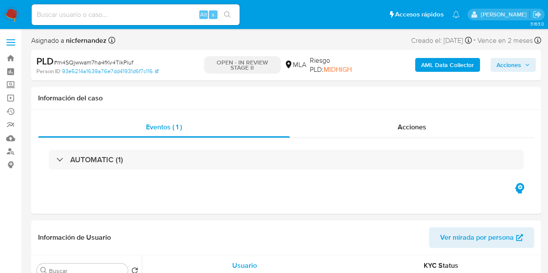
select select "10"
drag, startPoint x: 511, startPoint y: 67, endPoint x: 490, endPoint y: 68, distance: 21.3
click at [511, 67] on span "Acciones" at bounding box center [509, 65] width 25 height 14
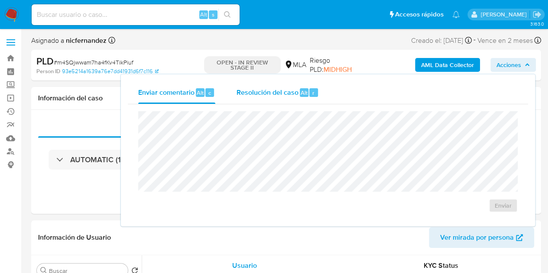
drag, startPoint x: 277, startPoint y: 94, endPoint x: 281, endPoint y: 110, distance: 16.2
click at [277, 95] on span "Resolución del caso" at bounding box center [267, 93] width 62 height 10
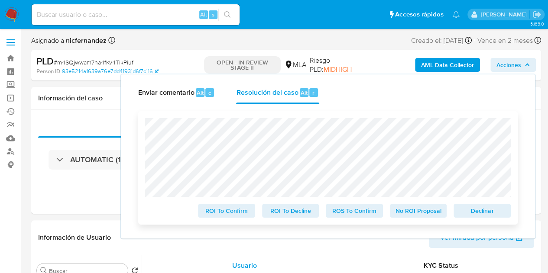
click at [414, 208] on span "No ROI Proposal" at bounding box center [418, 211] width 45 height 12
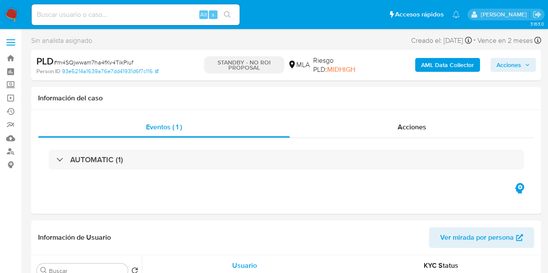
select select "10"
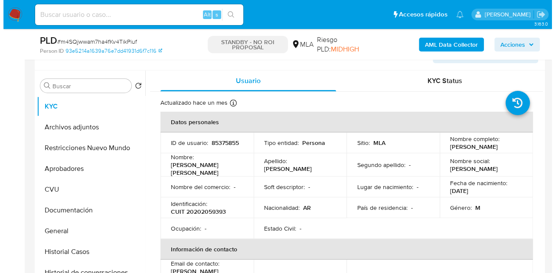
scroll to position [169, 0]
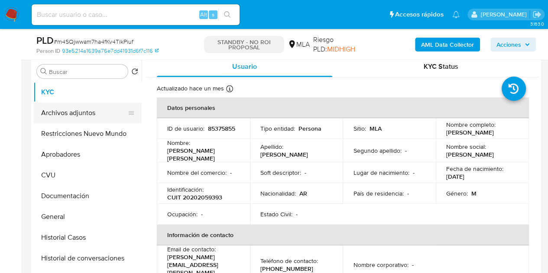
click at [66, 111] on button "Archivos adjuntos" at bounding box center [83, 113] width 101 height 21
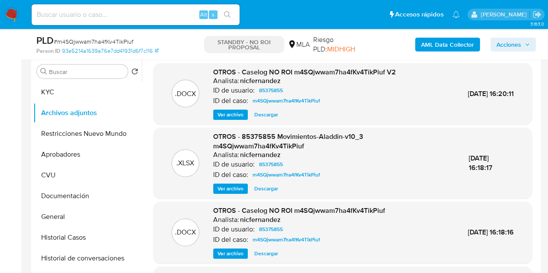
click at [218, 119] on span "Ver archivo" at bounding box center [231, 115] width 26 height 9
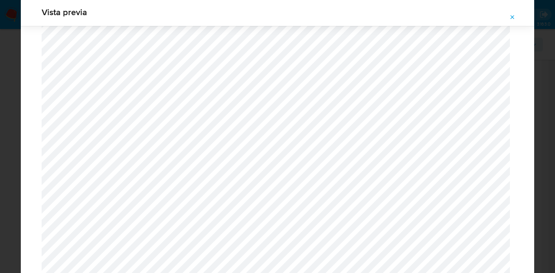
scroll to position [1500, 0]
click at [514, 17] on icon "Attachment preview" at bounding box center [512, 17] width 7 height 7
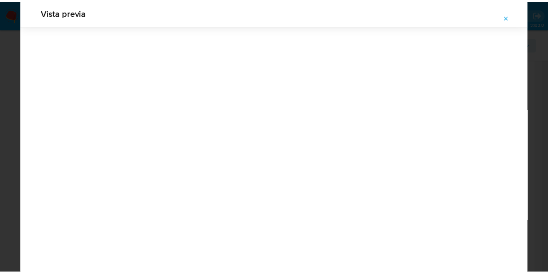
scroll to position [28, 0]
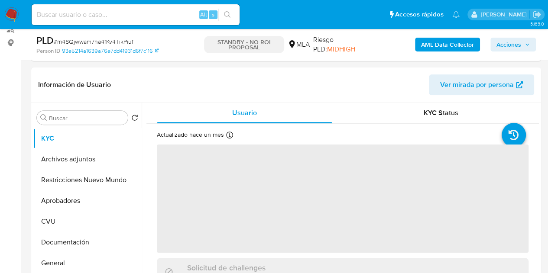
select select "10"
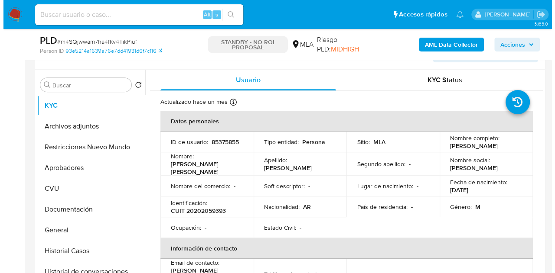
scroll to position [160, 0]
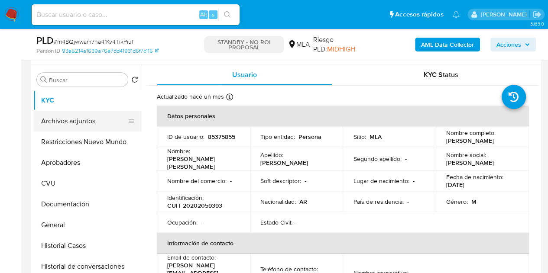
click at [97, 126] on button "Archivos adjuntos" at bounding box center [83, 121] width 101 height 21
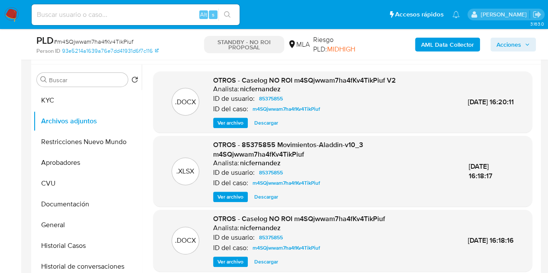
click at [218, 119] on span "Ver archivo" at bounding box center [231, 123] width 26 height 9
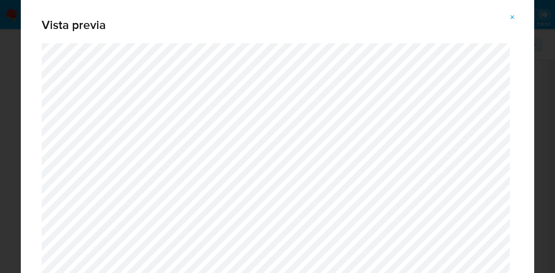
drag, startPoint x: 530, startPoint y: 8, endPoint x: 532, endPoint y: 38, distance: 29.6
click at [536, 52] on div "Vista previa" at bounding box center [277, 136] width 555 height 273
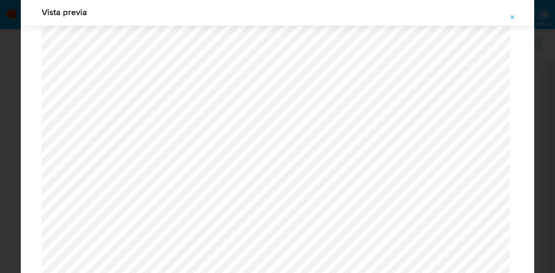
scroll to position [142, 0]
click at [513, 19] on icon "Attachment preview" at bounding box center [512, 17] width 7 height 7
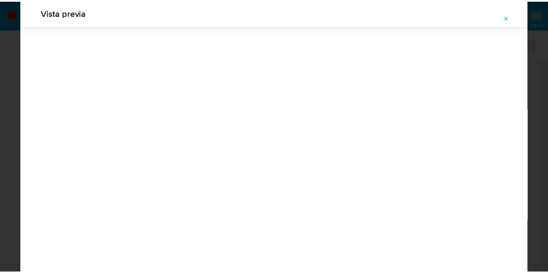
scroll to position [28, 0]
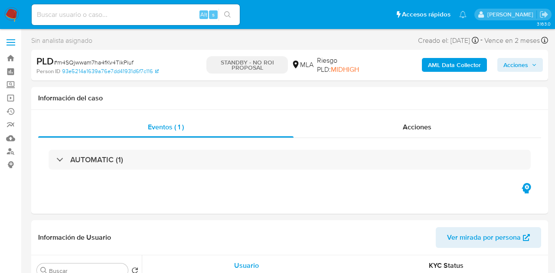
select select "10"
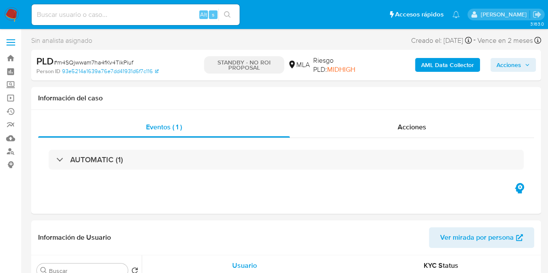
select select "10"
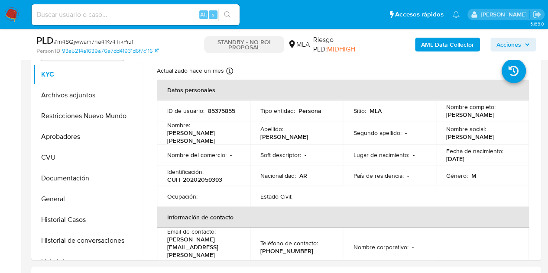
scroll to position [189, 0]
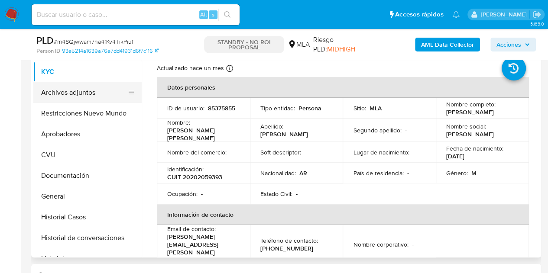
click at [76, 92] on button "Archivos adjuntos" at bounding box center [83, 92] width 101 height 21
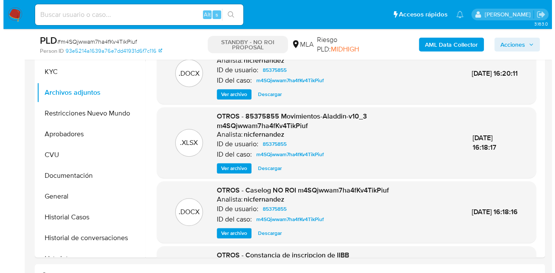
scroll to position [94, 0]
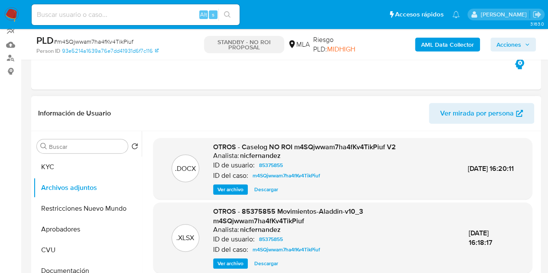
click at [218, 192] on span "Ver archivo" at bounding box center [231, 190] width 26 height 9
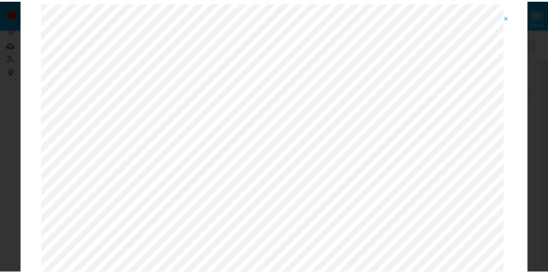
scroll to position [8, 0]
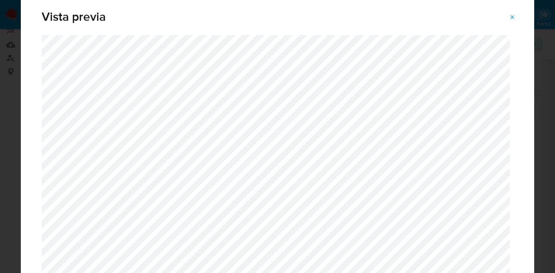
click at [514, 17] on icon "Attachment preview" at bounding box center [512, 17] width 7 height 7
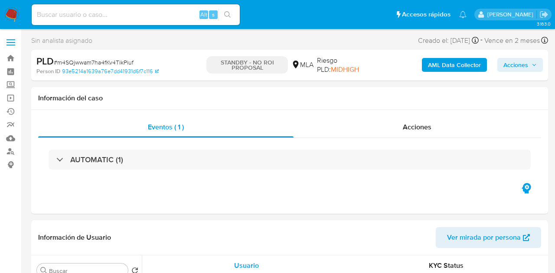
select select "10"
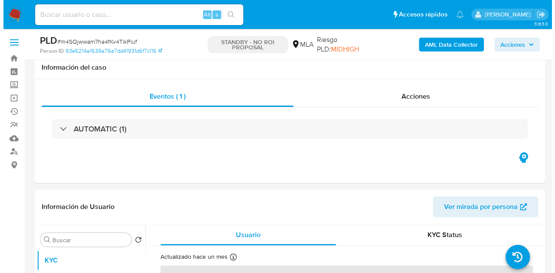
scroll to position [139, 0]
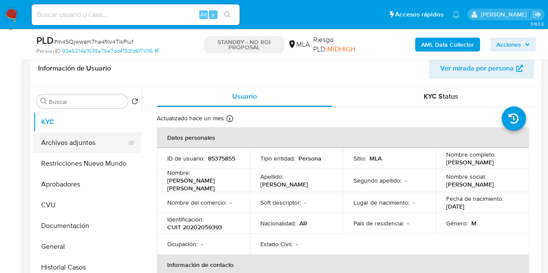
click at [59, 145] on button "Archivos adjuntos" at bounding box center [83, 143] width 101 height 21
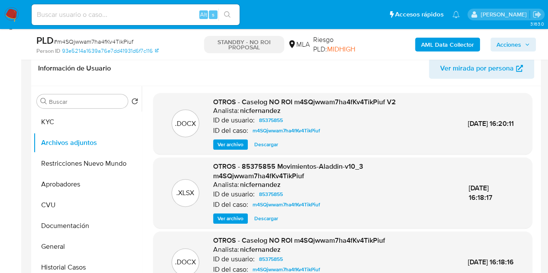
click at [227, 141] on span "Ver archivo" at bounding box center [231, 144] width 26 height 9
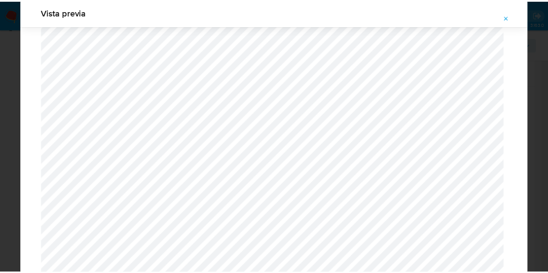
scroll to position [12, 0]
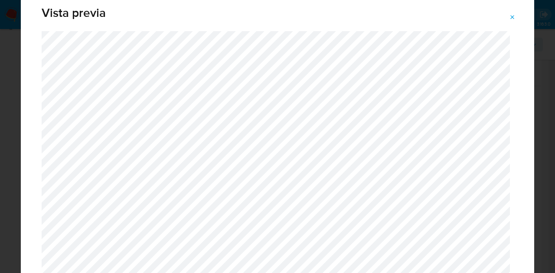
drag, startPoint x: 511, startPoint y: 10, endPoint x: 488, endPoint y: 21, distance: 25.6
click at [511, 10] on div "Vista previa" at bounding box center [277, 8] width 513 height 45
click at [511, 16] on icon "Attachment preview" at bounding box center [513, 17] width 4 height 4
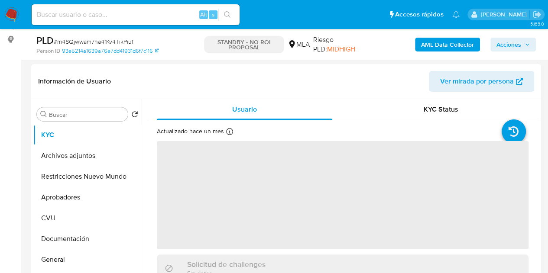
select select "10"
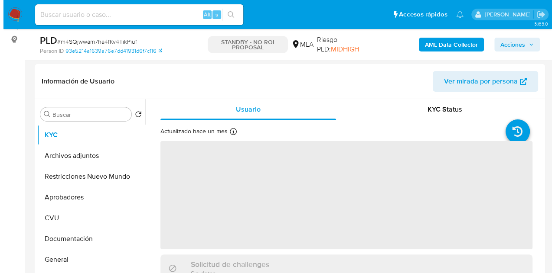
scroll to position [156, 0]
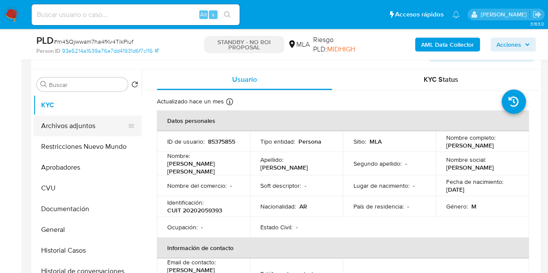
click at [77, 131] on button "Archivos adjuntos" at bounding box center [83, 126] width 101 height 21
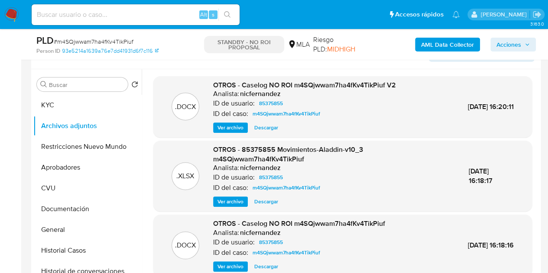
click at [233, 130] on span "Ver archivo" at bounding box center [231, 128] width 26 height 9
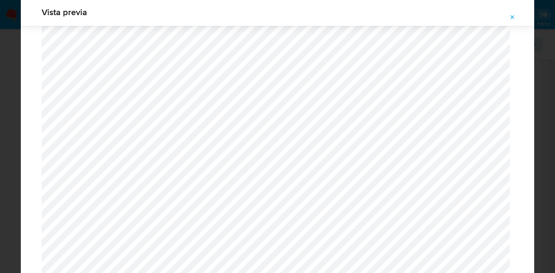
scroll to position [1036, 0]
click at [512, 19] on icon "Attachment preview" at bounding box center [512, 17] width 7 height 7
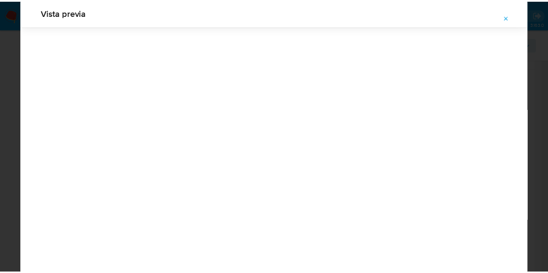
scroll to position [28, 0]
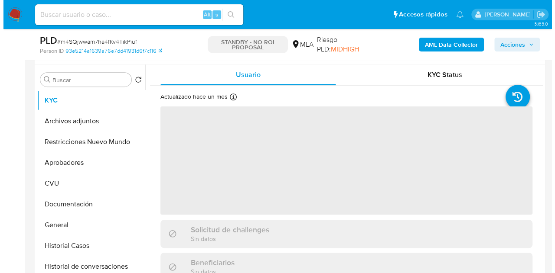
scroll to position [170, 0]
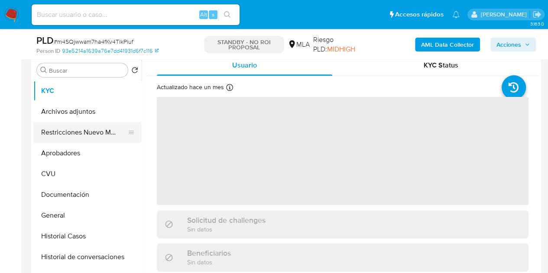
select select "10"
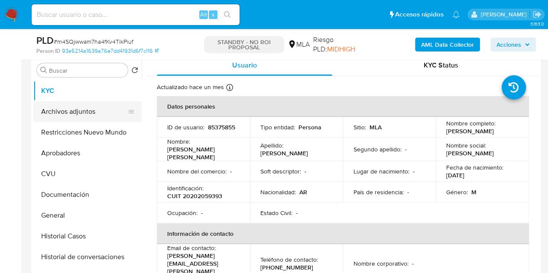
click at [70, 114] on button "Archivos adjuntos" at bounding box center [83, 111] width 101 height 21
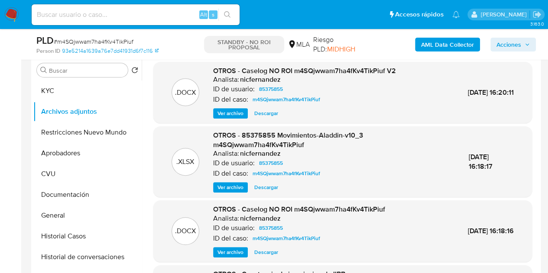
click at [225, 113] on span "Ver archivo" at bounding box center [231, 113] width 26 height 9
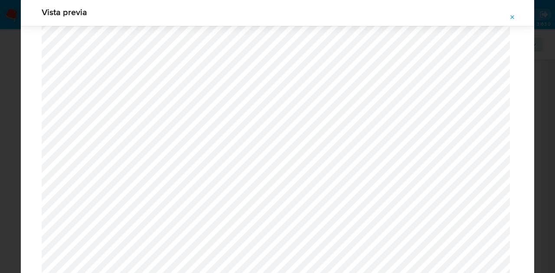
scroll to position [1175, 0]
click at [511, 16] on icon "Attachment preview" at bounding box center [513, 17] width 4 height 4
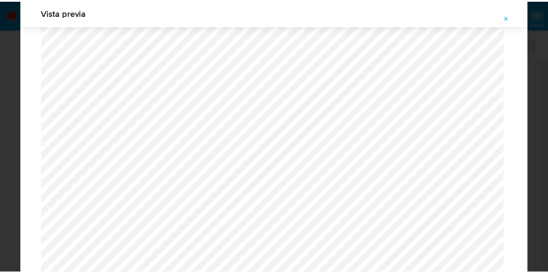
scroll to position [28, 0]
